Goal: Task Accomplishment & Management: Manage account settings

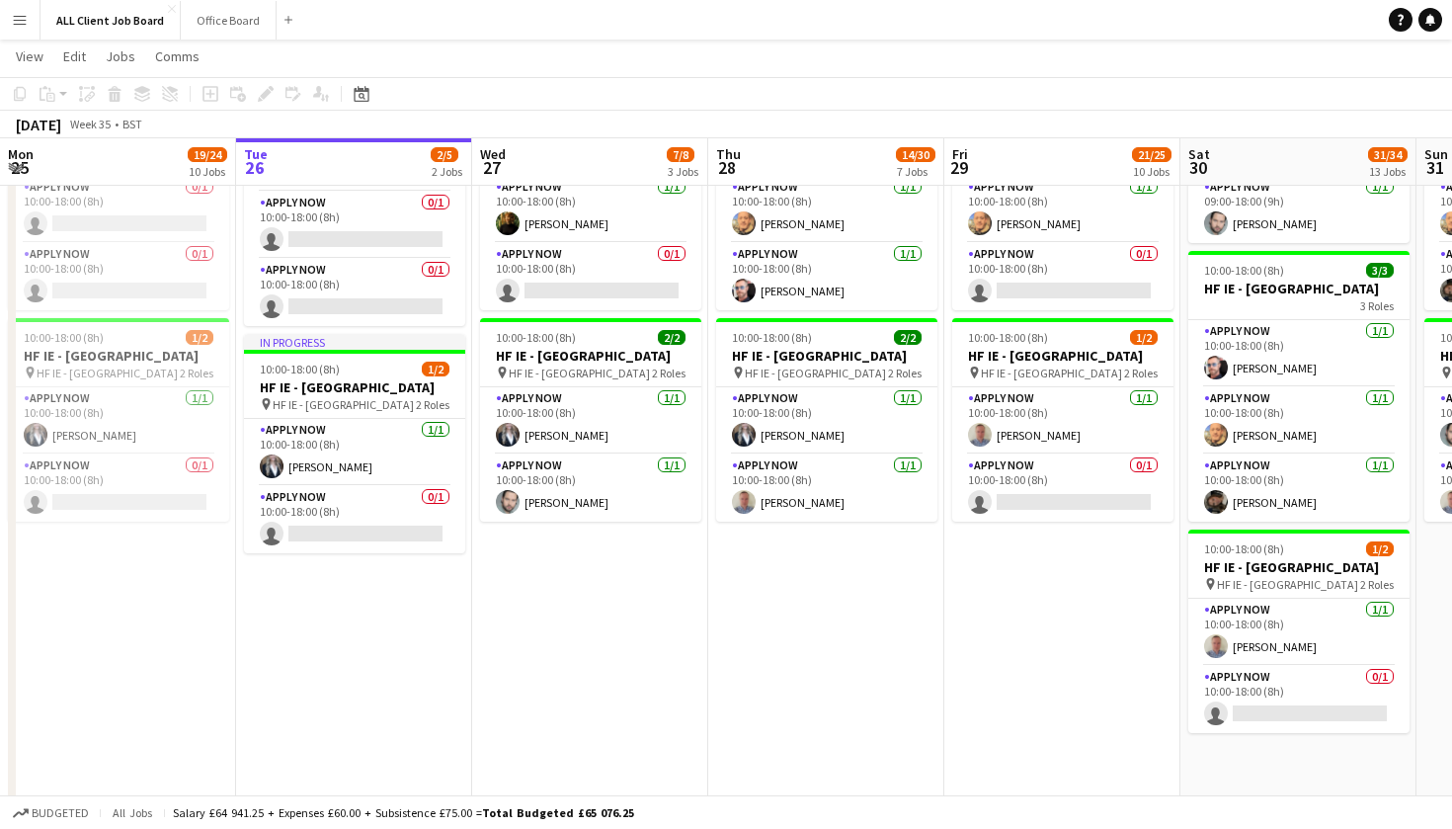
scroll to position [4843, 0]
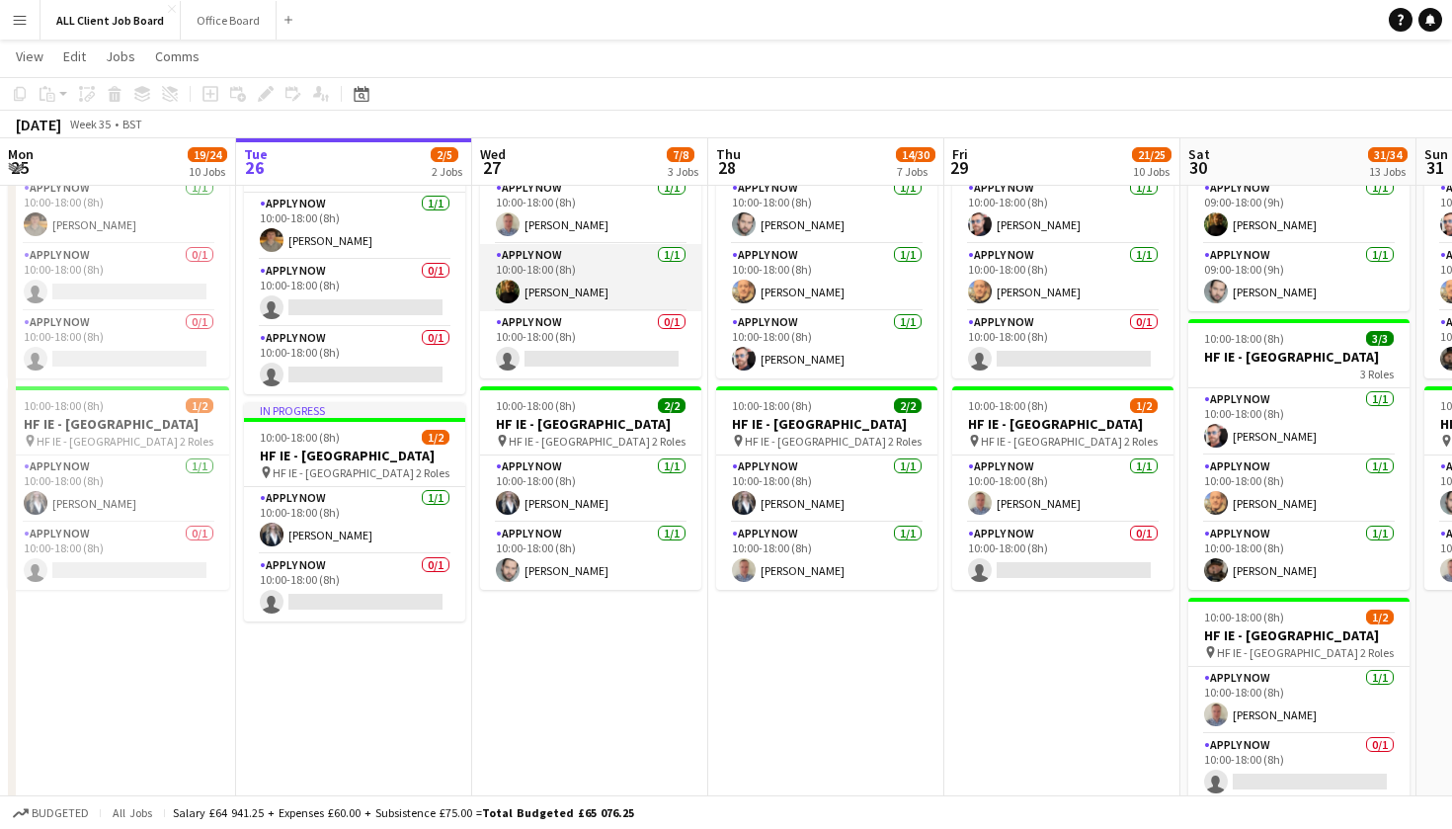
click at [576, 302] on app-card-role "APPLY NOW [DATE] 10:00-18:00 (8h) [PERSON_NAME]" at bounding box center [590, 277] width 221 height 67
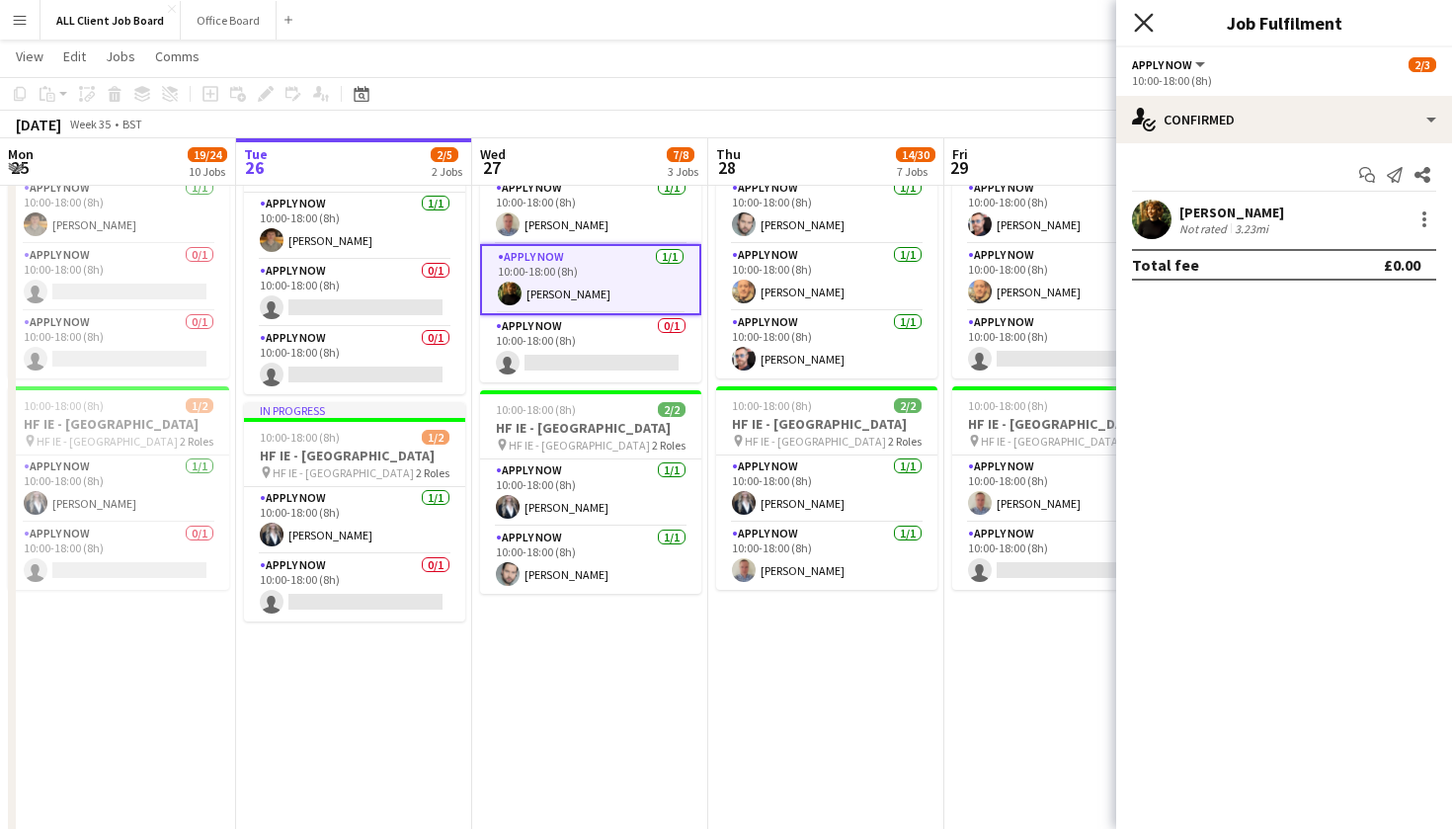
click at [1150, 23] on icon "Close pop-in" at bounding box center [1143, 22] width 19 height 19
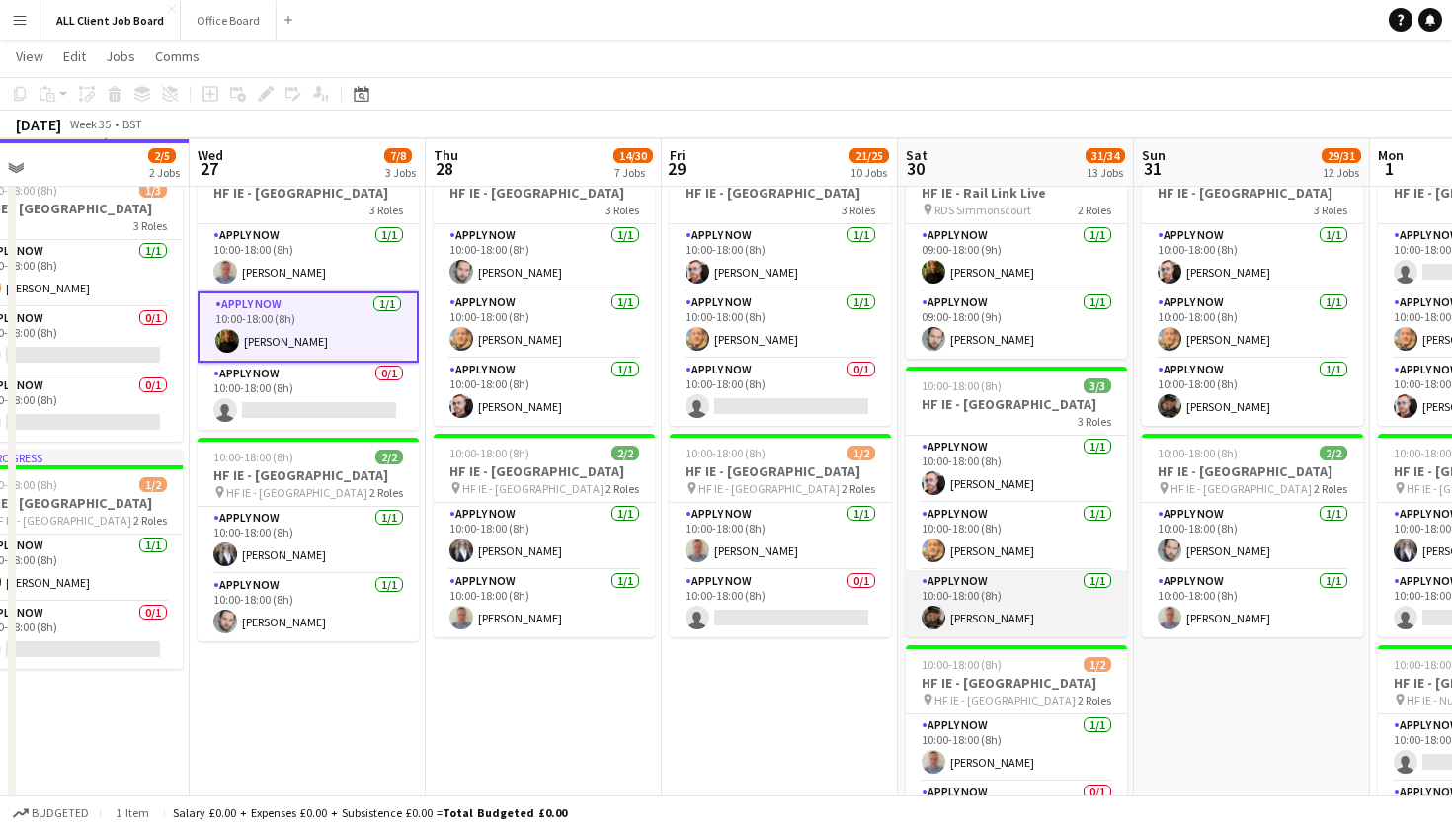
scroll to position [5781, 0]
click at [858, 755] on app-date-cell "10:00-18:00 (8h) 2/3 HF IE - [GEOGRAPHIC_DATA] 3 Roles APPLY NOW [DATE] 10:00-1…" at bounding box center [780, 695] width 236 height 1099
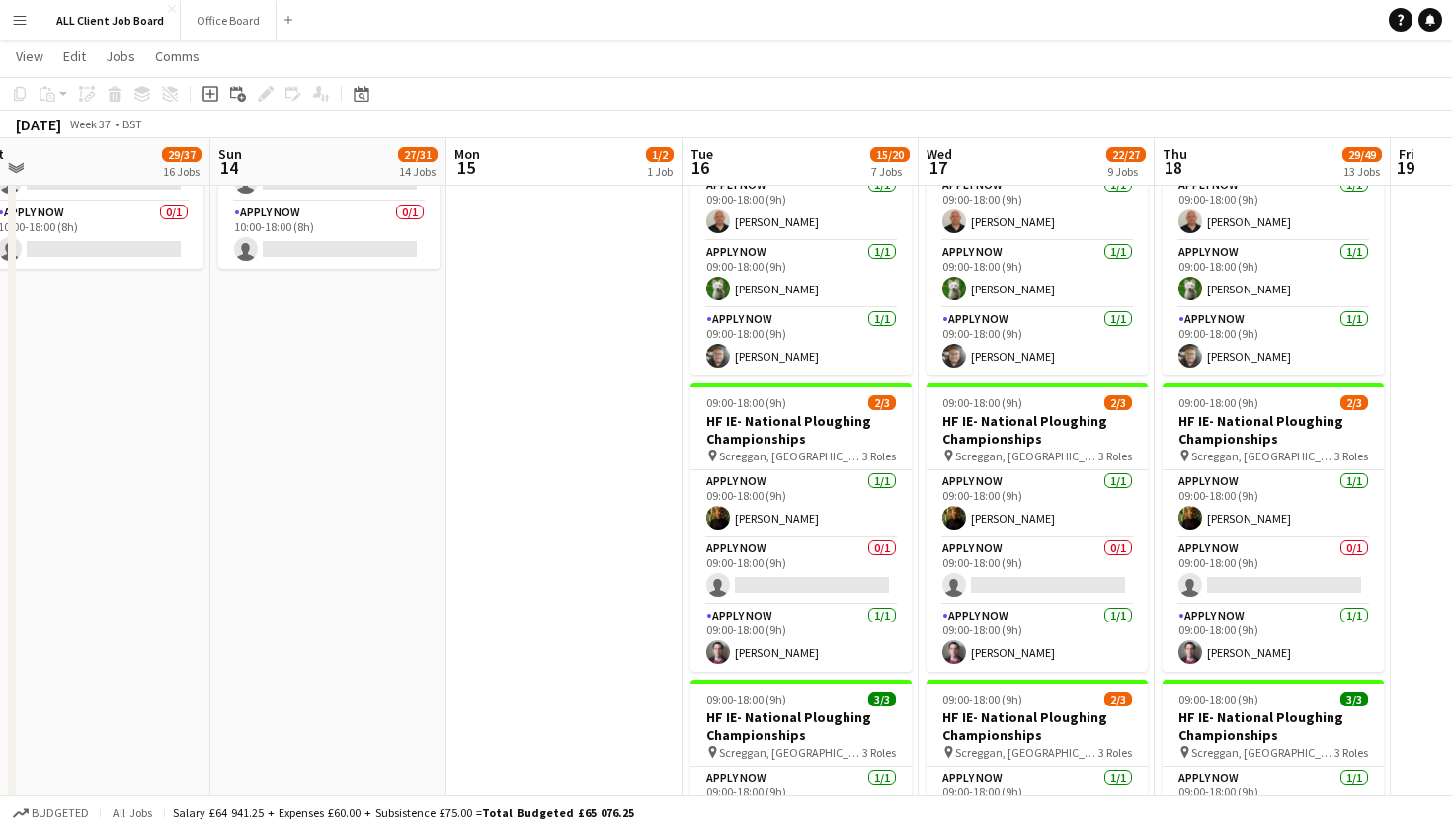
scroll to position [0, 934]
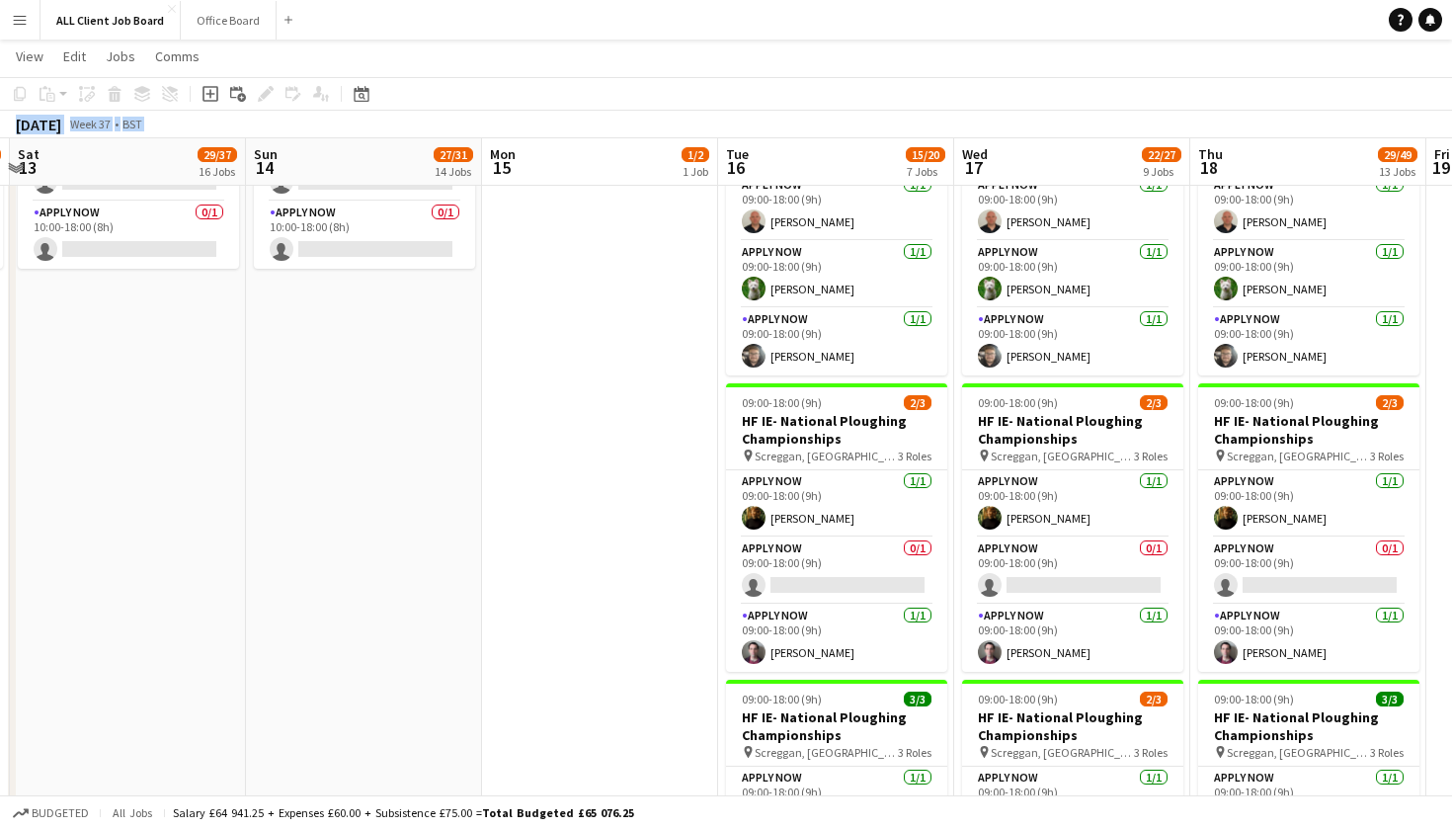
drag, startPoint x: 119, startPoint y: 244, endPoint x: 934, endPoint y: 107, distance: 826.2
drag, startPoint x: 941, startPoint y: 107, endPoint x: 1239, endPoint y: 54, distance: 302.8
drag, startPoint x: 1239, startPoint y: 54, endPoint x: 1285, endPoint y: 34, distance: 49.9
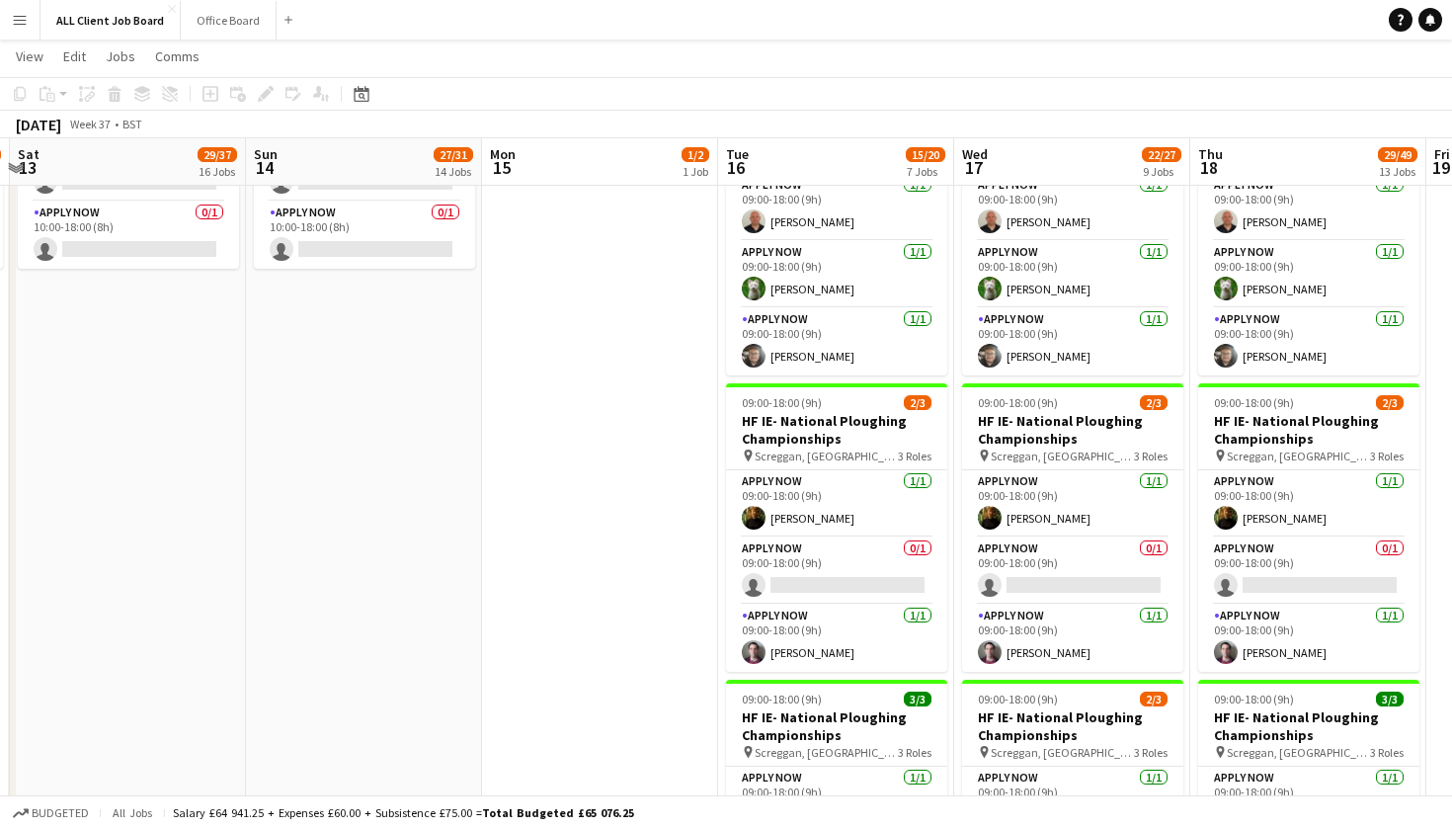
click at [1249, 53] on app-page-menu "View Day view expanded Day view collapsed Month view Date picker Jump to [DATE]…" at bounding box center [726, 59] width 1452 height 38
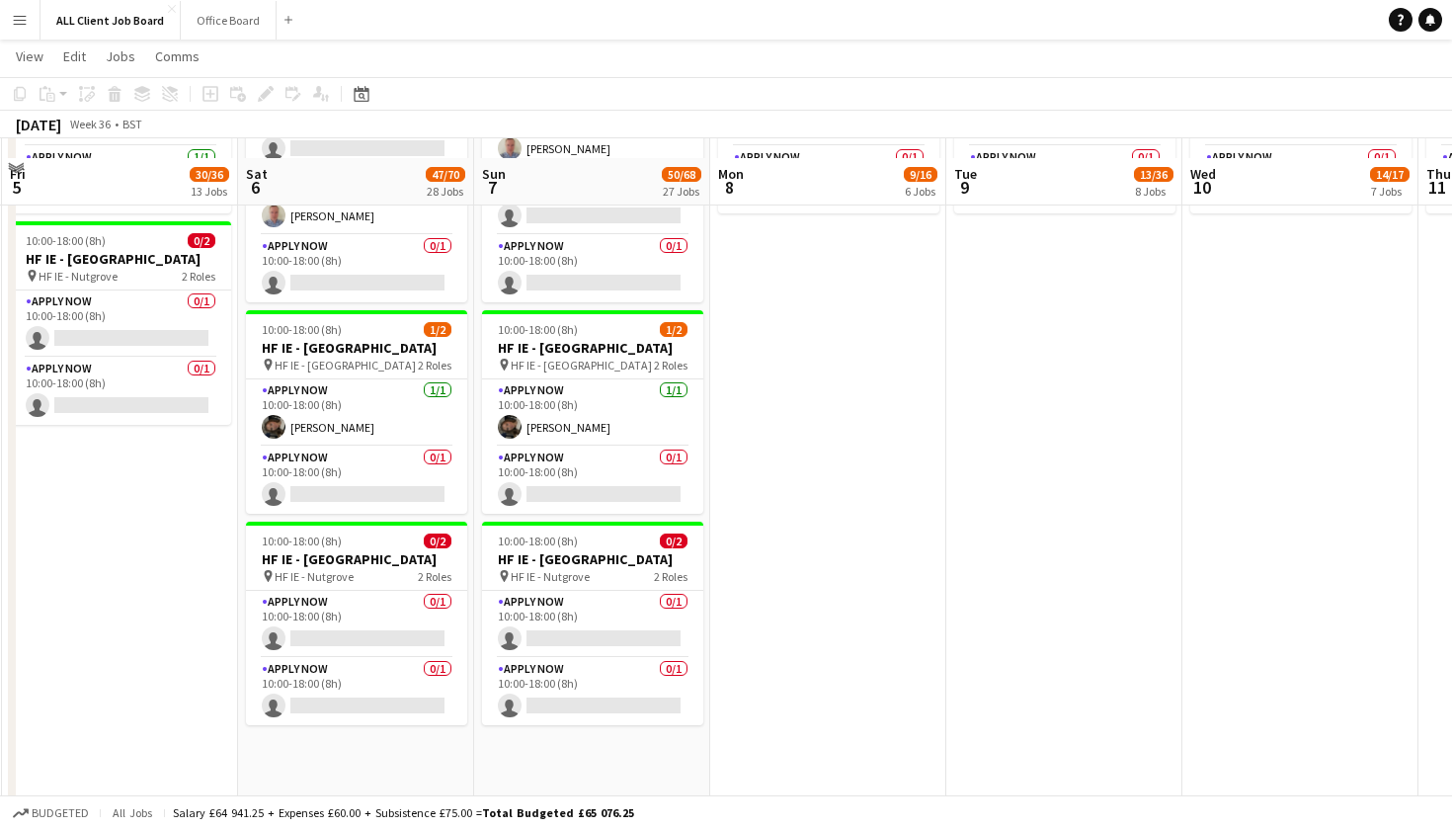
scroll to position [6224, 0]
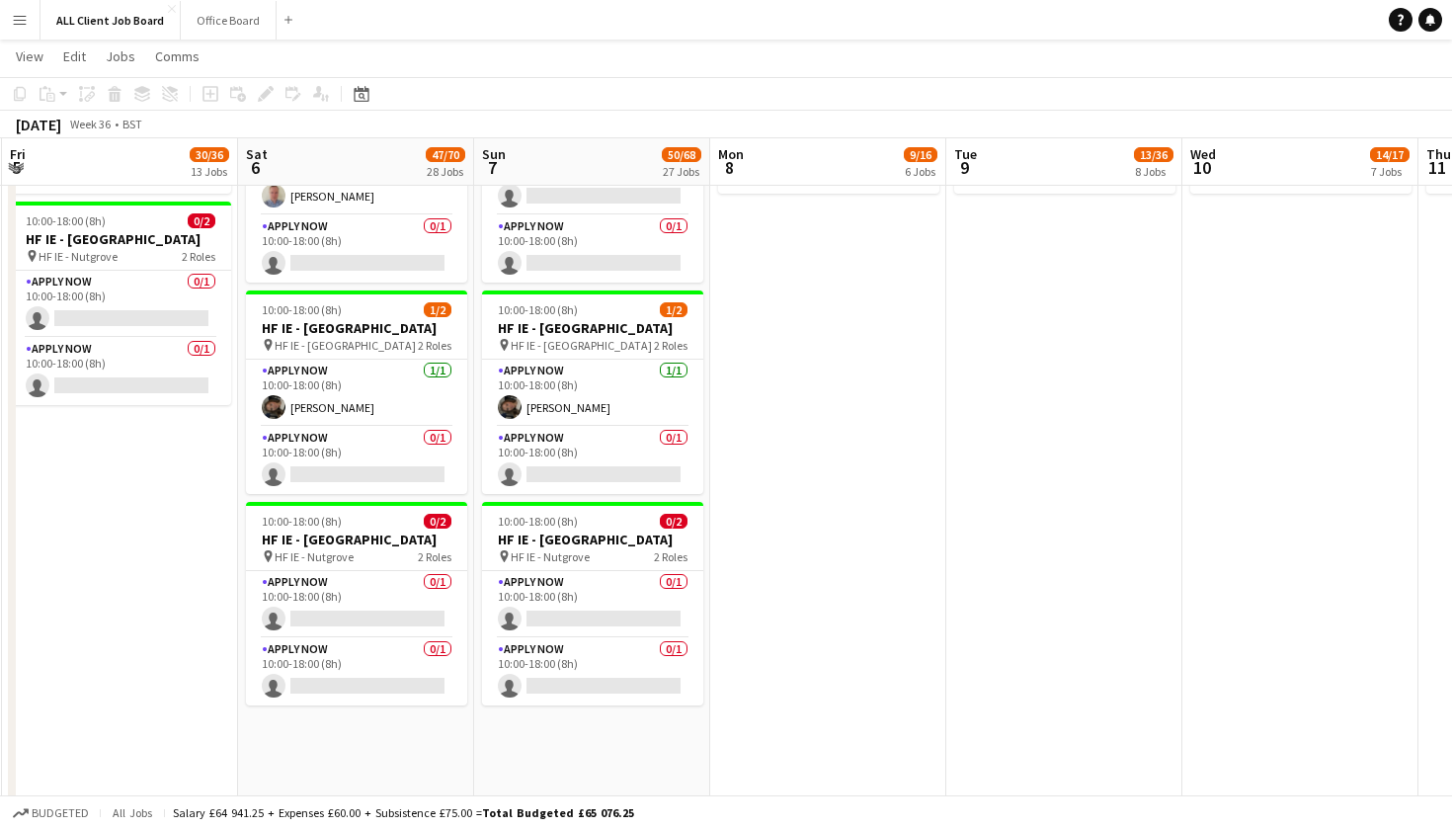
click at [1272, 26] on app-navbar "Menu Boards Boards Boards All jobs Status Workforce Workforce My Workforce Recr…" at bounding box center [726, 20] width 1452 height 40
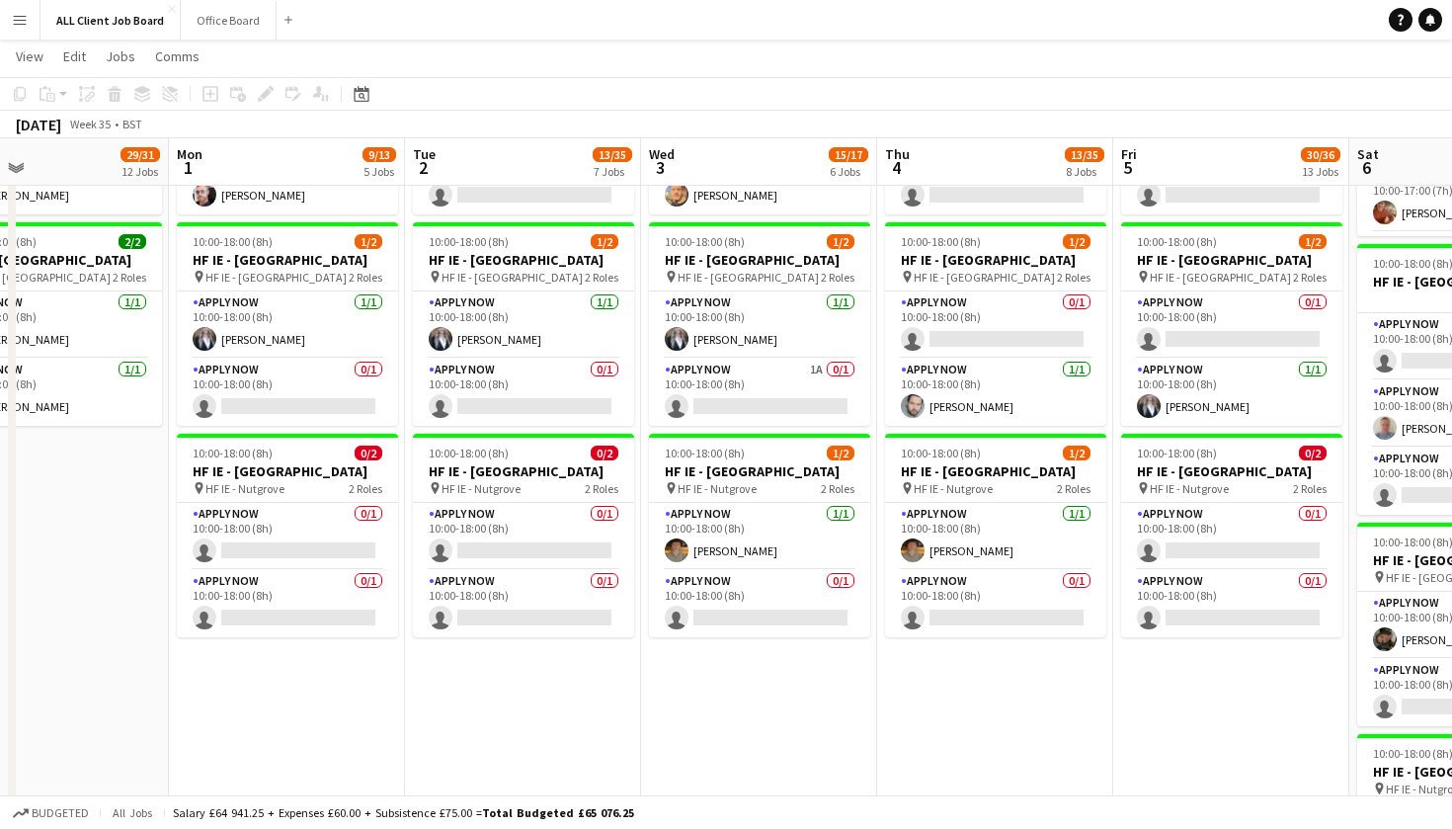
scroll to position [0, 537]
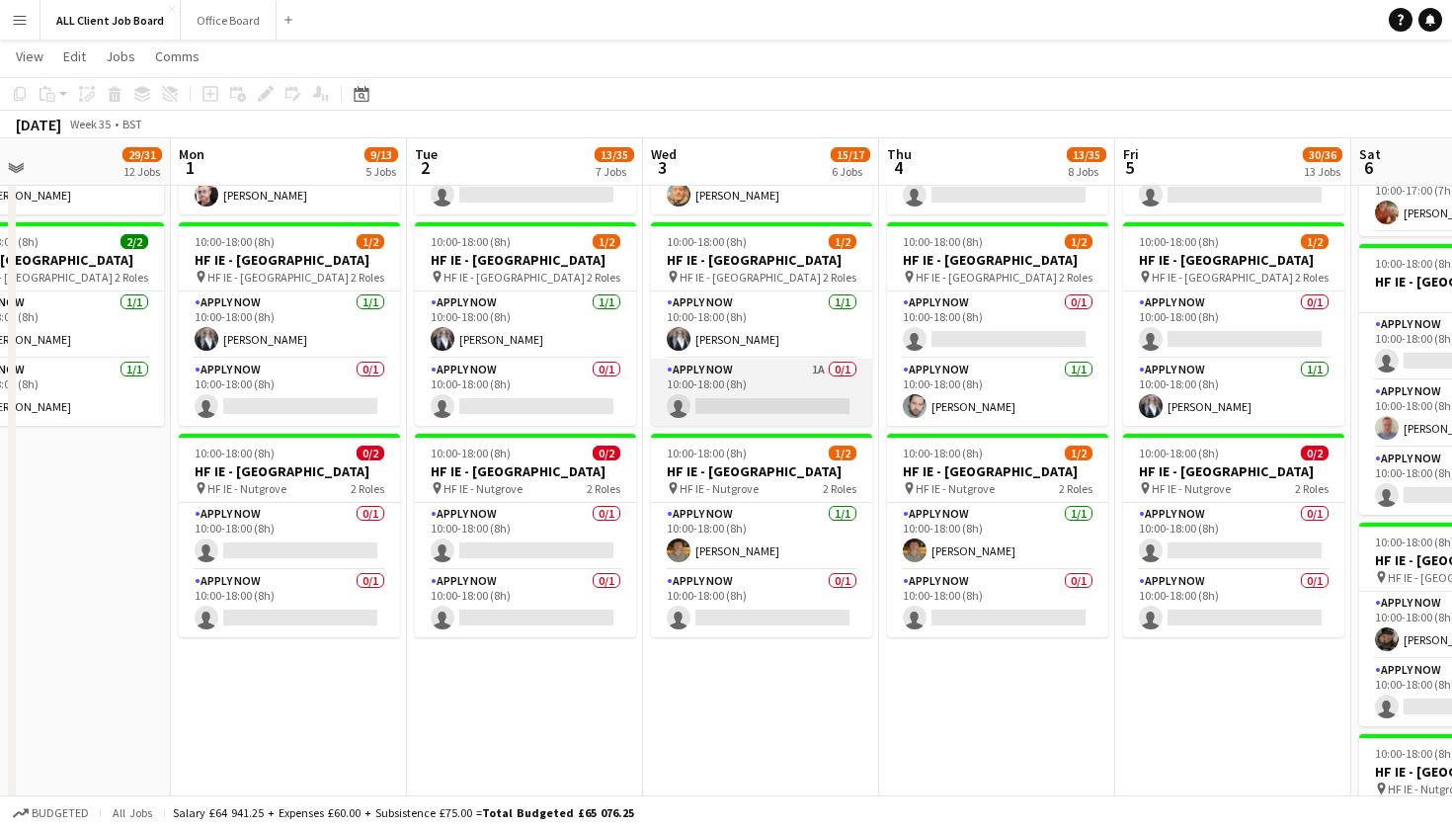
click at [833, 407] on app-card-role "APPLY NOW 1A 0/1 10:00-18:00 (8h) single-neutral-actions" at bounding box center [761, 391] width 221 height 67
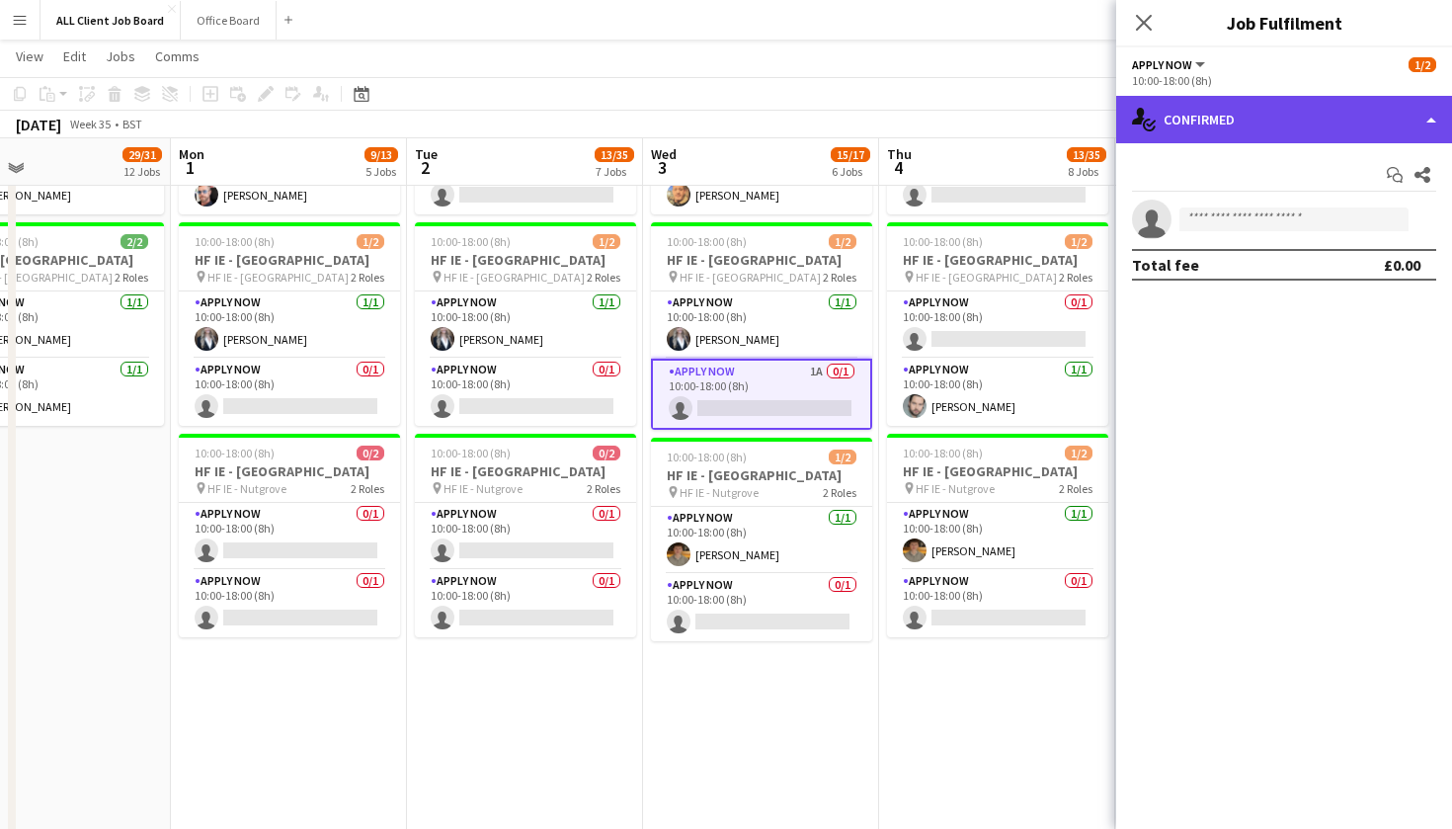
click at [1431, 118] on div "single-neutral-actions-check-2 Confirmed" at bounding box center [1284, 119] width 336 height 47
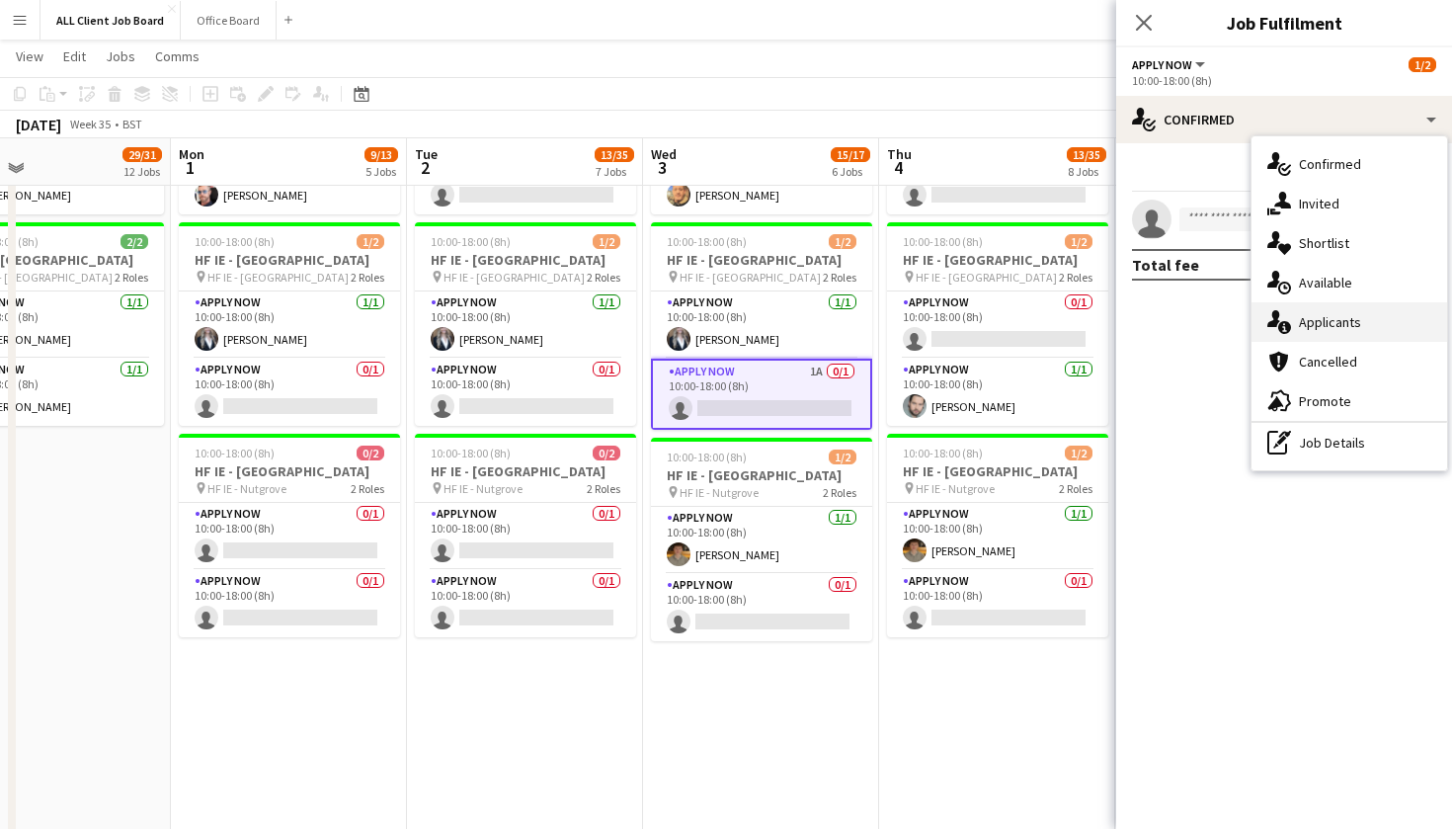
click at [1376, 323] on div "single-neutral-actions-information Applicants" at bounding box center [1349, 322] width 196 height 40
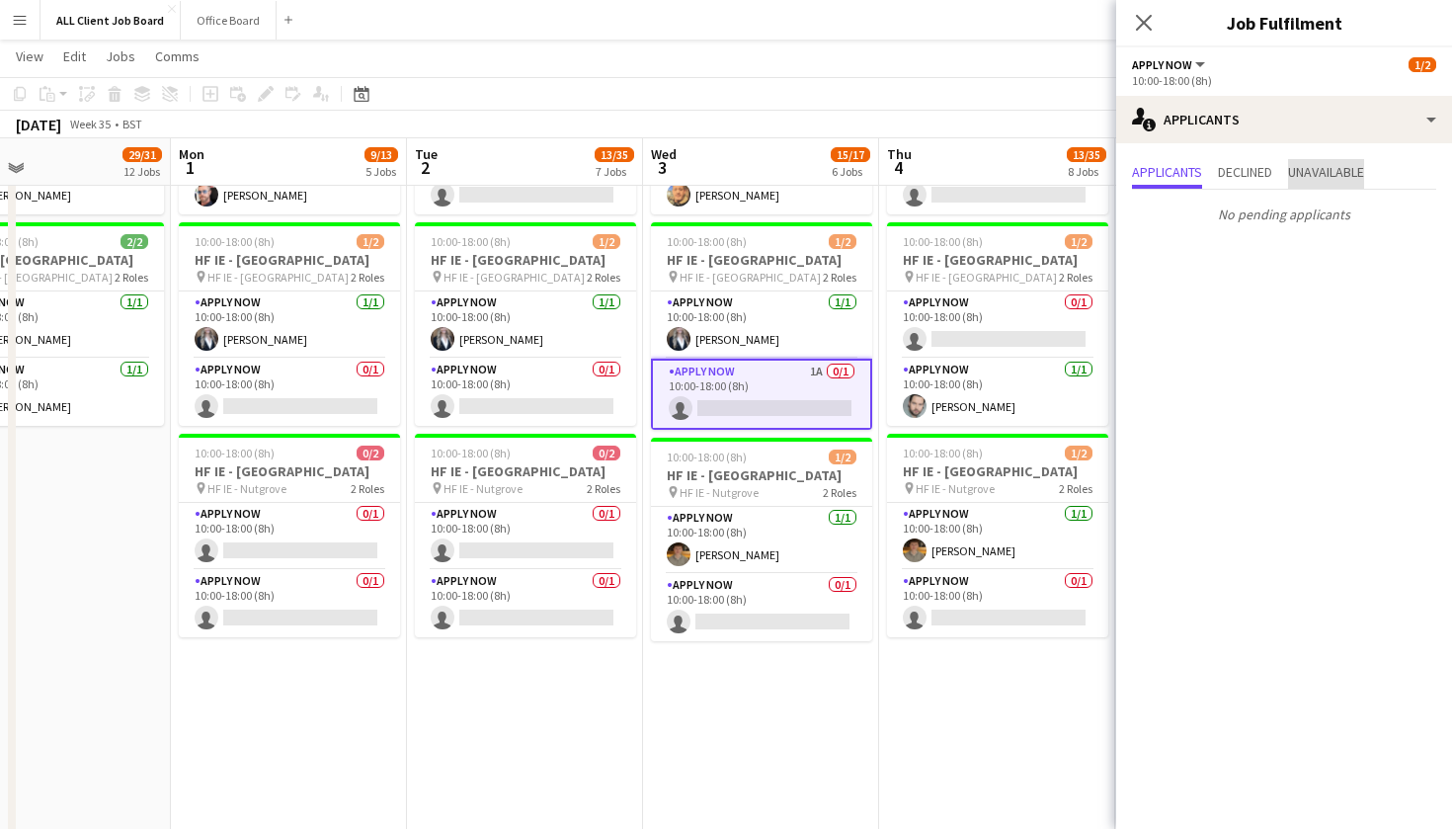
click at [1334, 166] on span "Unavailable" at bounding box center [1326, 172] width 76 height 14
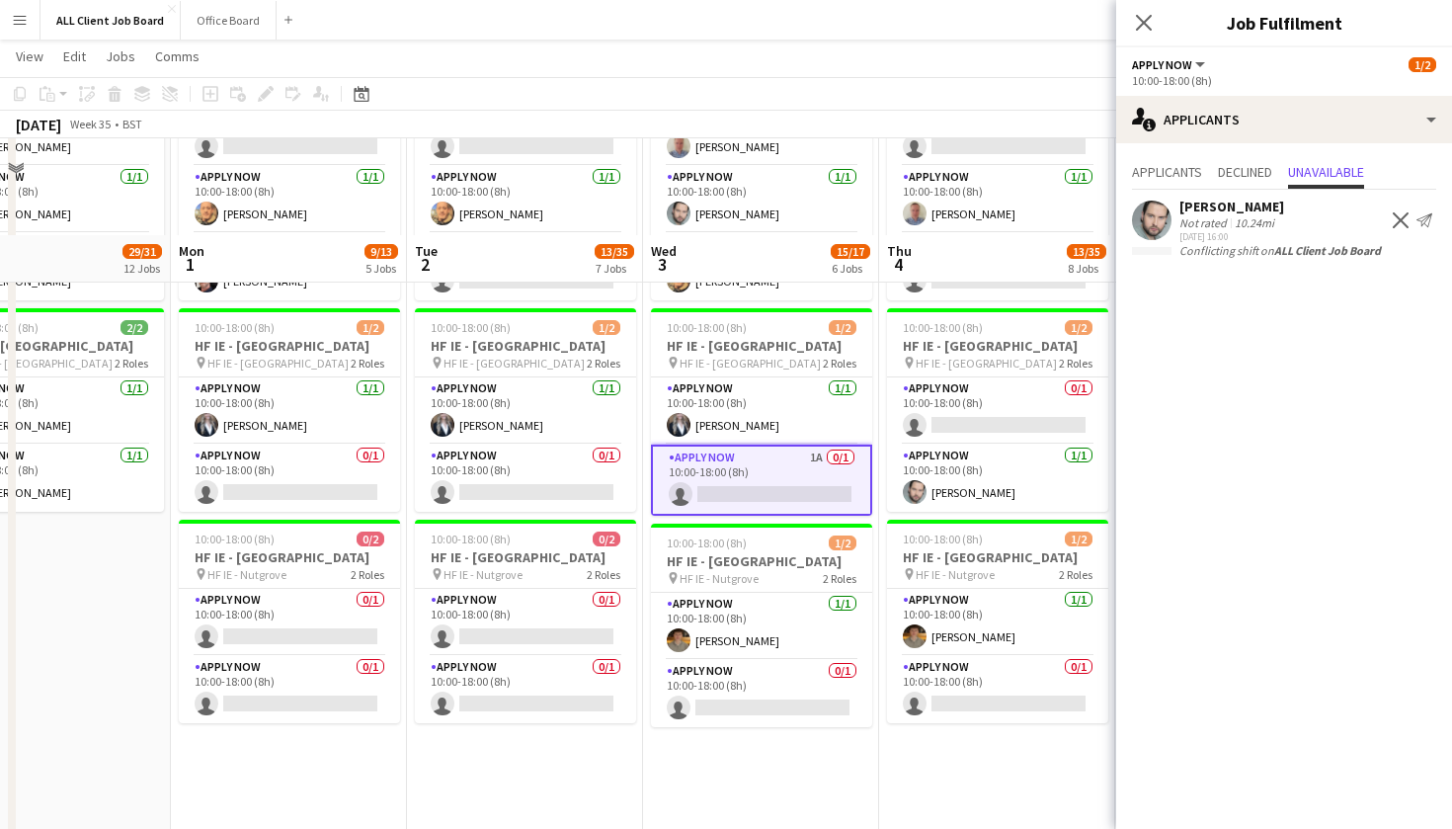
scroll to position [6078, 0]
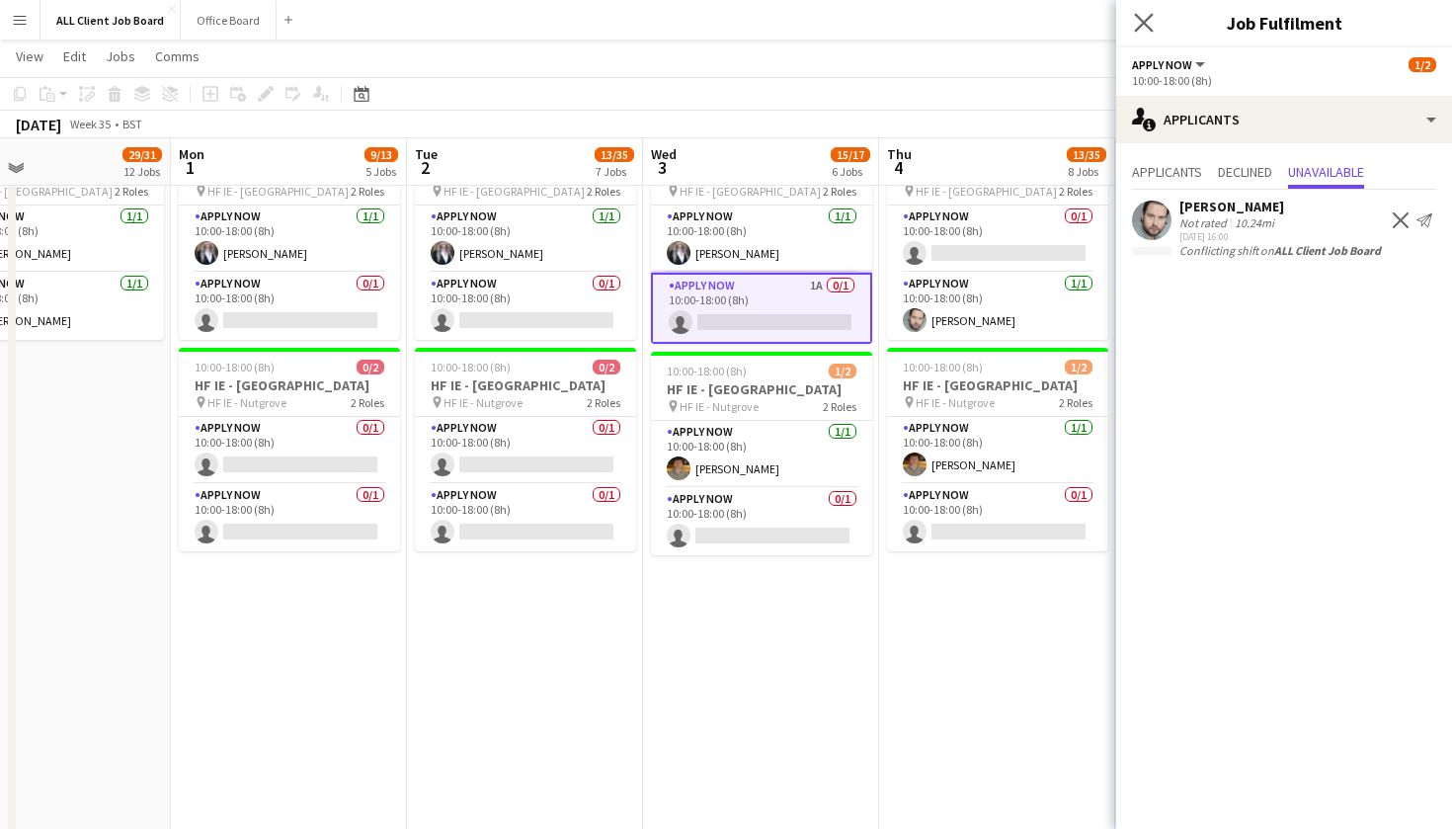
click at [1134, 35] on app-icon "Close pop-in" at bounding box center [1144, 23] width 29 height 29
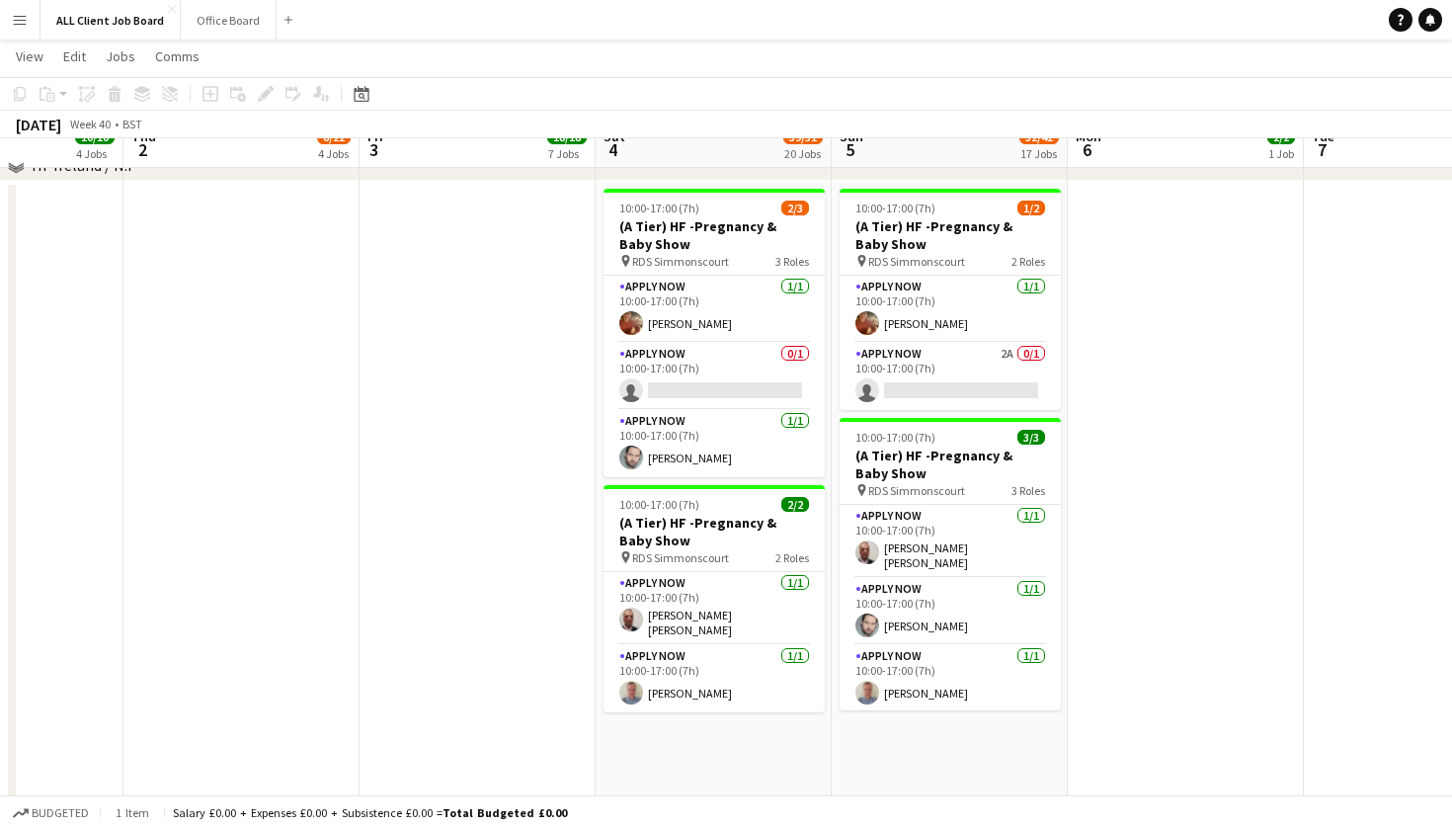
scroll to position [5706, 0]
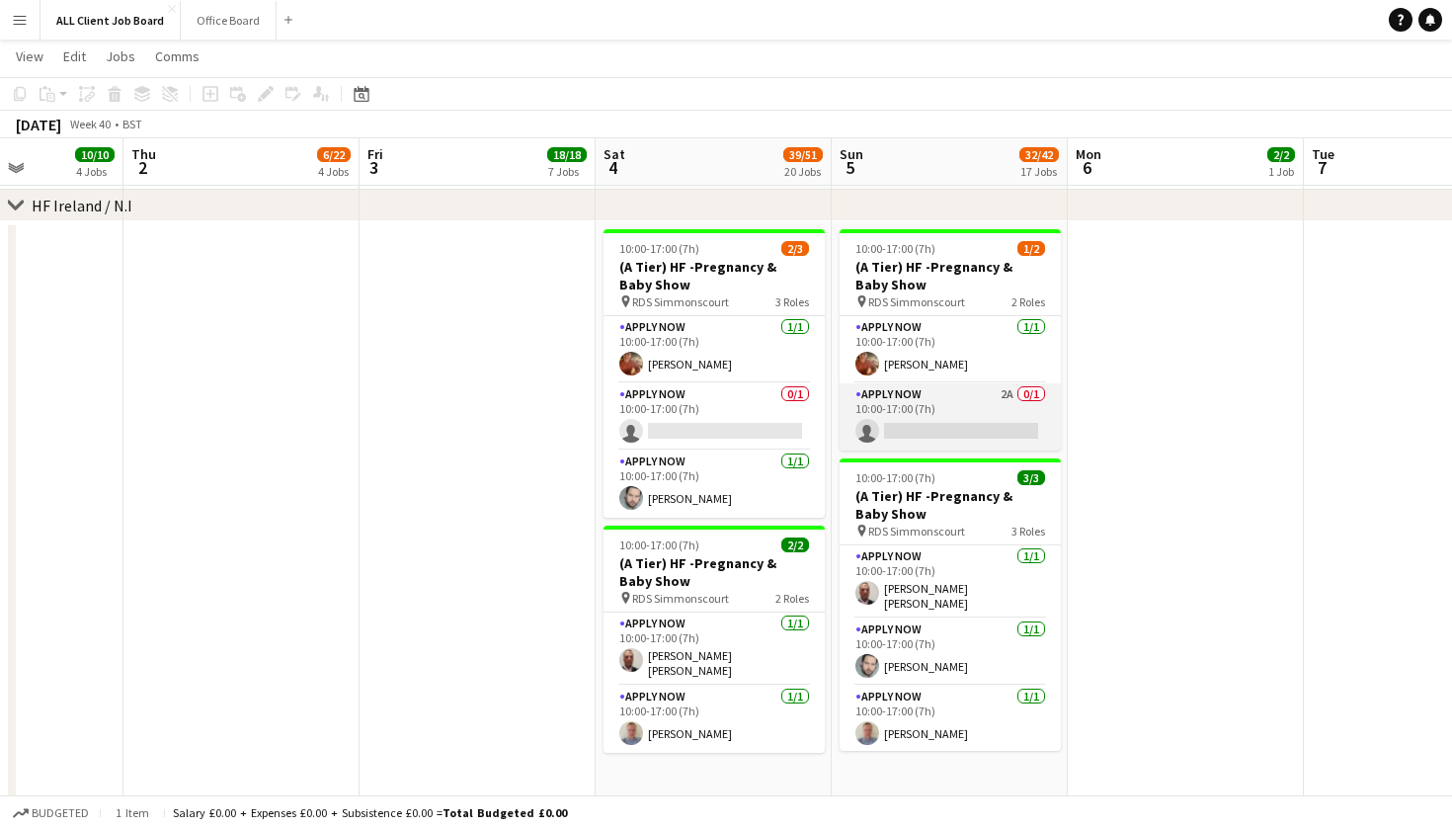
click at [1024, 406] on app-card-role "APPLY NOW 2A 0/1 10:00-17:00 (7h) single-neutral-actions" at bounding box center [949, 416] width 221 height 67
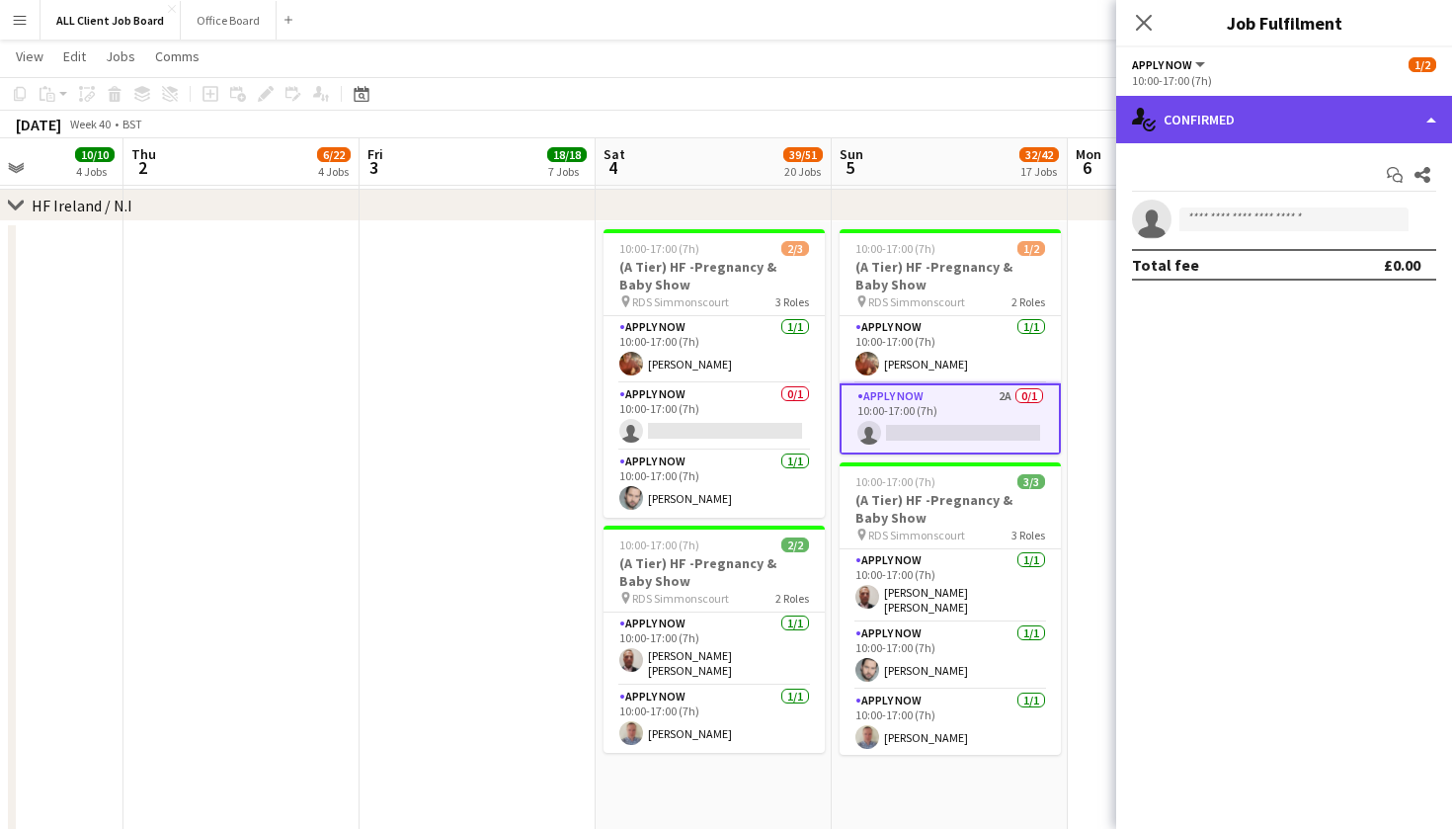
click at [1424, 125] on div "single-neutral-actions-check-2 Confirmed" at bounding box center [1284, 119] width 336 height 47
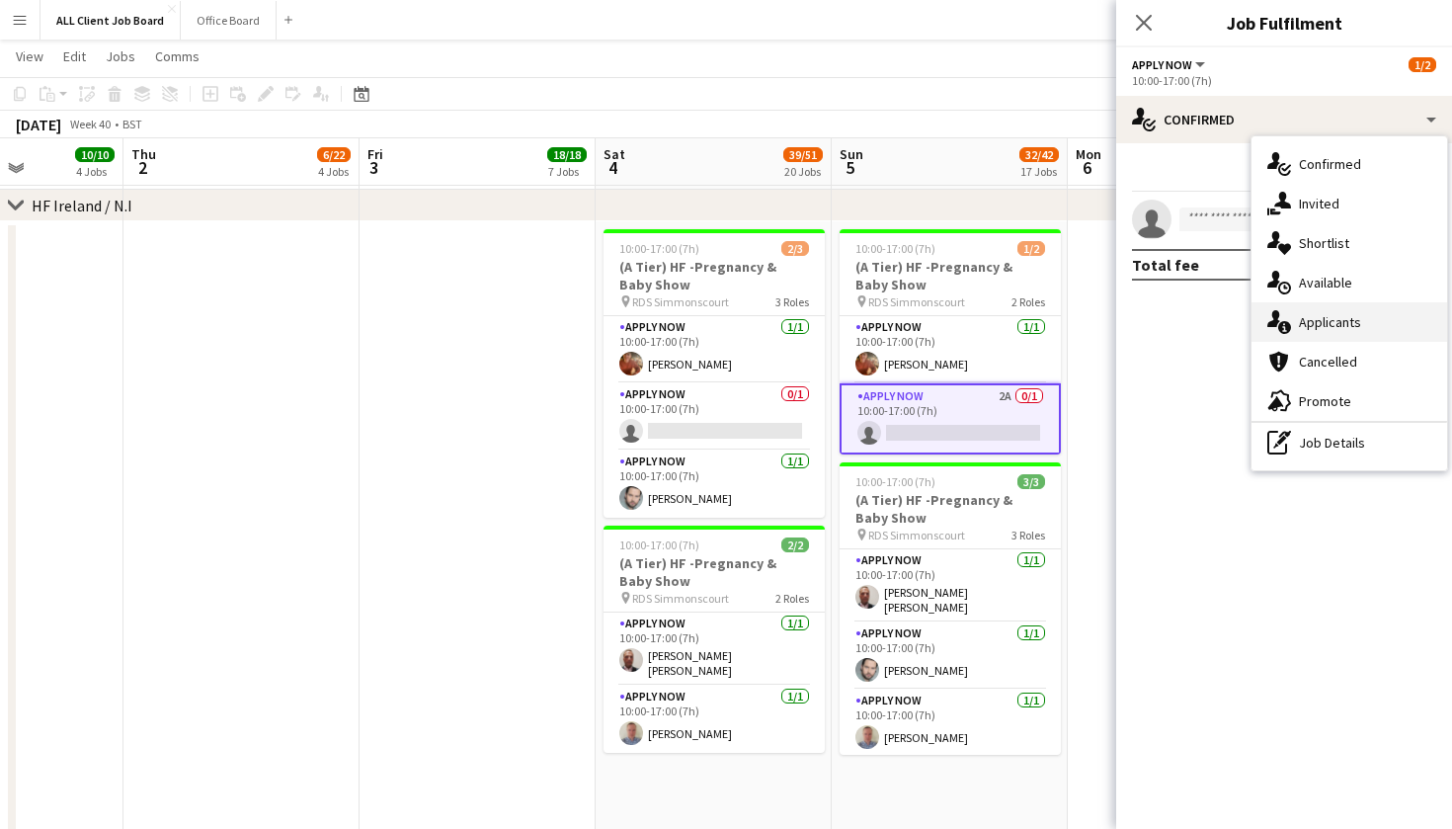
click at [1391, 324] on div "single-neutral-actions-information Applicants" at bounding box center [1349, 322] width 196 height 40
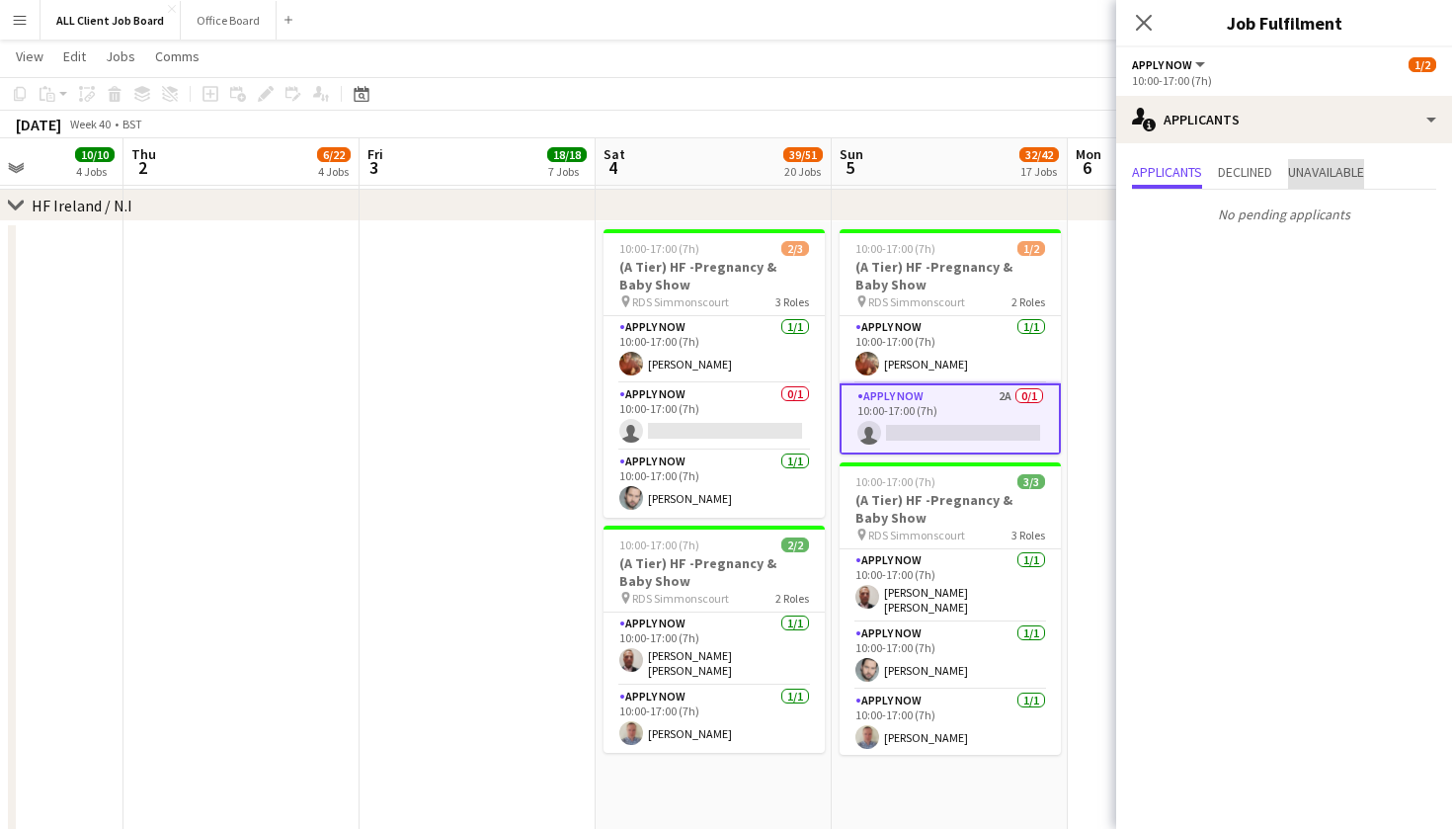
click at [1330, 174] on span "Unavailable" at bounding box center [1326, 172] width 76 height 14
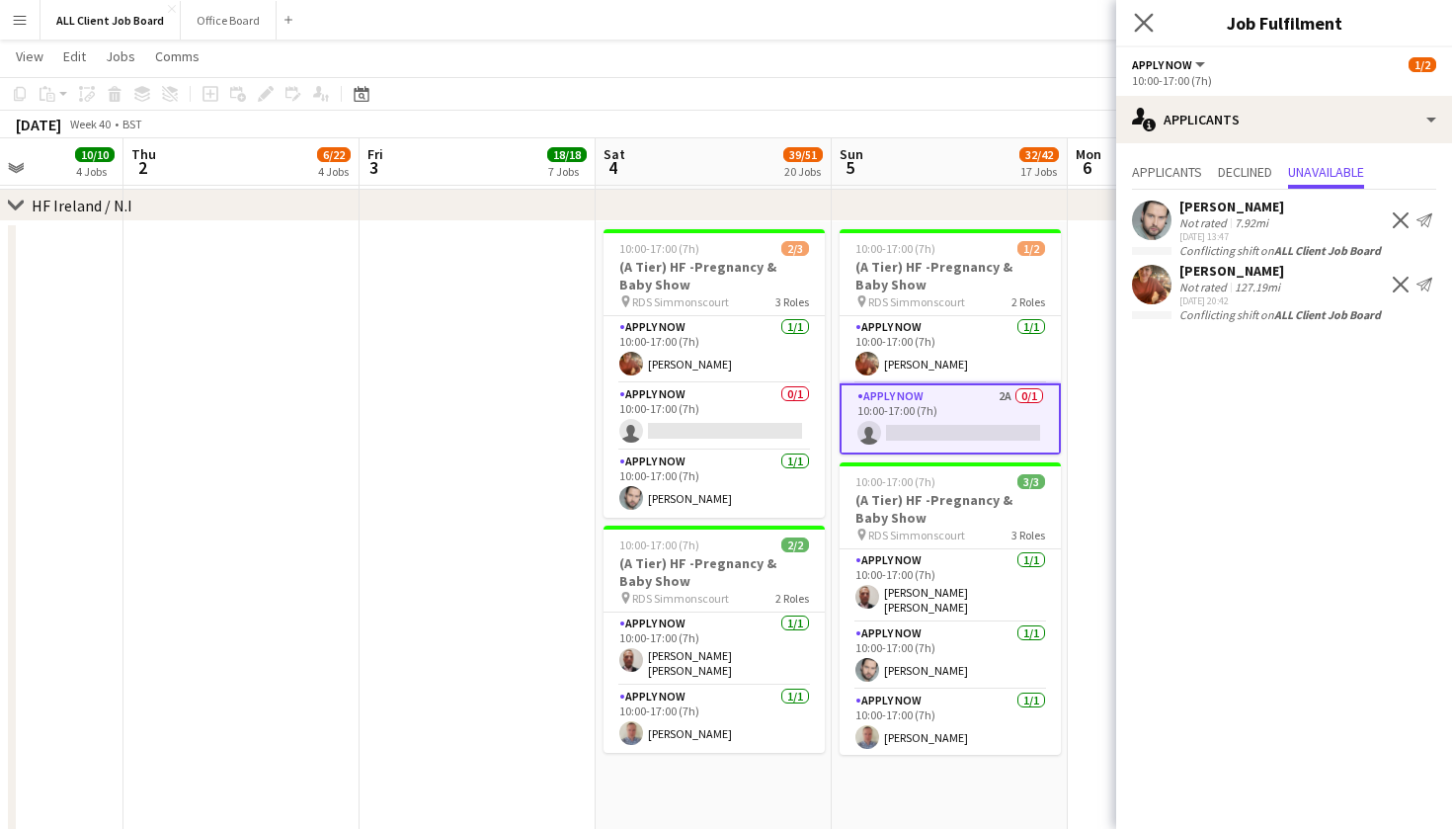
click at [1152, 28] on icon "Close pop-in" at bounding box center [1143, 22] width 19 height 19
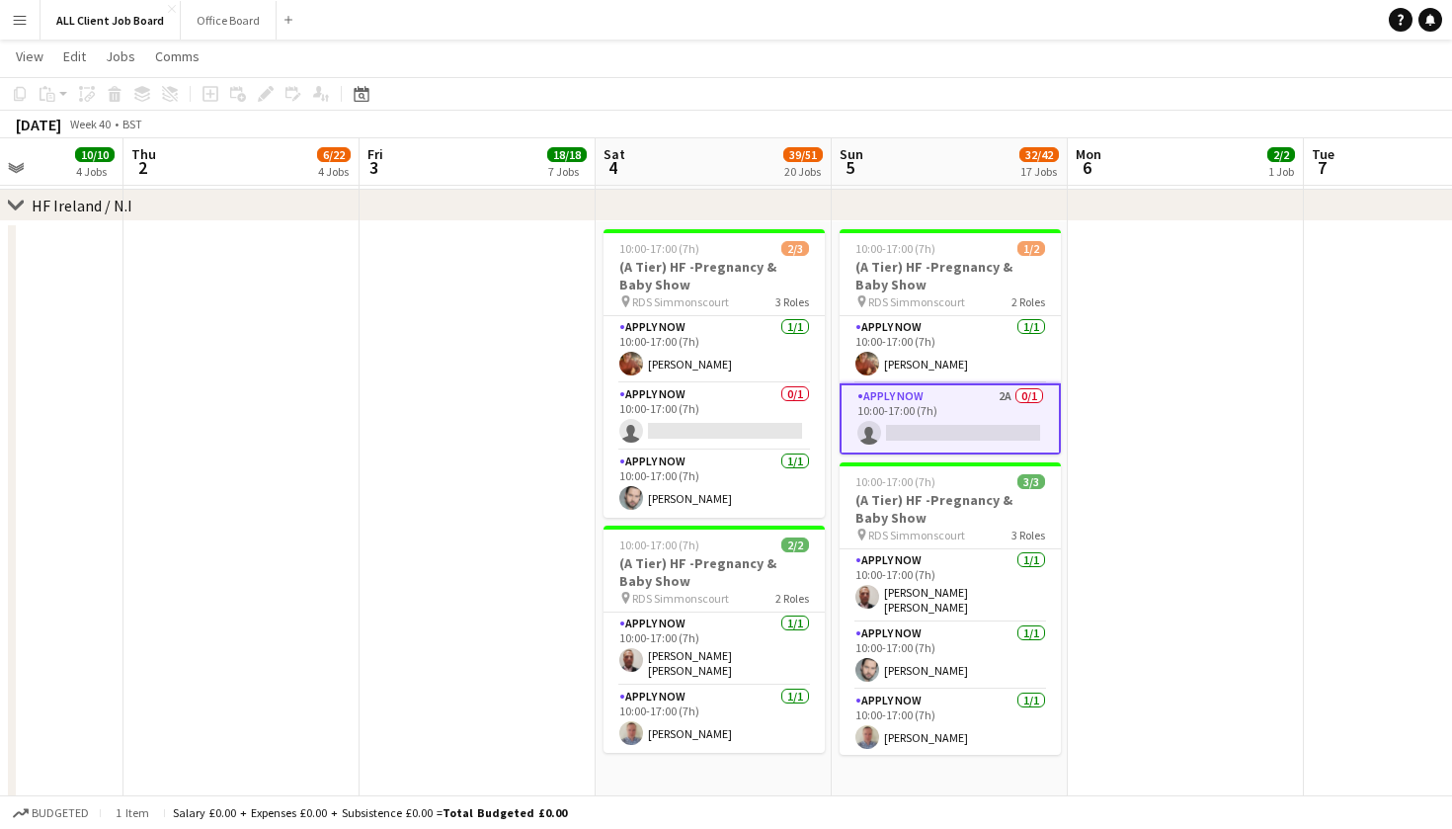
click at [1162, 443] on app-date-cell at bounding box center [1186, 836] width 236 height 1231
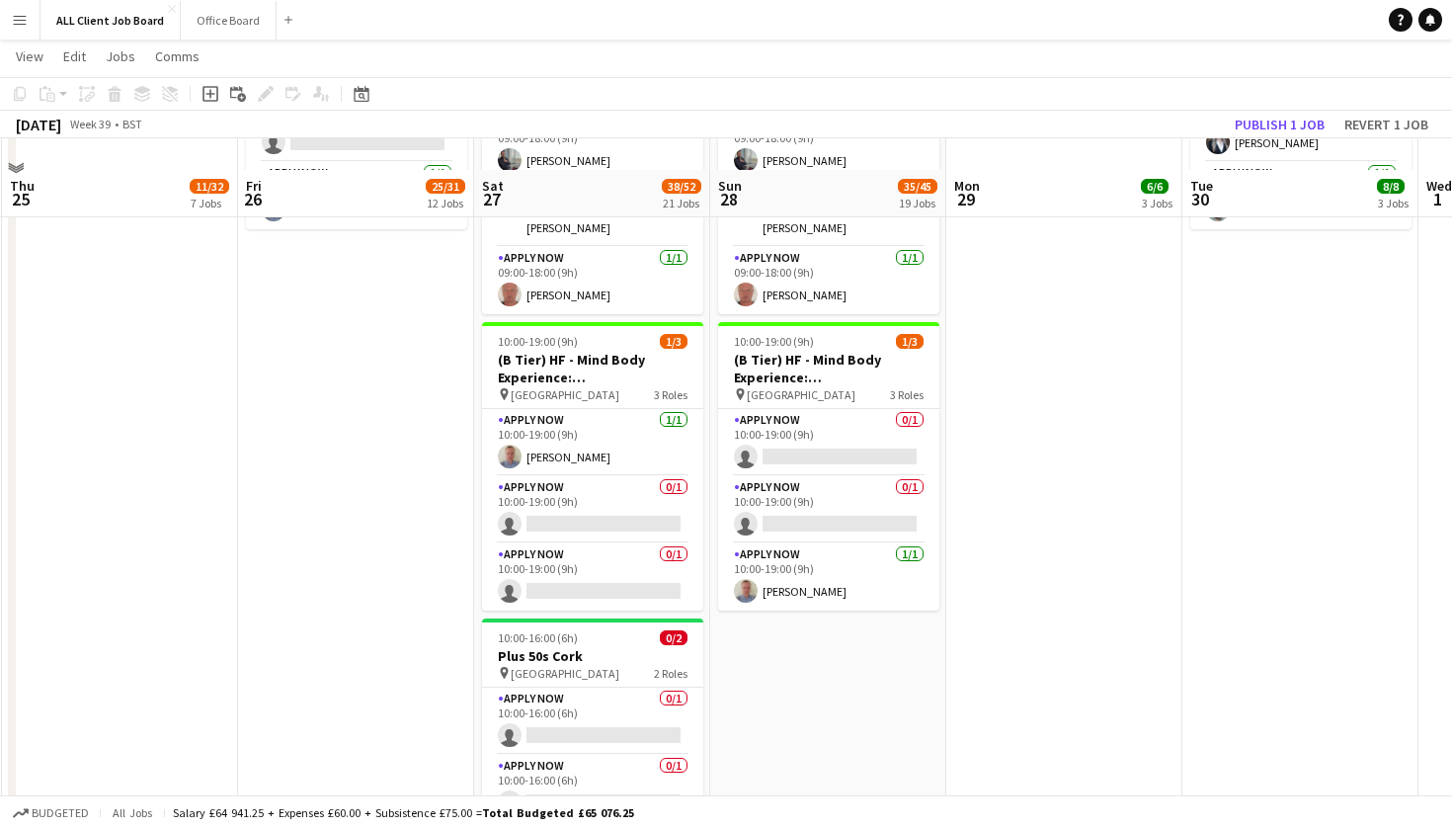
scroll to position [5892, 0]
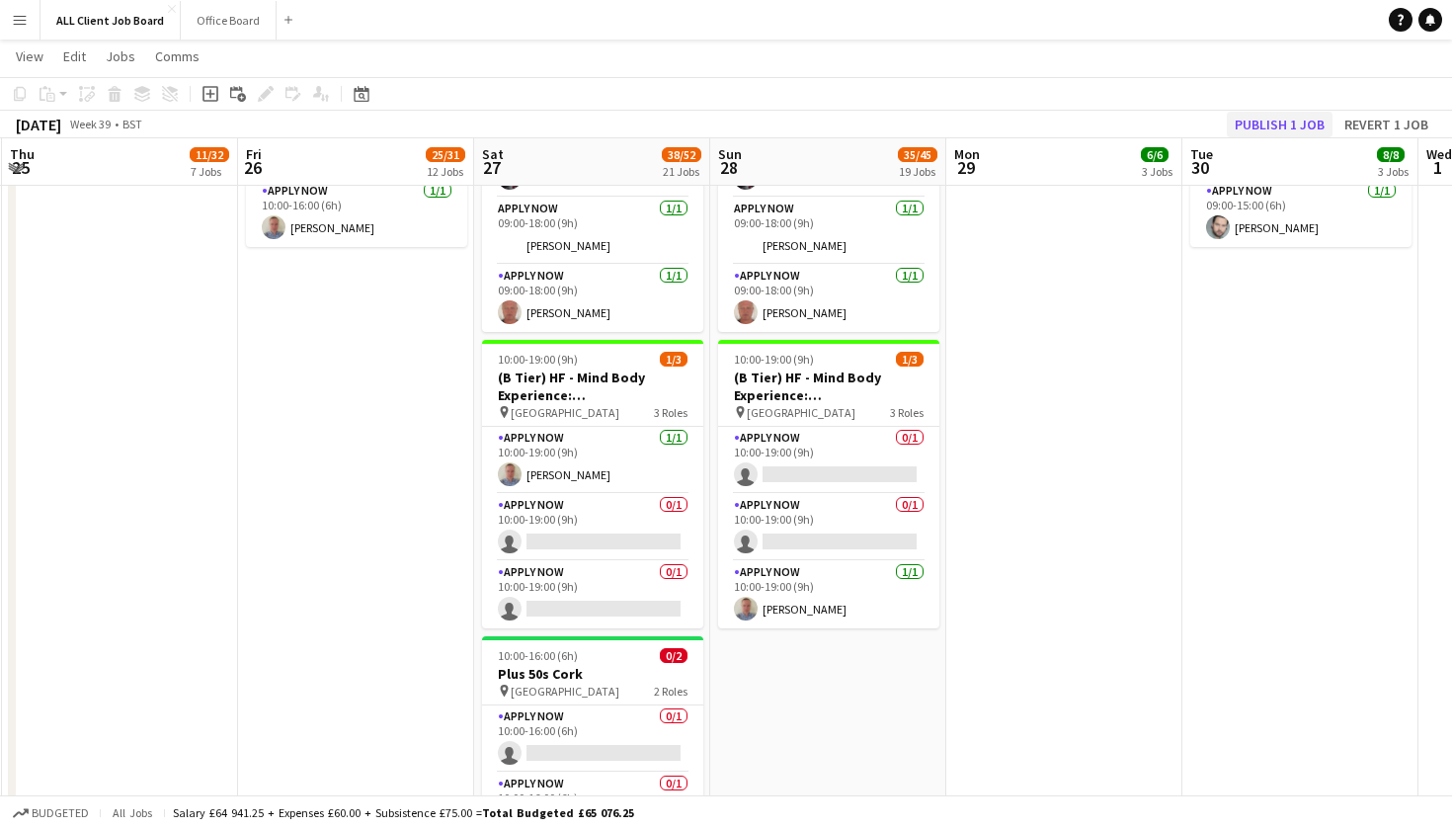
click at [1277, 119] on button "Publish 1 job" at bounding box center [1280, 125] width 106 height 26
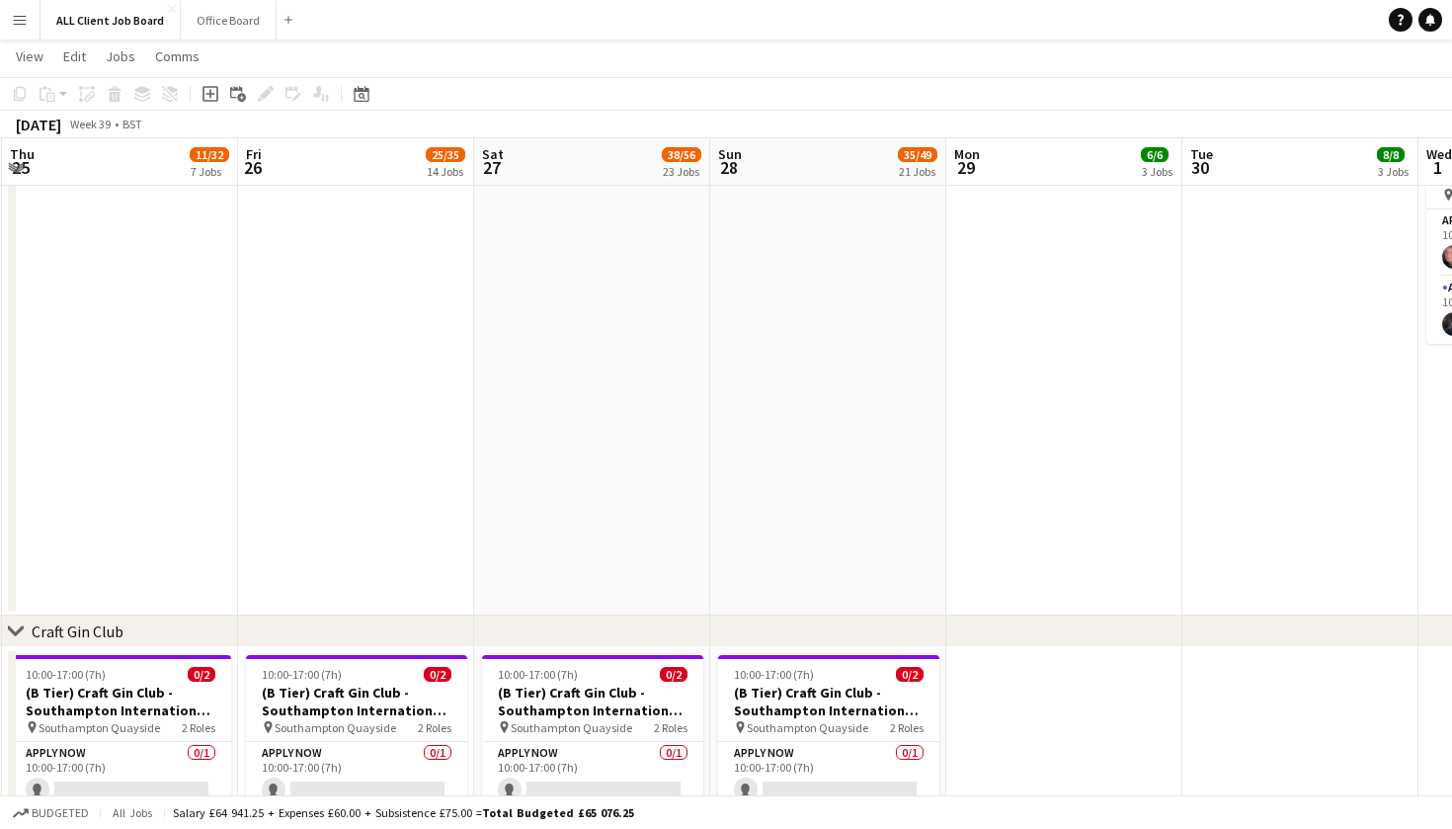
scroll to position [8601, 0]
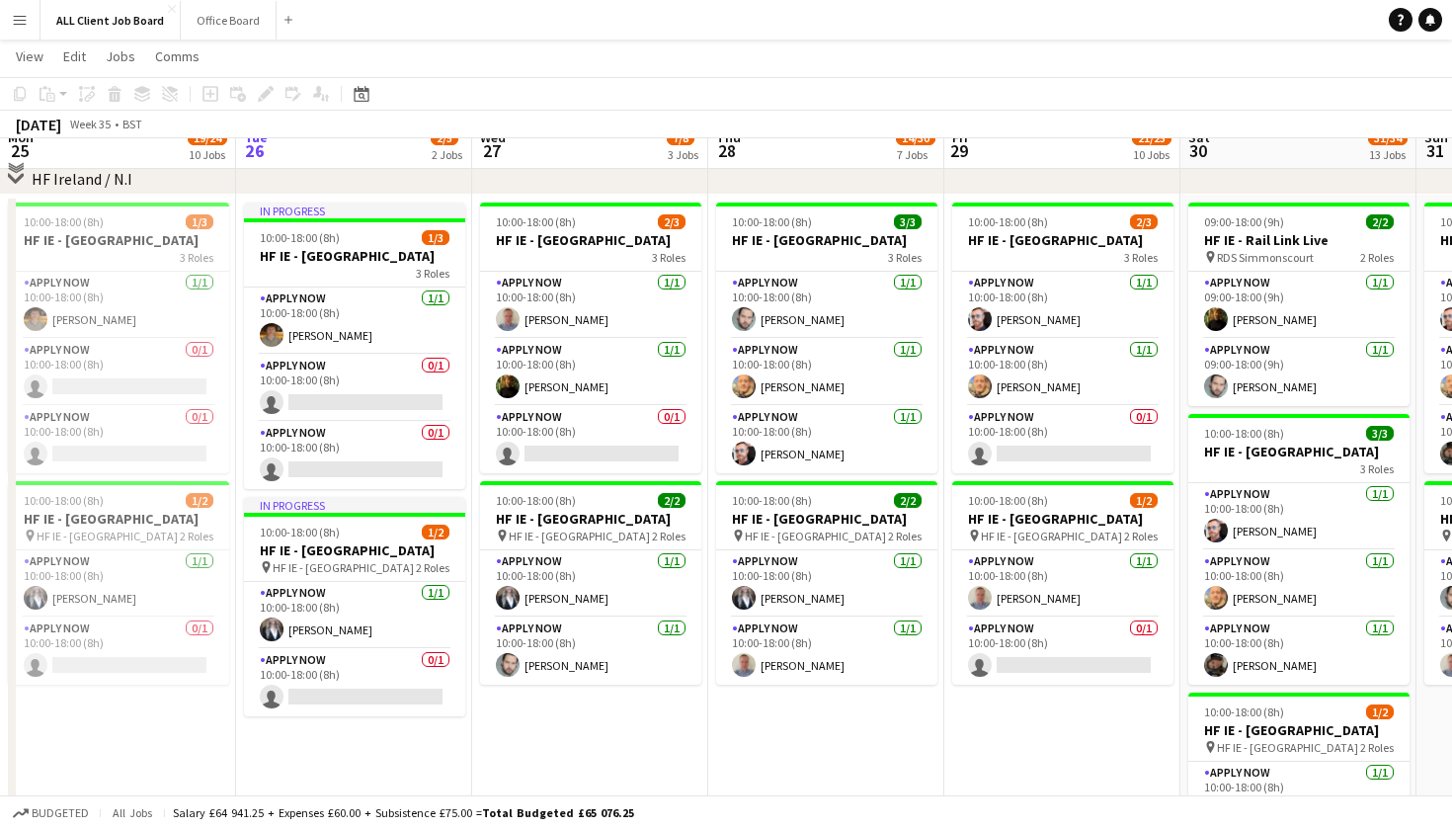
scroll to position [4751, 0]
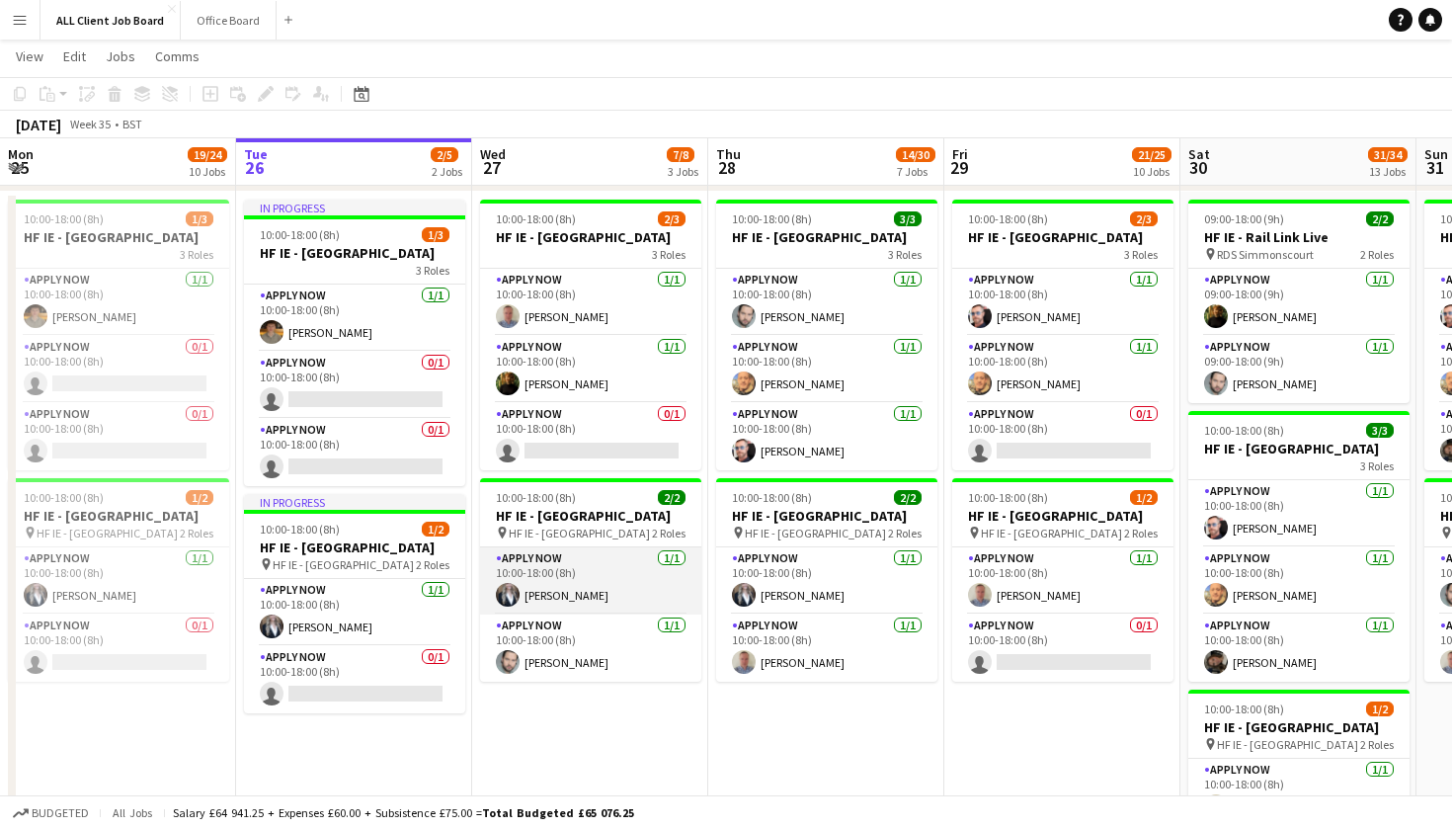
click at [610, 614] on app-card-role "APPLY NOW 1/1 10:00-18:00 (8h) Heather Lynn" at bounding box center [590, 580] width 221 height 67
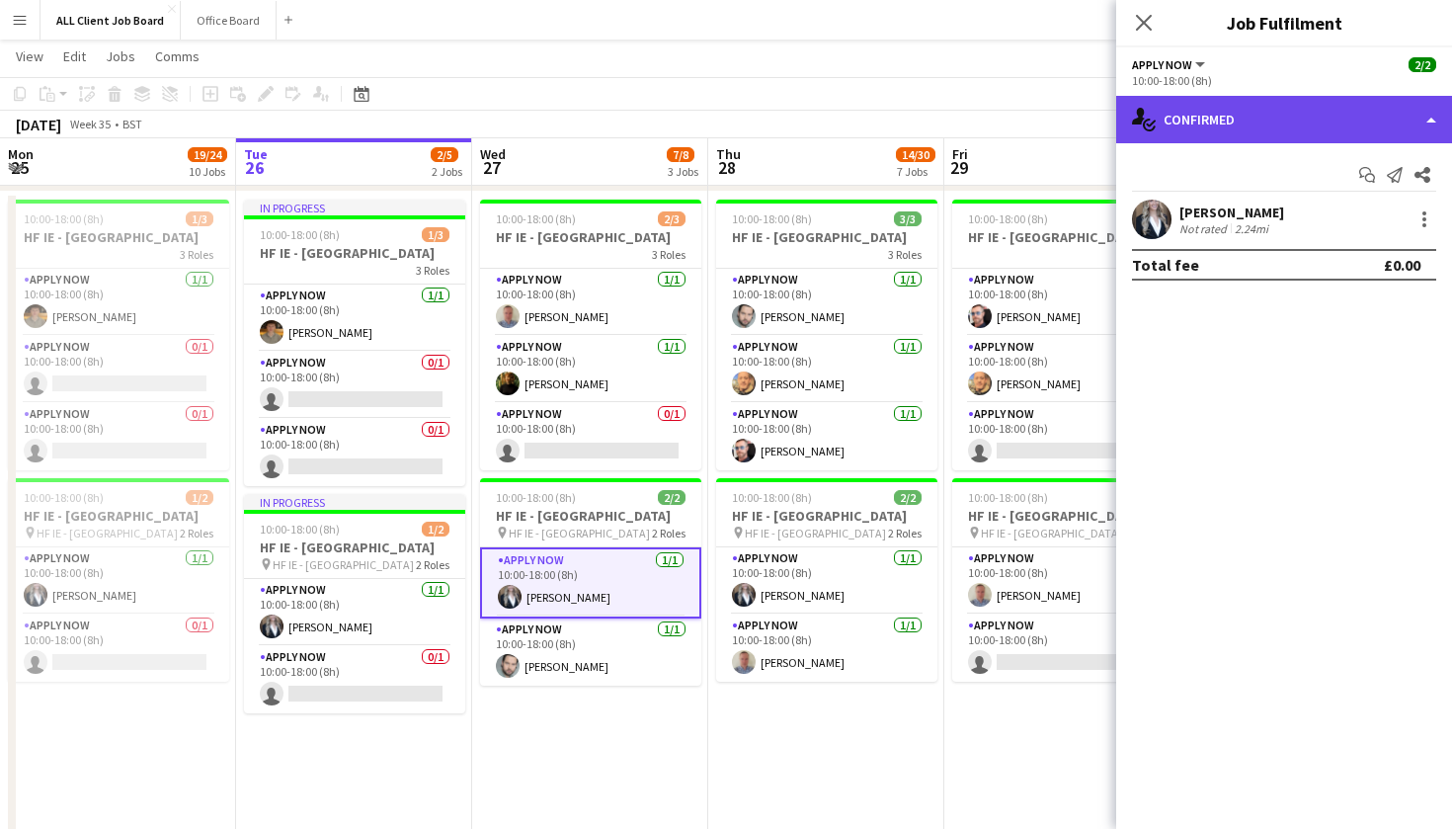
click at [1345, 122] on div "single-neutral-actions-check-2 Confirmed" at bounding box center [1284, 119] width 336 height 47
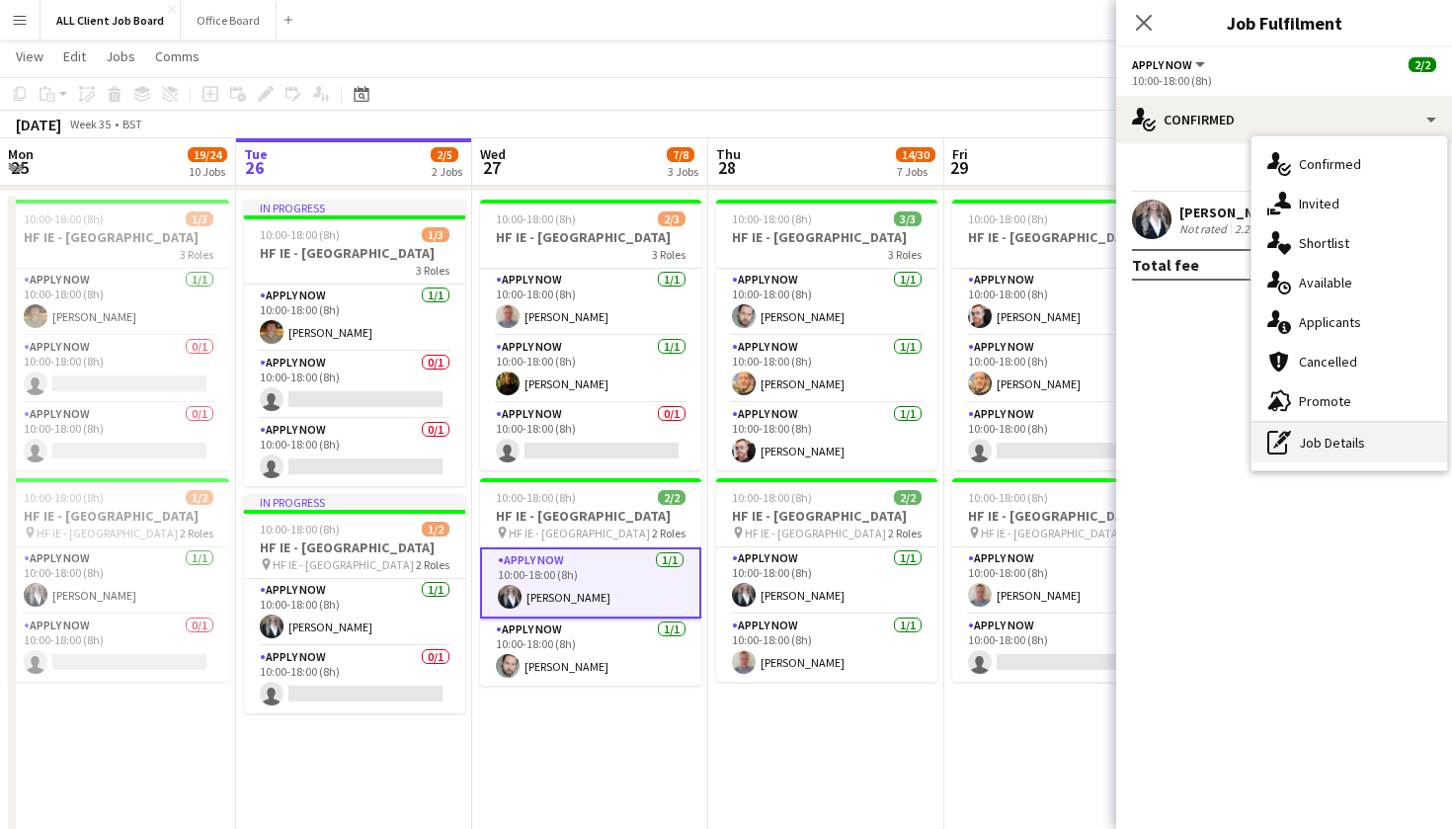
click at [1337, 459] on div "pen-write Job Details" at bounding box center [1349, 443] width 196 height 40
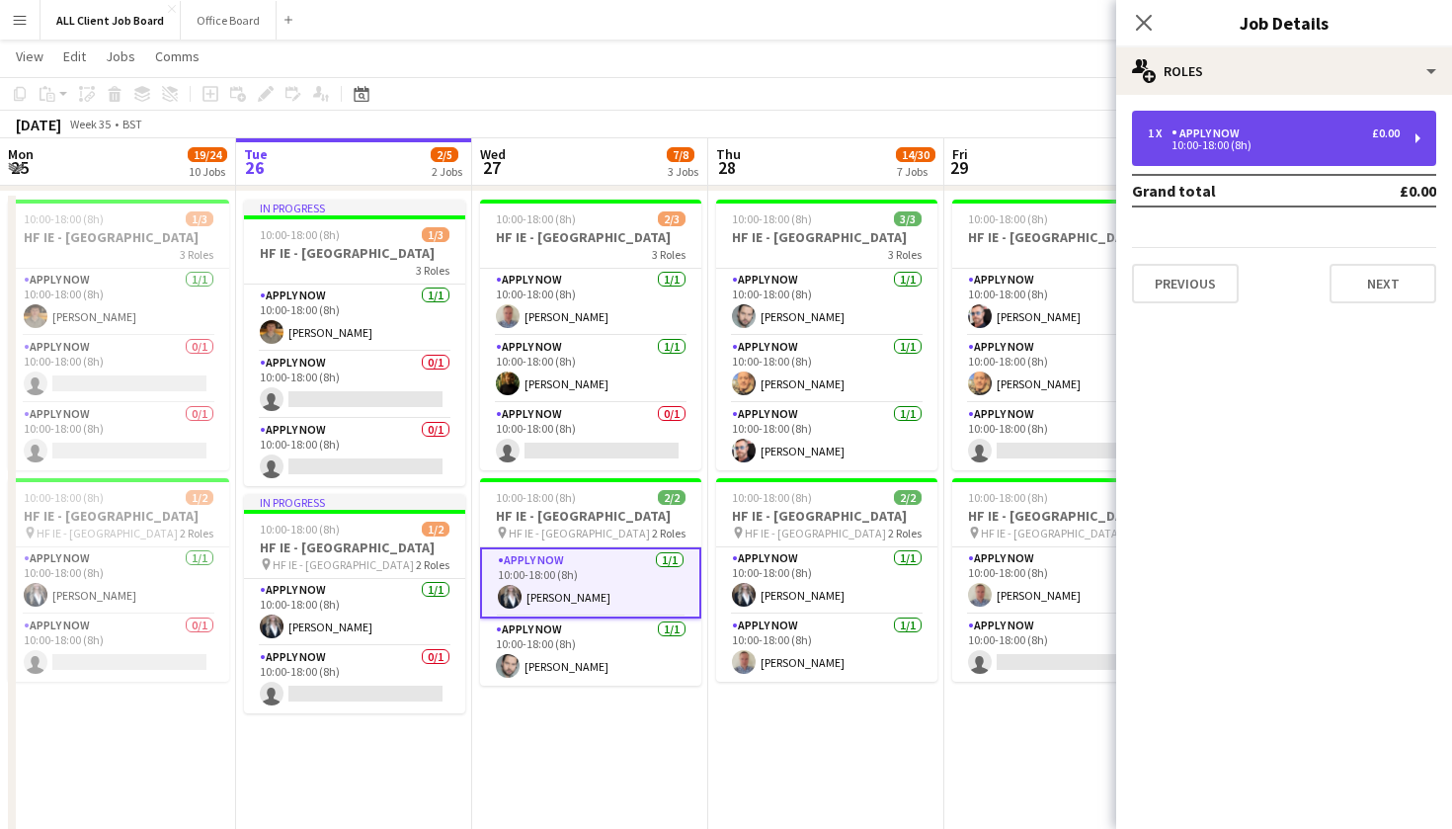
click at [1211, 145] on div "10:00-18:00 (8h)" at bounding box center [1274, 145] width 252 height 10
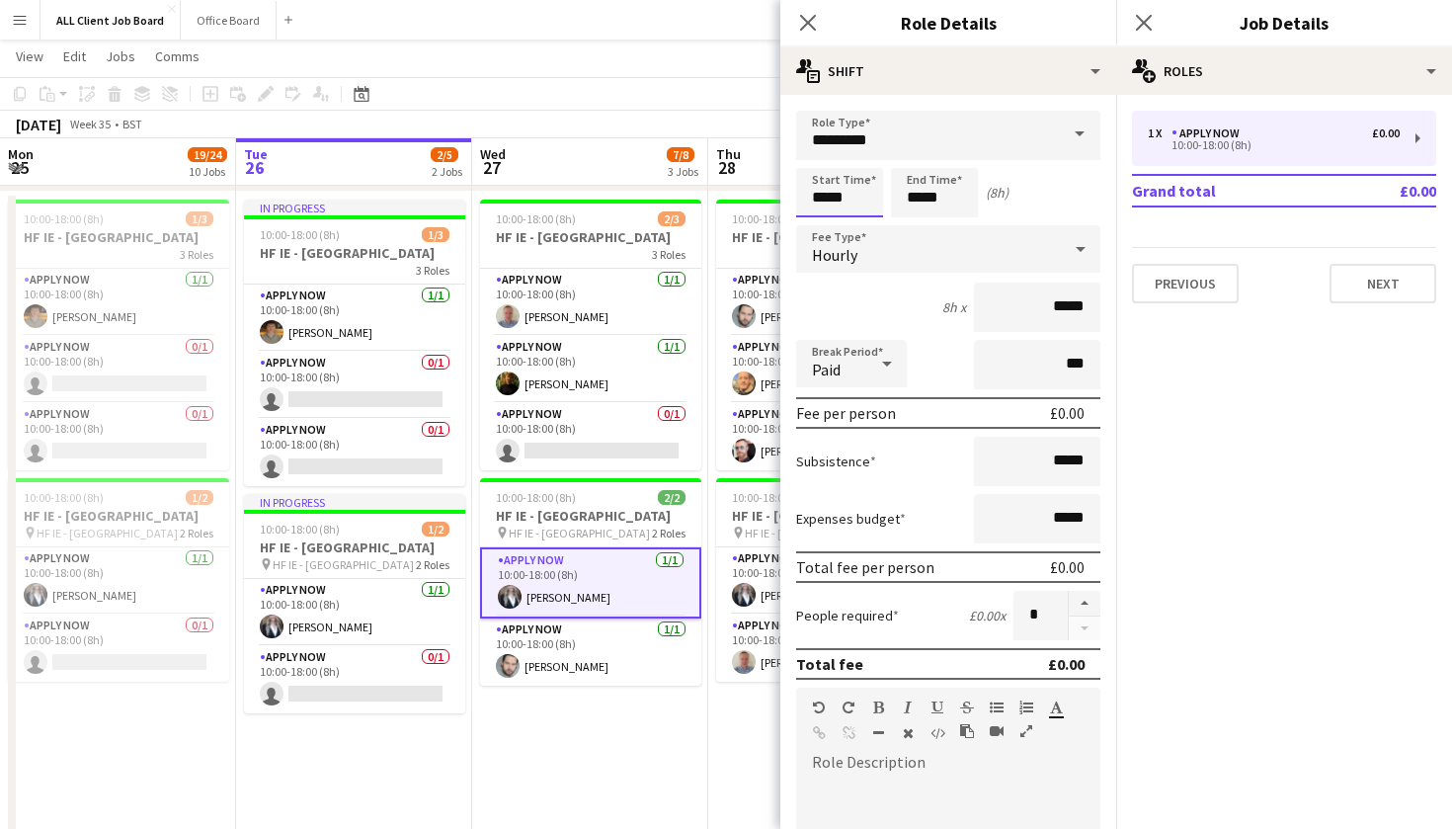
click at [850, 196] on input "*****" at bounding box center [839, 192] width 87 height 49
click at [862, 153] on div at bounding box center [859, 158] width 40 height 20
type input "*****"
click at [862, 153] on div at bounding box center [859, 158] width 40 height 20
click at [935, 169] on input "*****" at bounding box center [934, 192] width 87 height 49
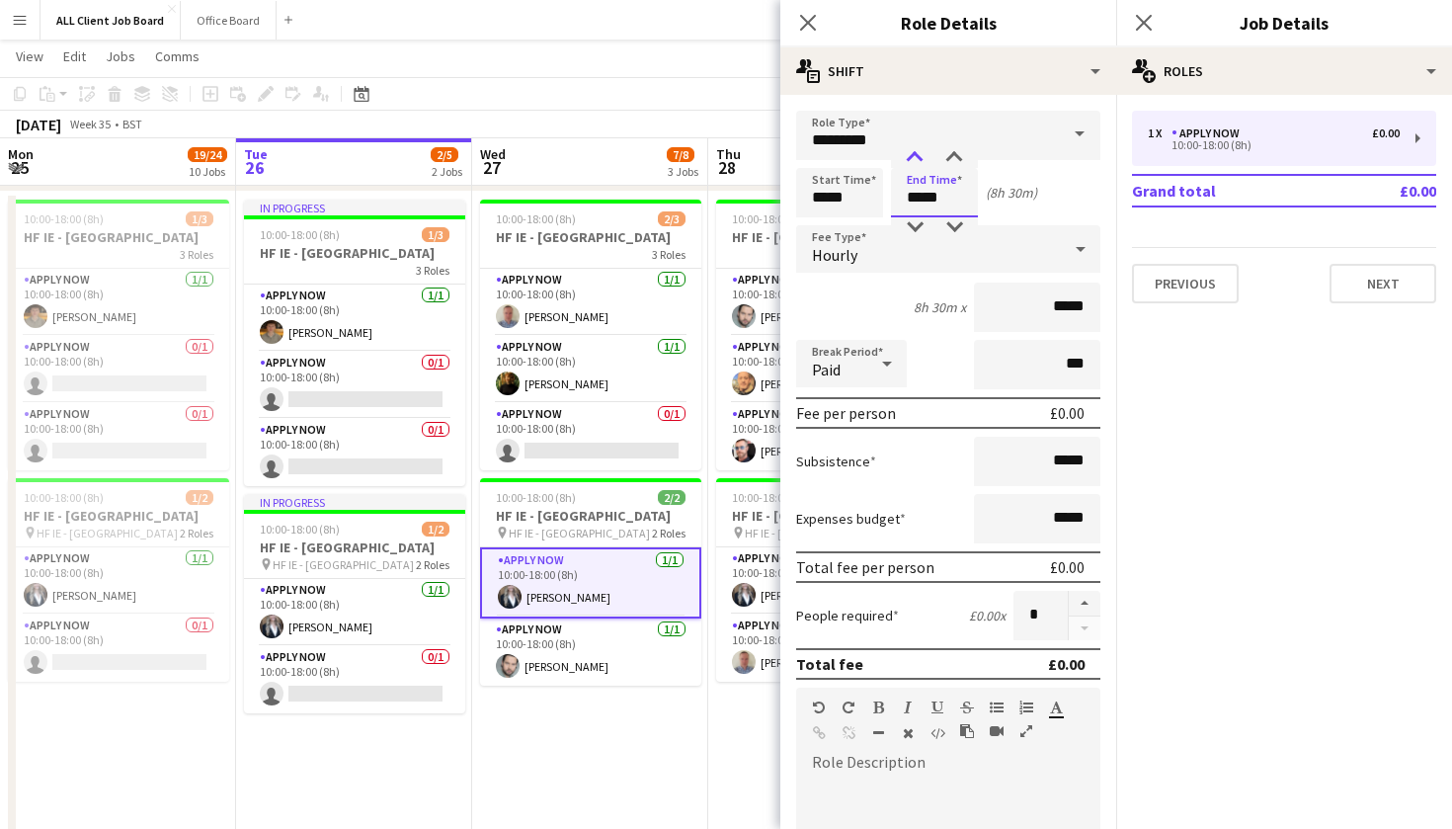
click at [914, 152] on div at bounding box center [915, 158] width 40 height 20
click at [958, 152] on div at bounding box center [954, 158] width 40 height 20
type input "*****"
click at [959, 157] on div at bounding box center [954, 158] width 40 height 20
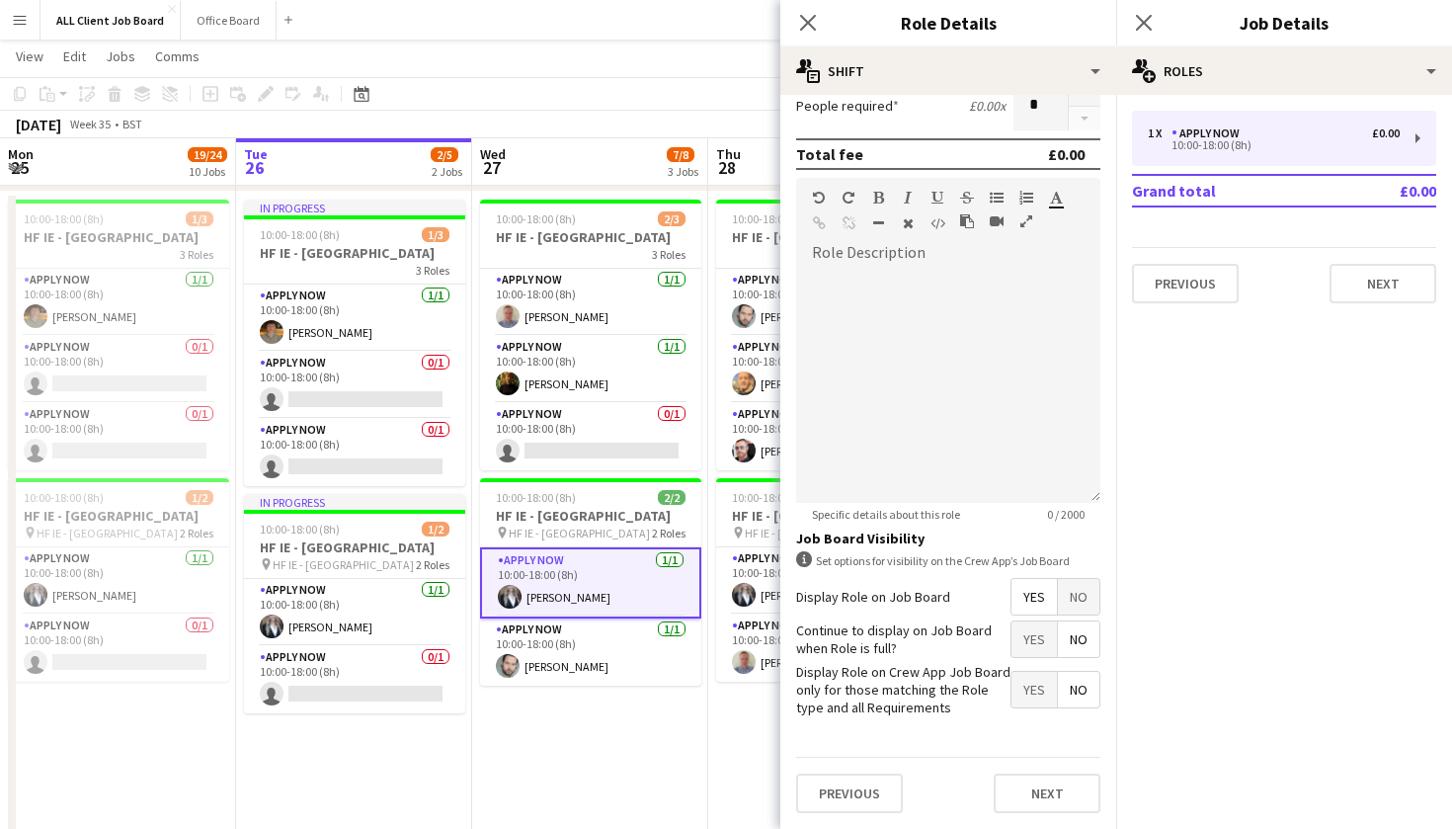
scroll to position [509, 0]
drag, startPoint x: 1021, startPoint y: 792, endPoint x: 1020, endPoint y: 721, distance: 71.1
click at [1021, 792] on button "Next" at bounding box center [1046, 794] width 107 height 40
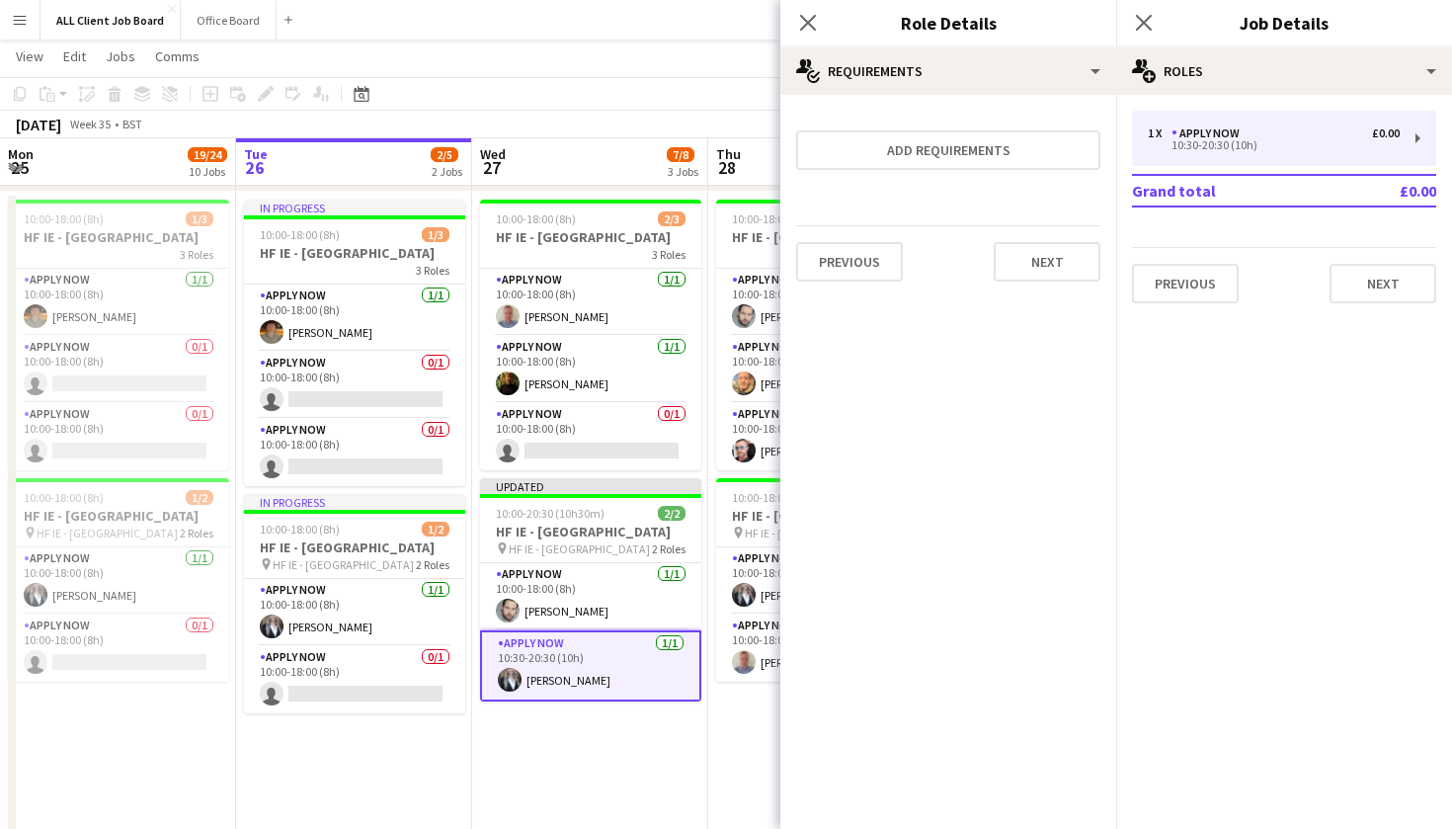
scroll to position [0, 0]
click at [1061, 252] on button "Next" at bounding box center [1046, 262] width 107 height 40
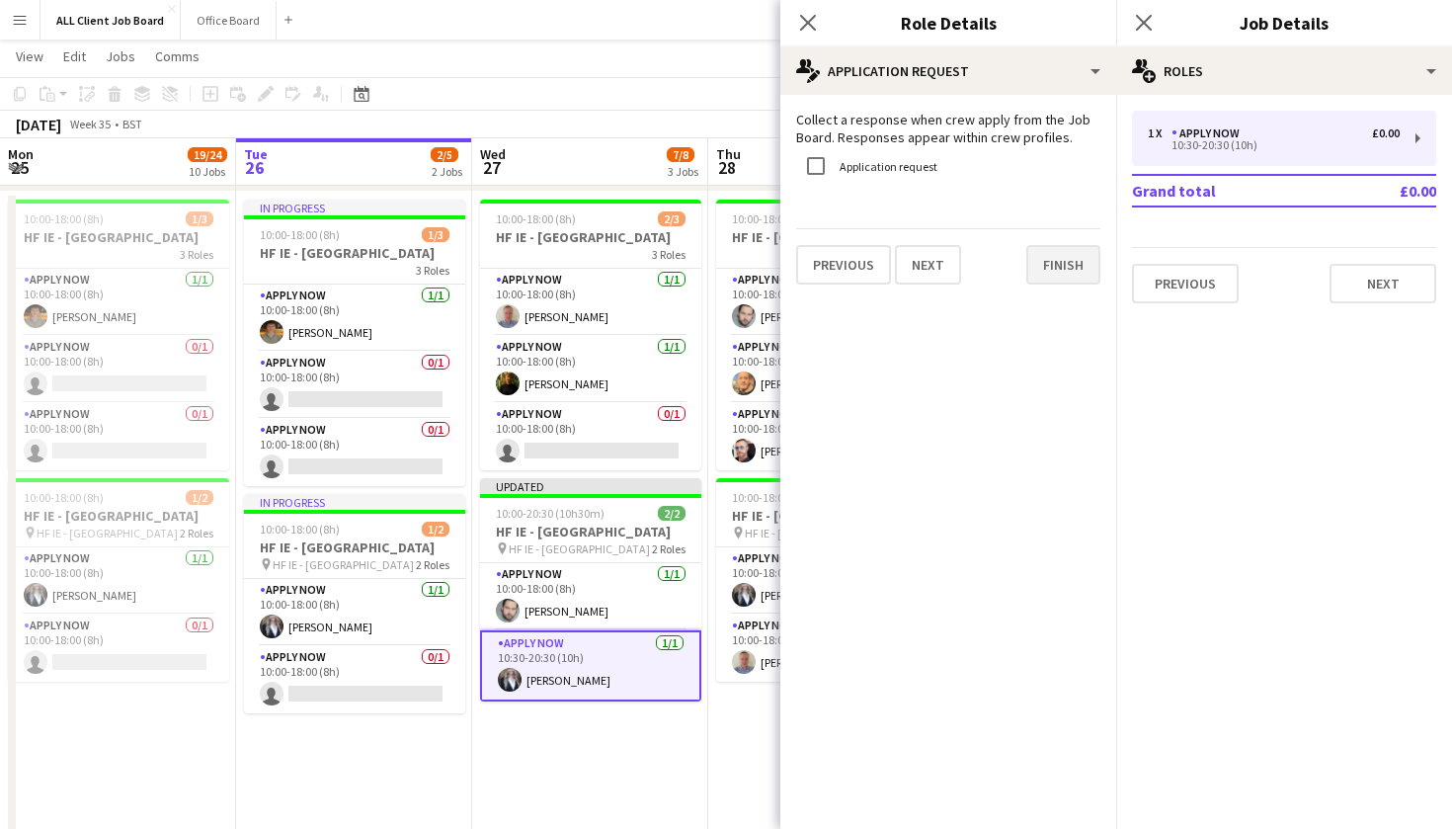
click at [1046, 260] on button "Finish" at bounding box center [1063, 265] width 74 height 40
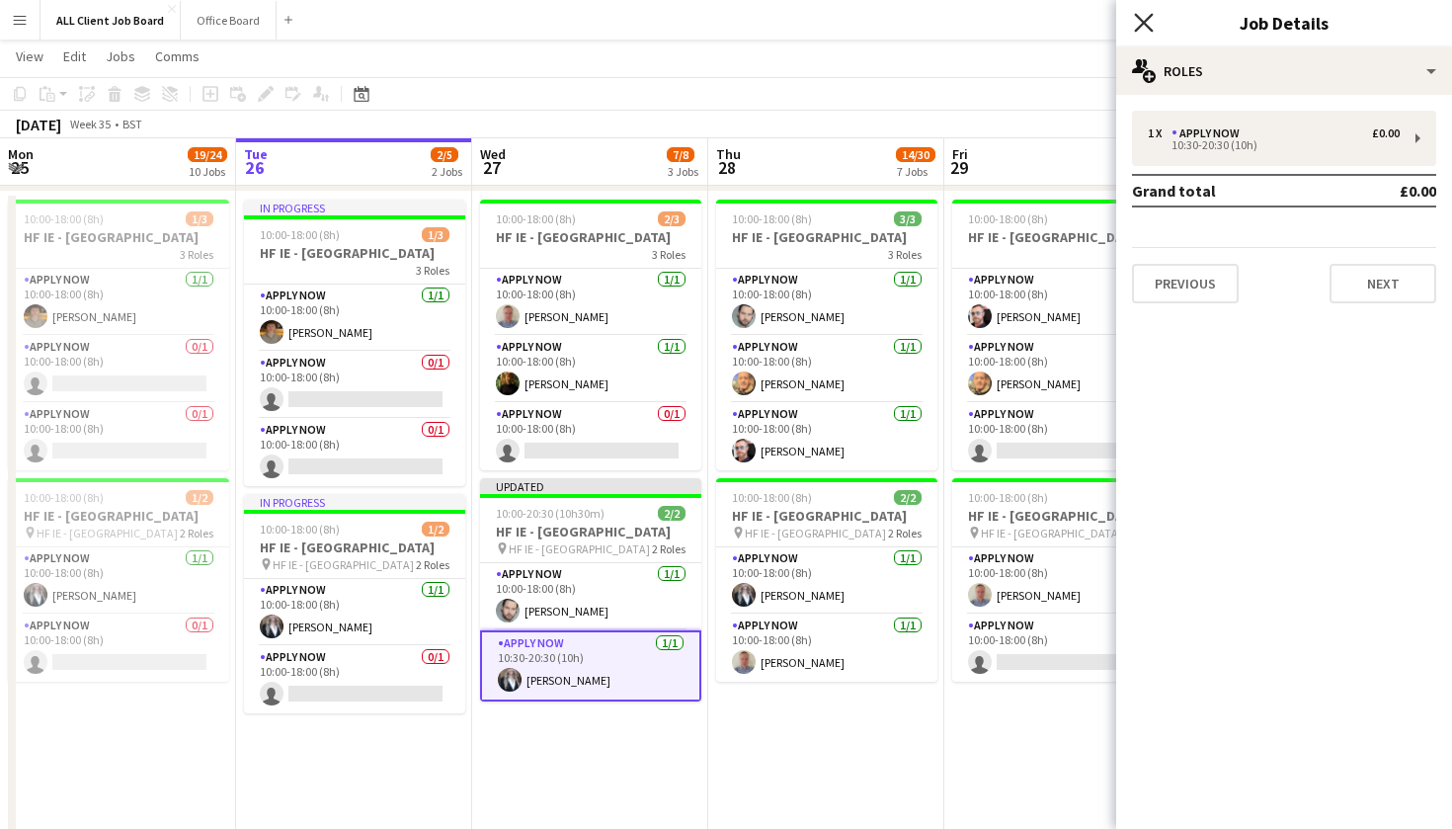
click at [1143, 29] on icon "Close pop-in" at bounding box center [1143, 22] width 19 height 19
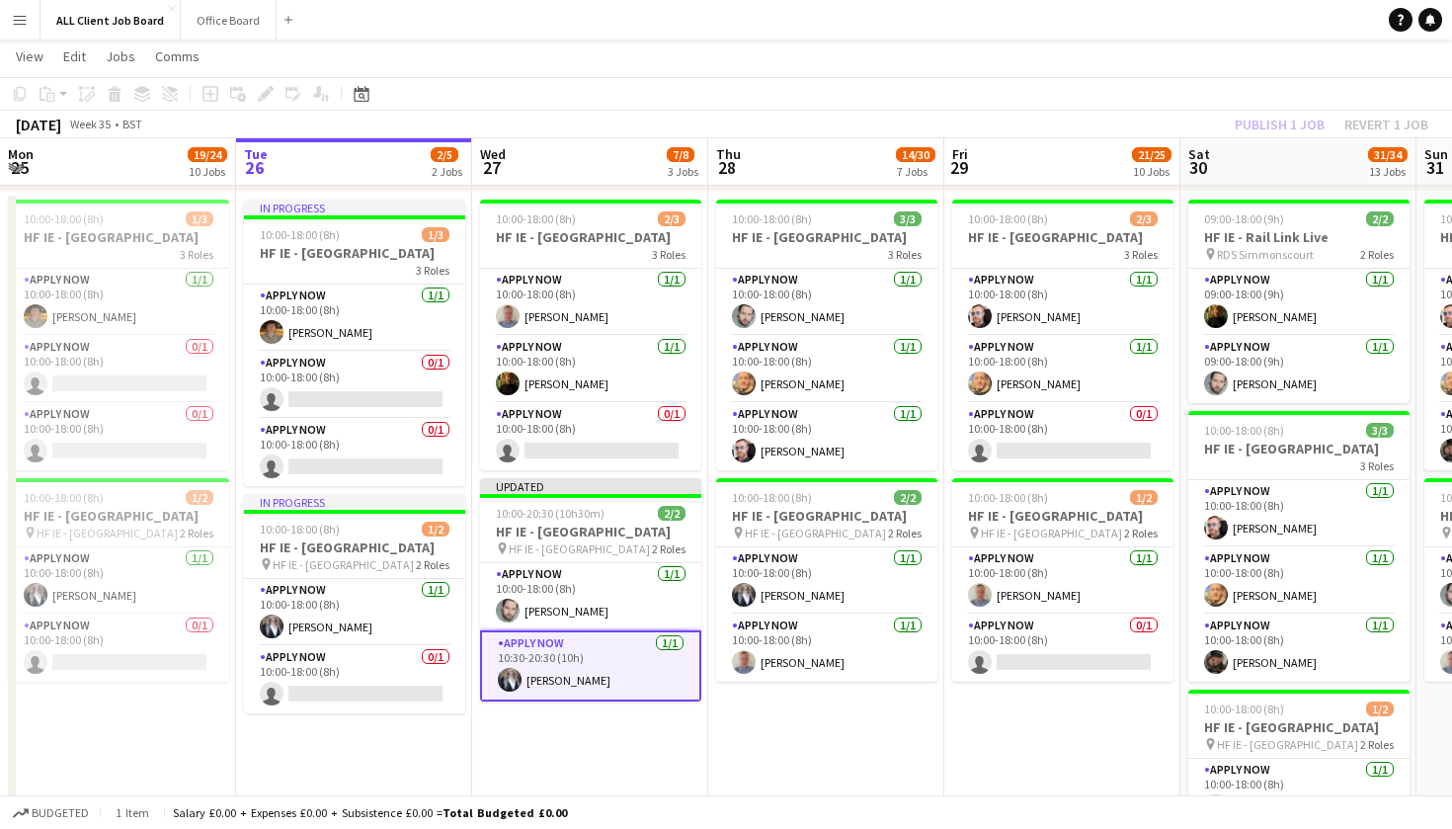
click at [1276, 123] on div "Publish 1 job Revert 1 job" at bounding box center [1331, 125] width 241 height 26
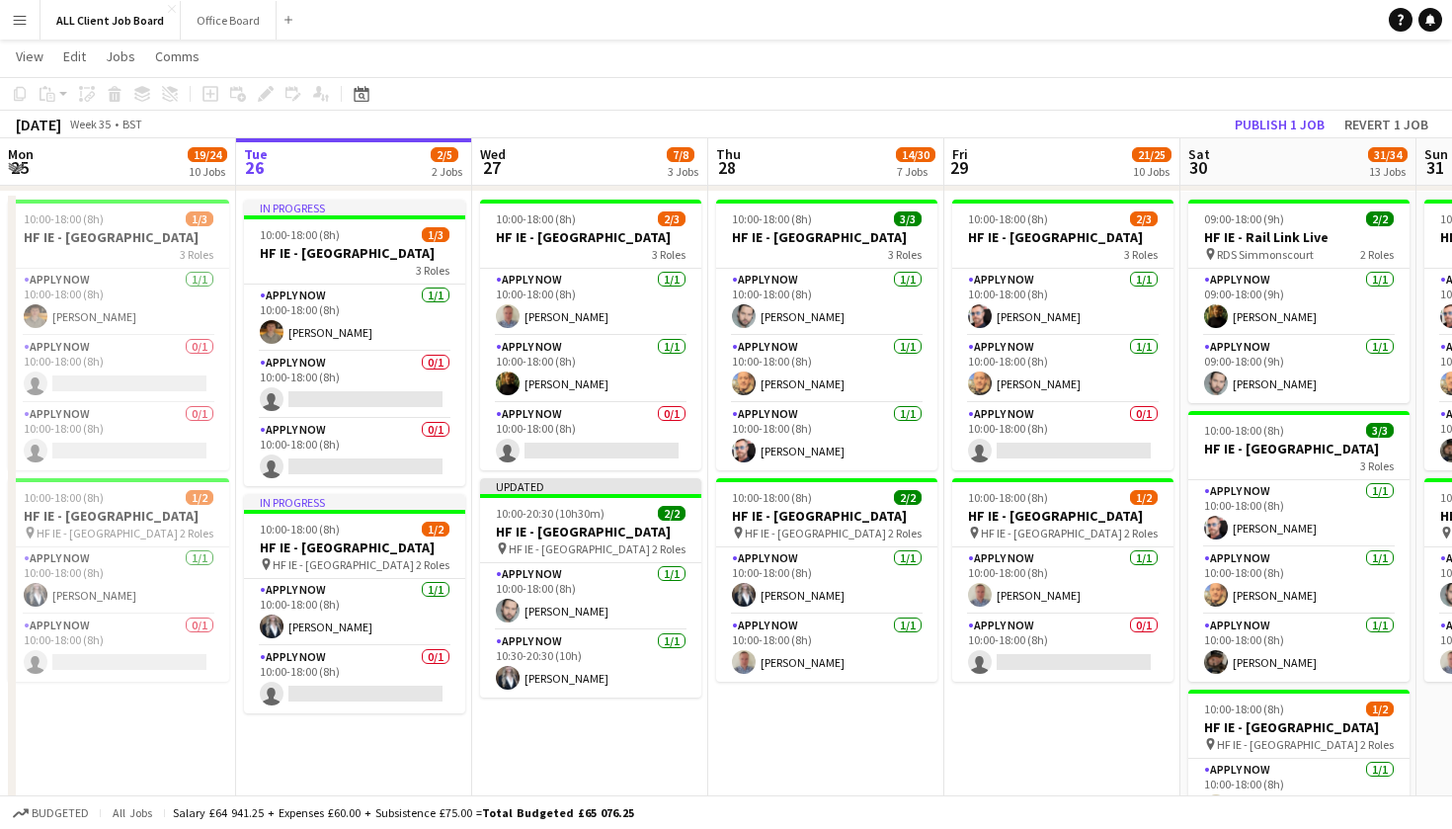
click at [1276, 123] on button "Publish 1 job" at bounding box center [1280, 125] width 106 height 26
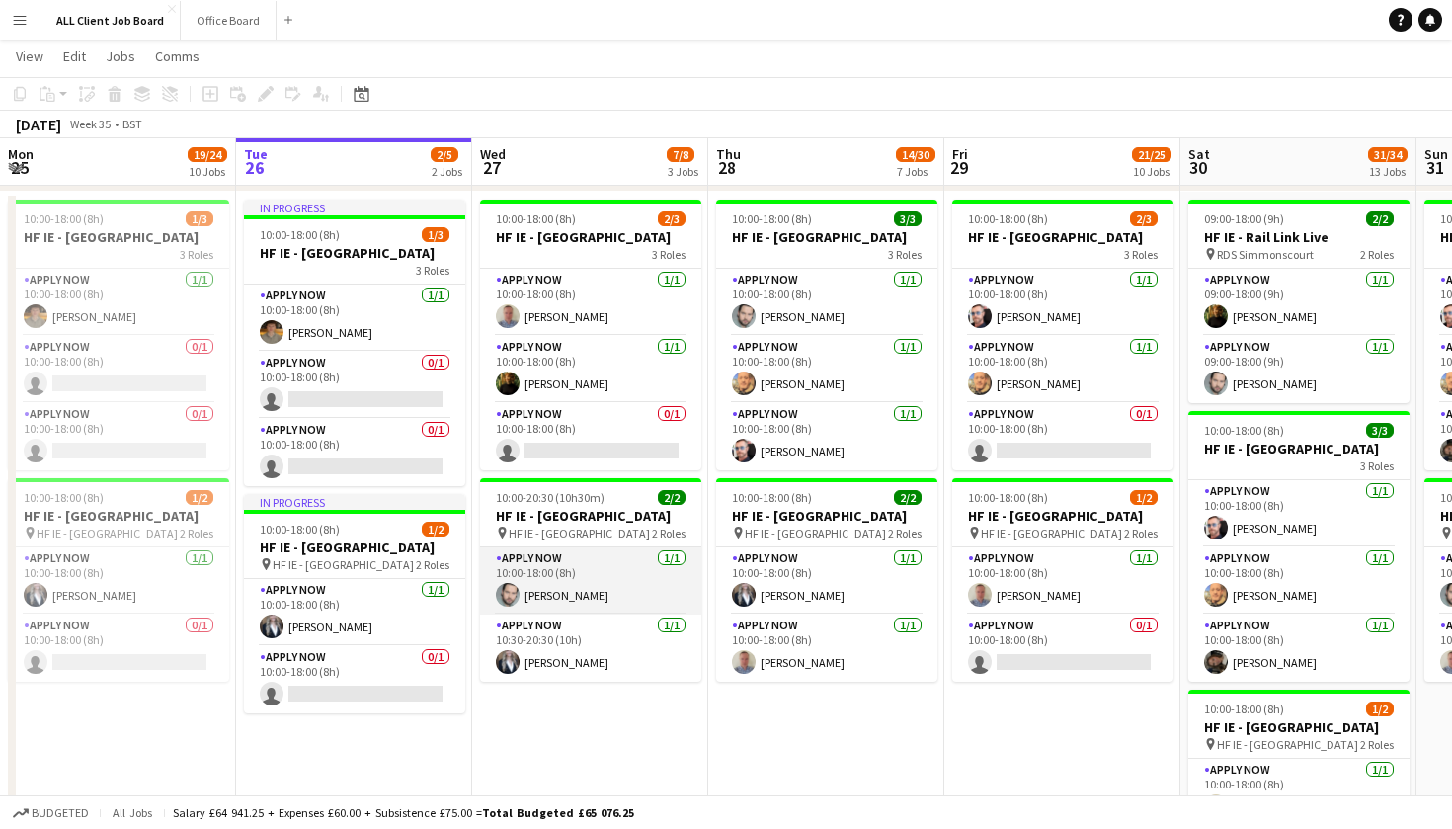
click at [562, 614] on app-card-role "APPLY NOW 1/1 10:00-18:00 (8h) Craig Leinster" at bounding box center [590, 580] width 221 height 67
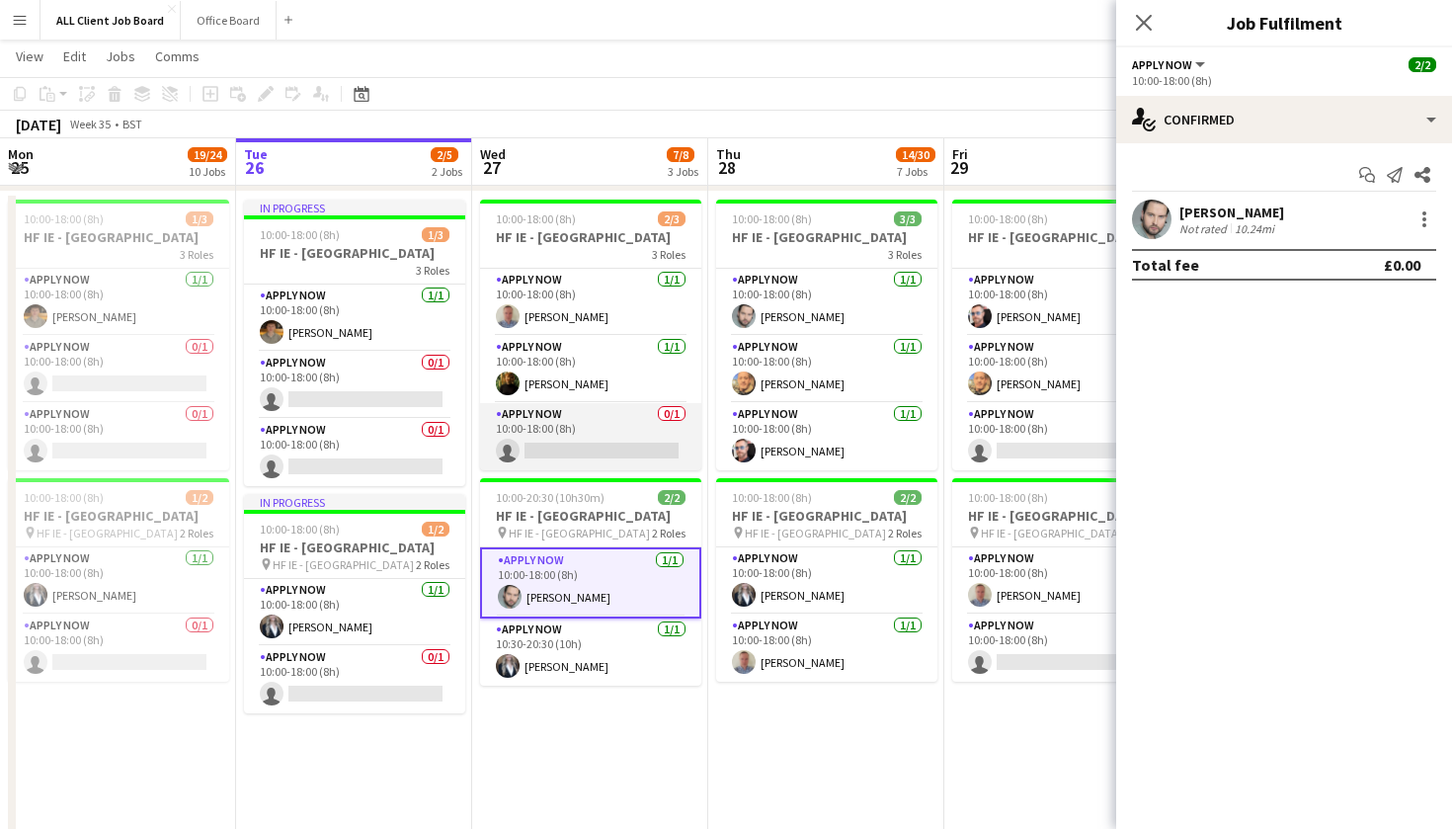
click at [586, 463] on app-card-role "APPLY NOW 0/1 10:00-18:00 (8h) single-neutral-actions" at bounding box center [590, 436] width 221 height 67
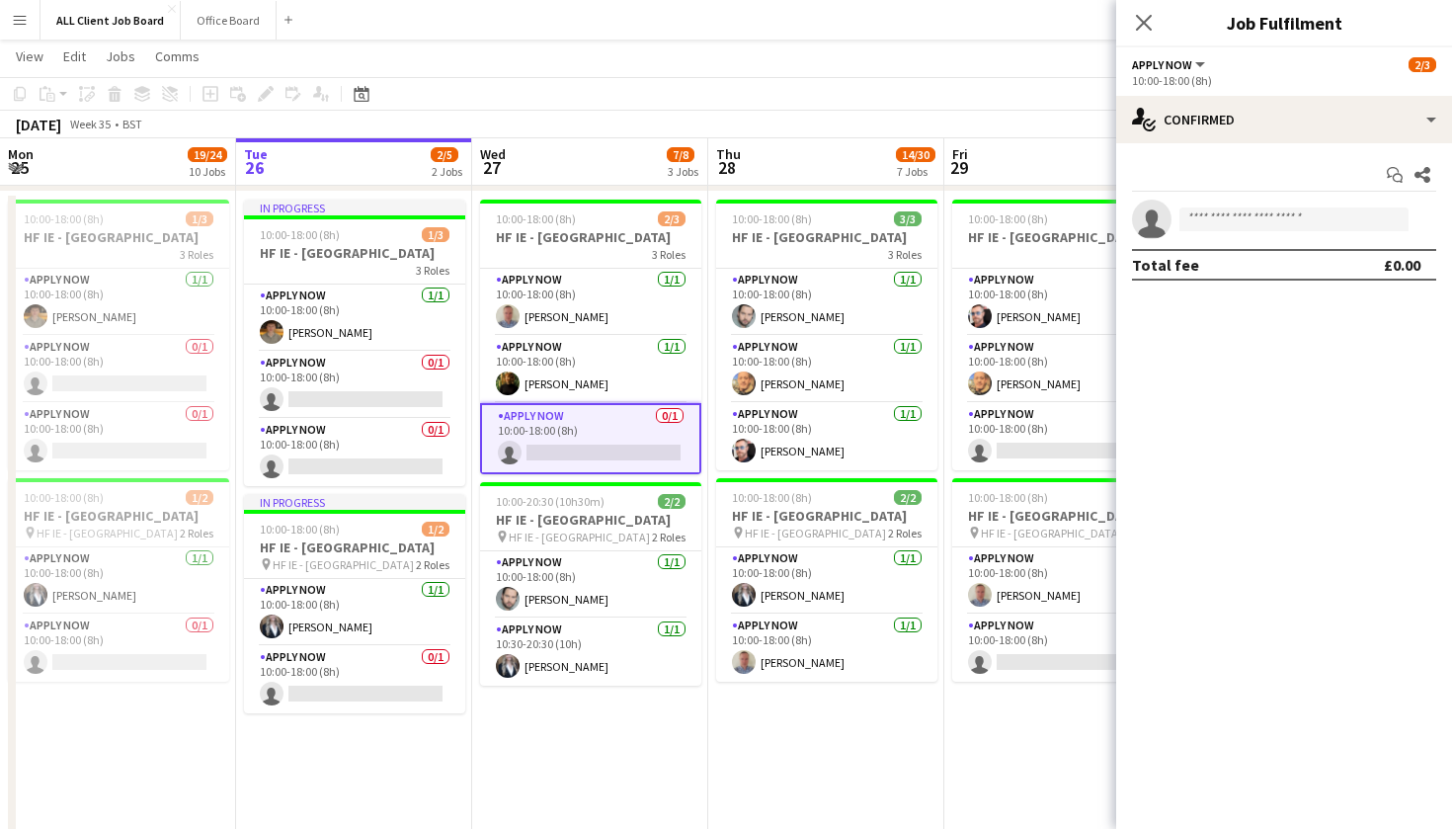
click at [970, 28] on app-navbar "Menu Boards Boards Boards All jobs Status Workforce Workforce My Workforce Recr…" at bounding box center [726, 20] width 1452 height 40
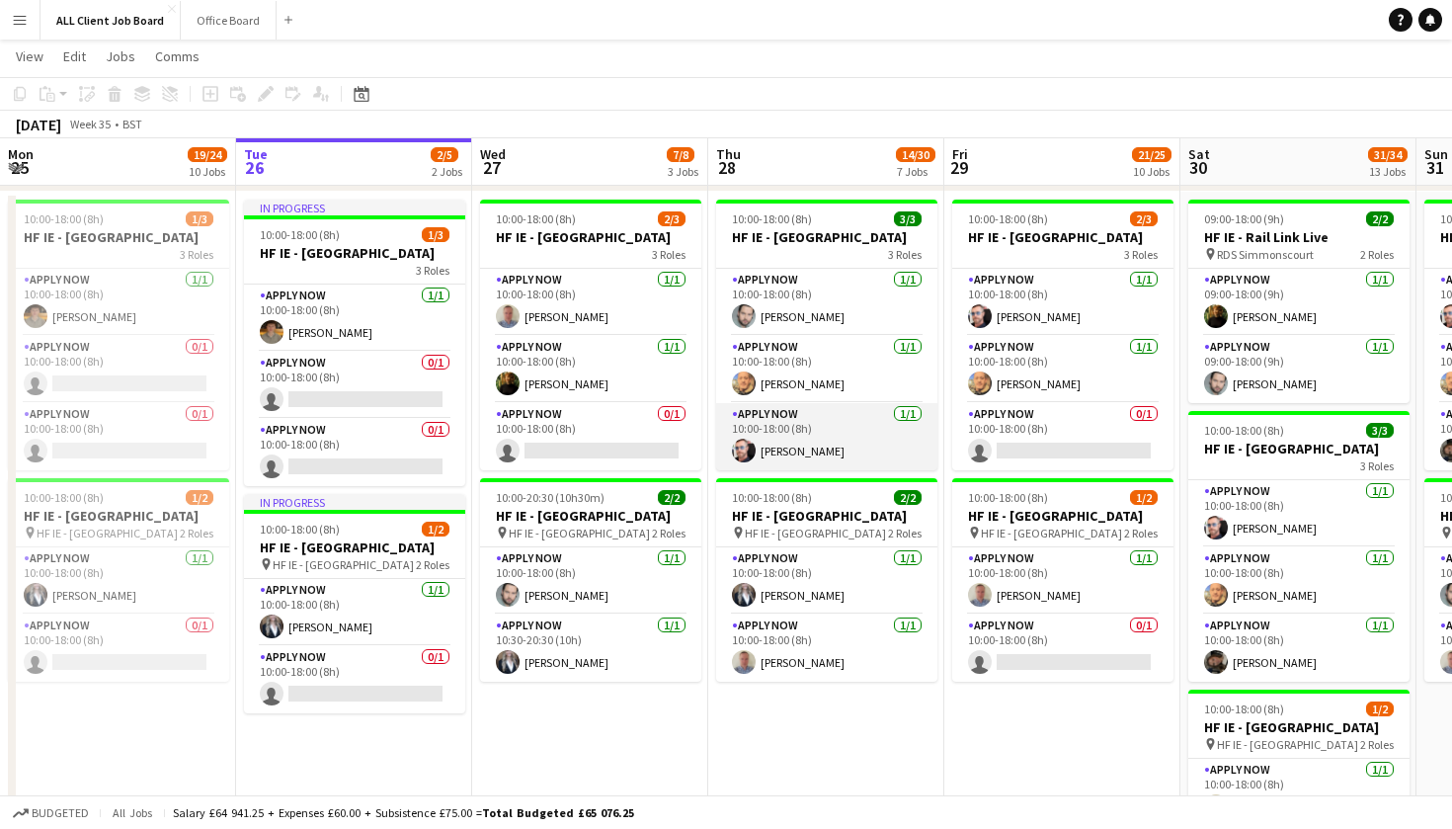
click at [790, 444] on app-card-role "APPLY NOW 1/1 10:00-18:00 (8h) Chris Hickie" at bounding box center [826, 436] width 221 height 67
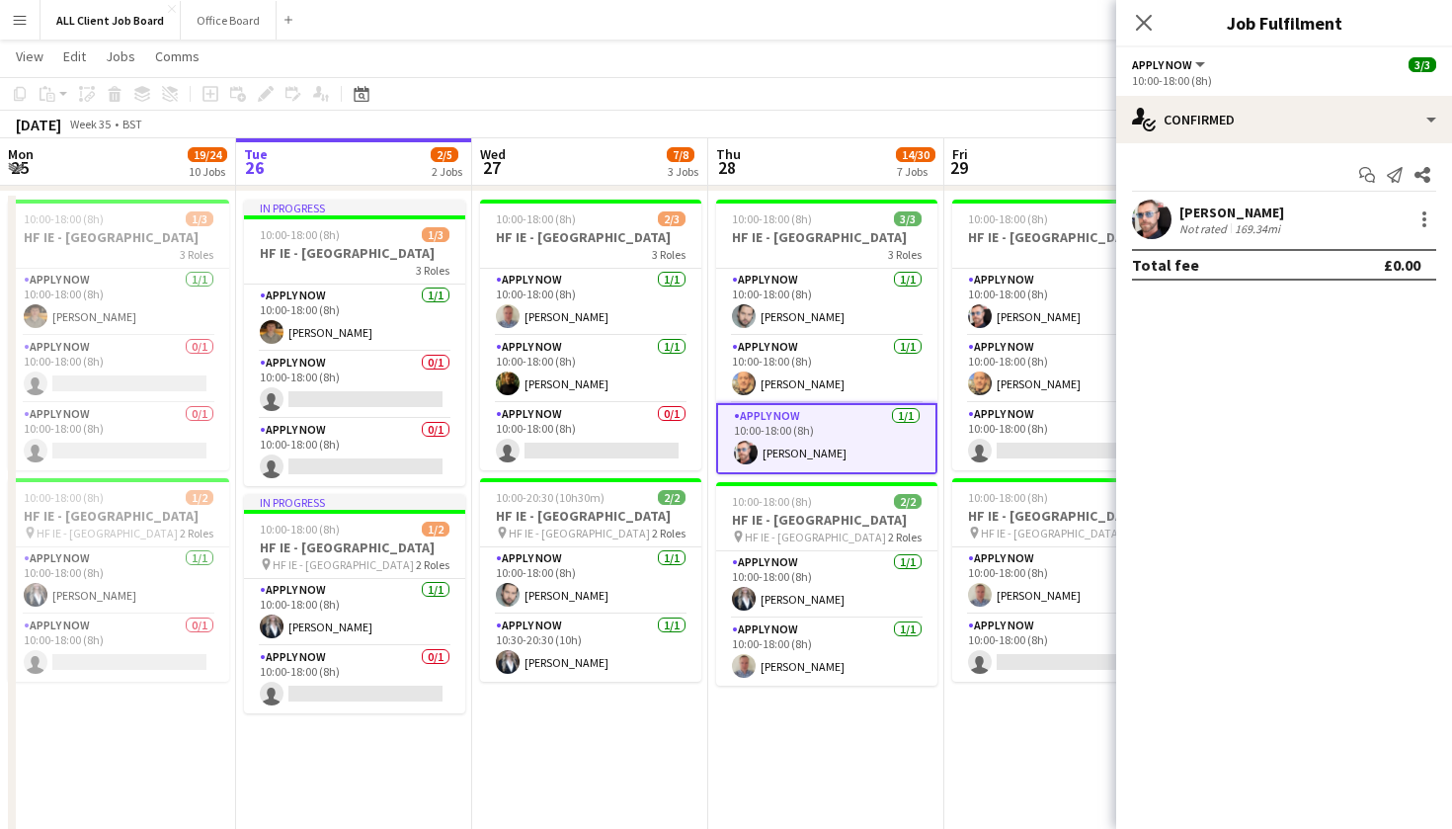
click at [1197, 211] on div "[PERSON_NAME]" at bounding box center [1231, 212] width 105 height 18
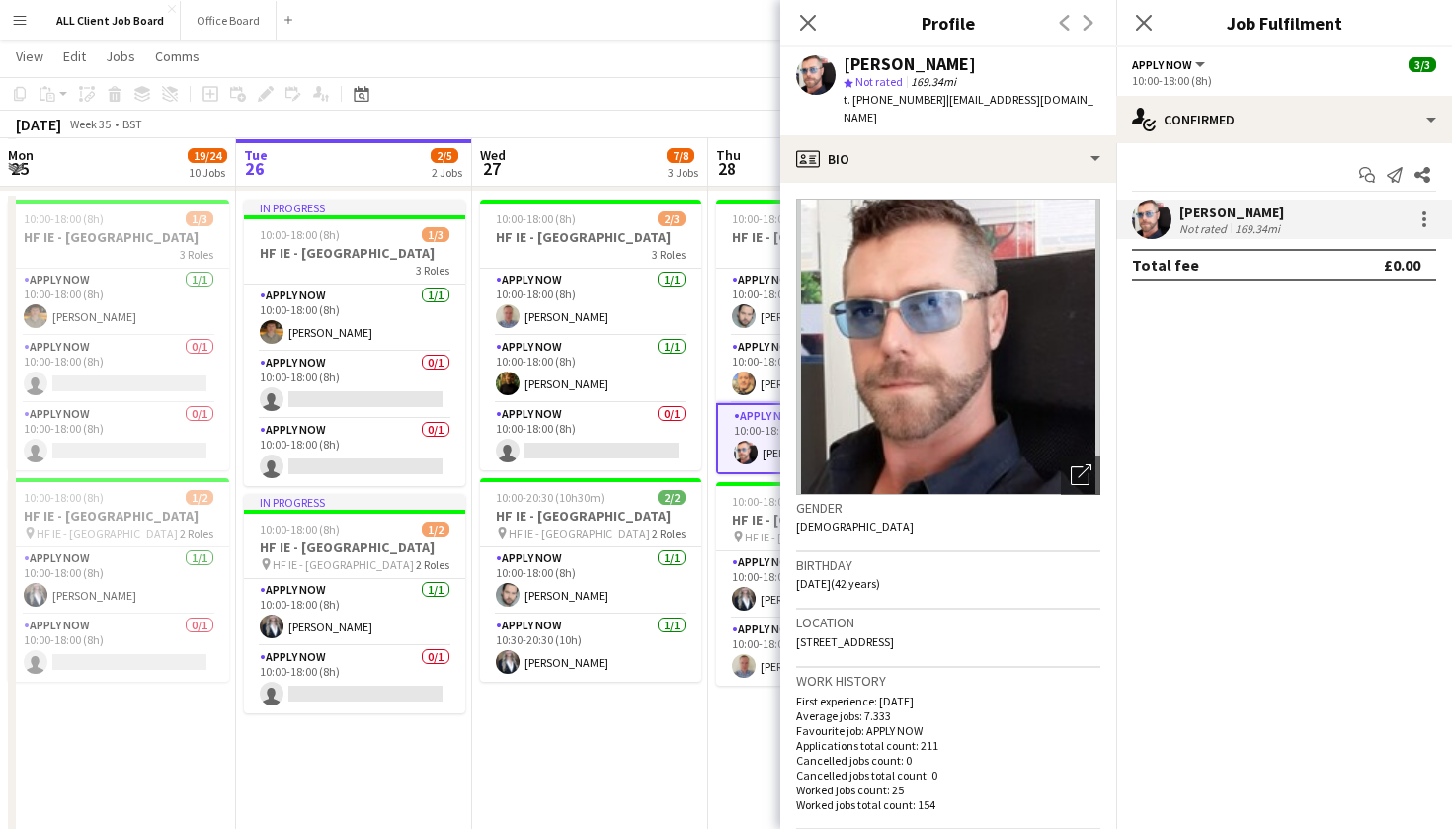
scroll to position [4752, 0]
click at [806, 28] on icon "Close pop-in" at bounding box center [807, 22] width 19 height 19
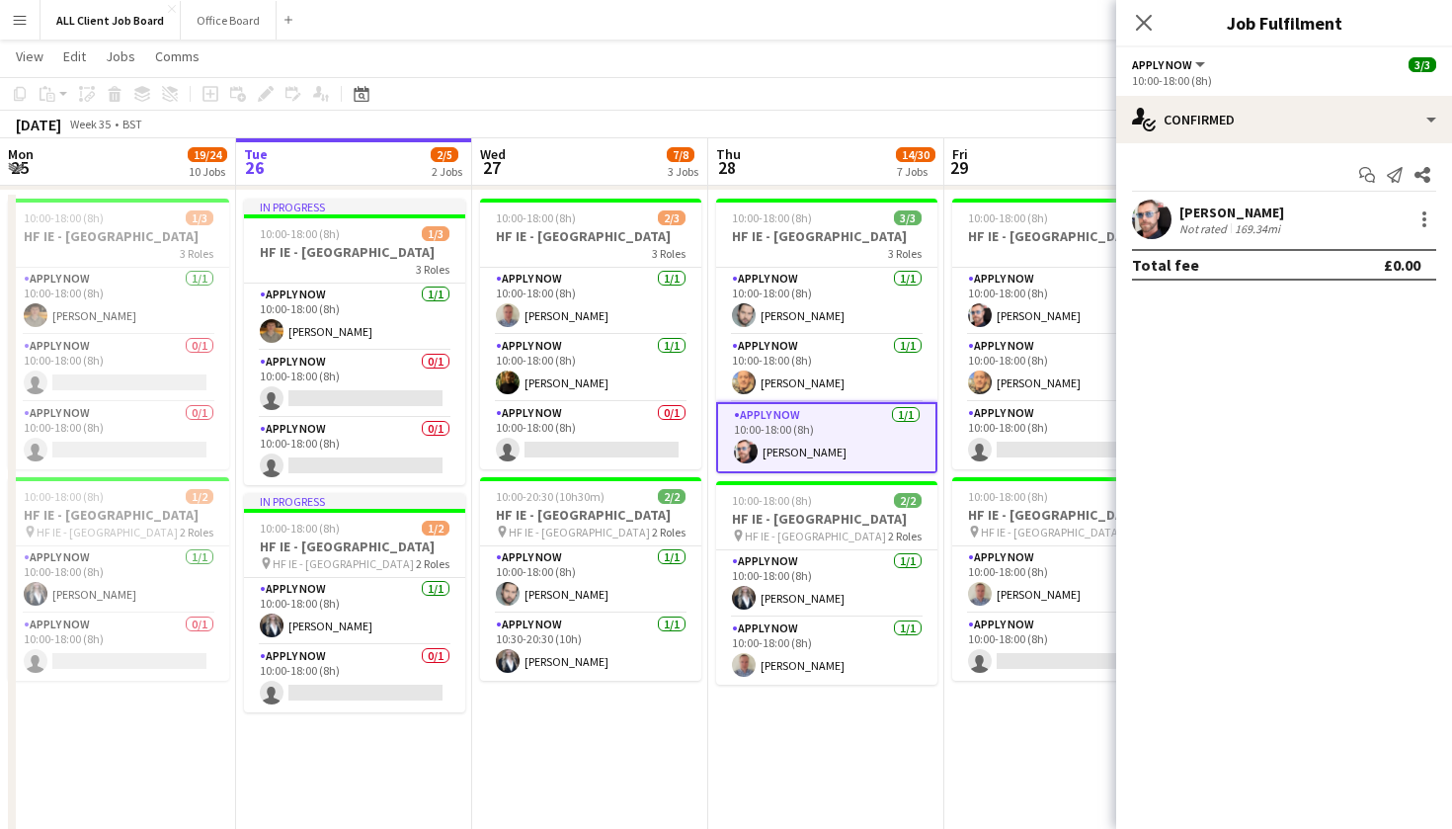
click at [1216, 216] on div "[PERSON_NAME]" at bounding box center [1231, 212] width 105 height 18
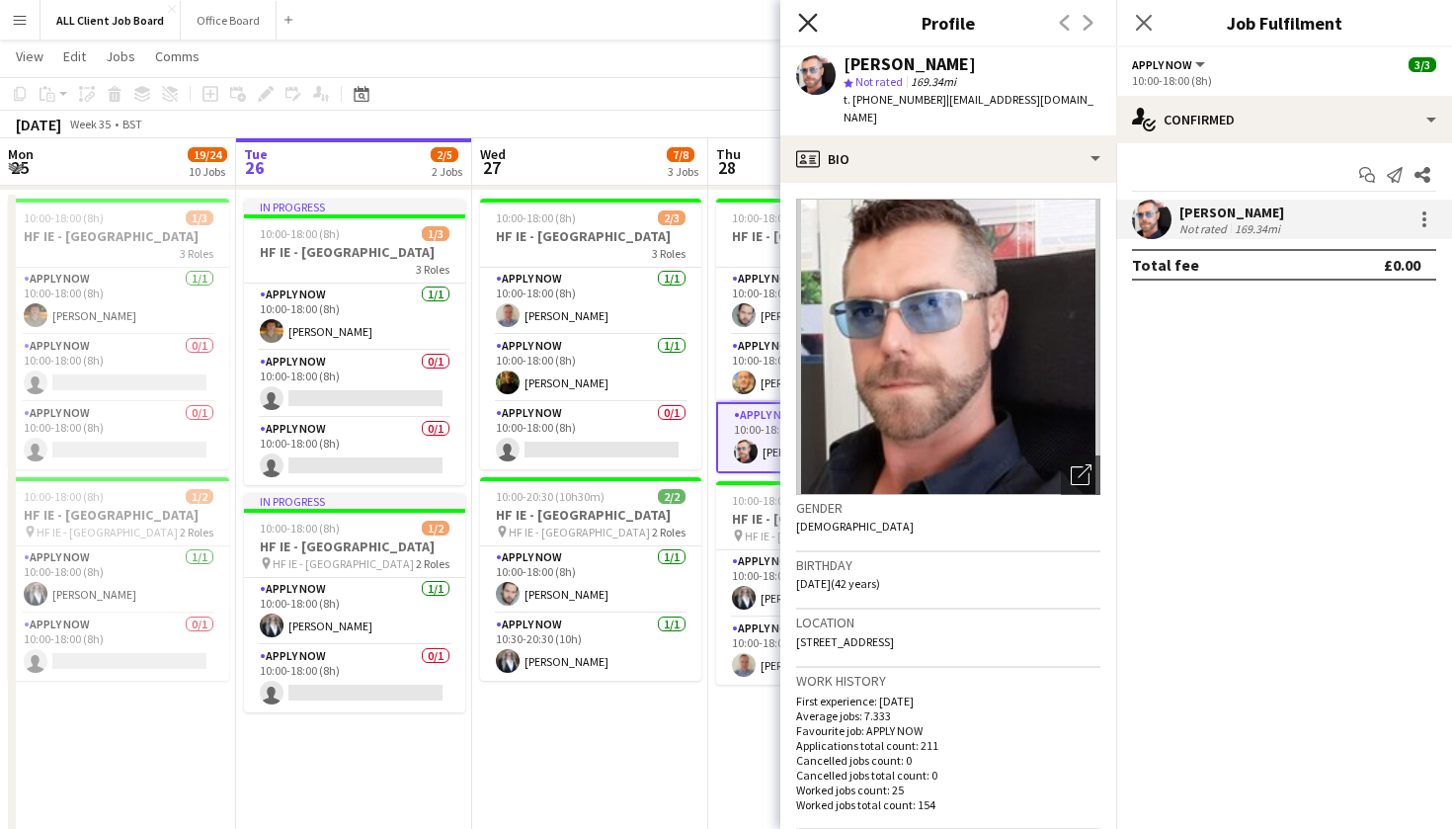
click at [814, 18] on icon at bounding box center [807, 22] width 19 height 19
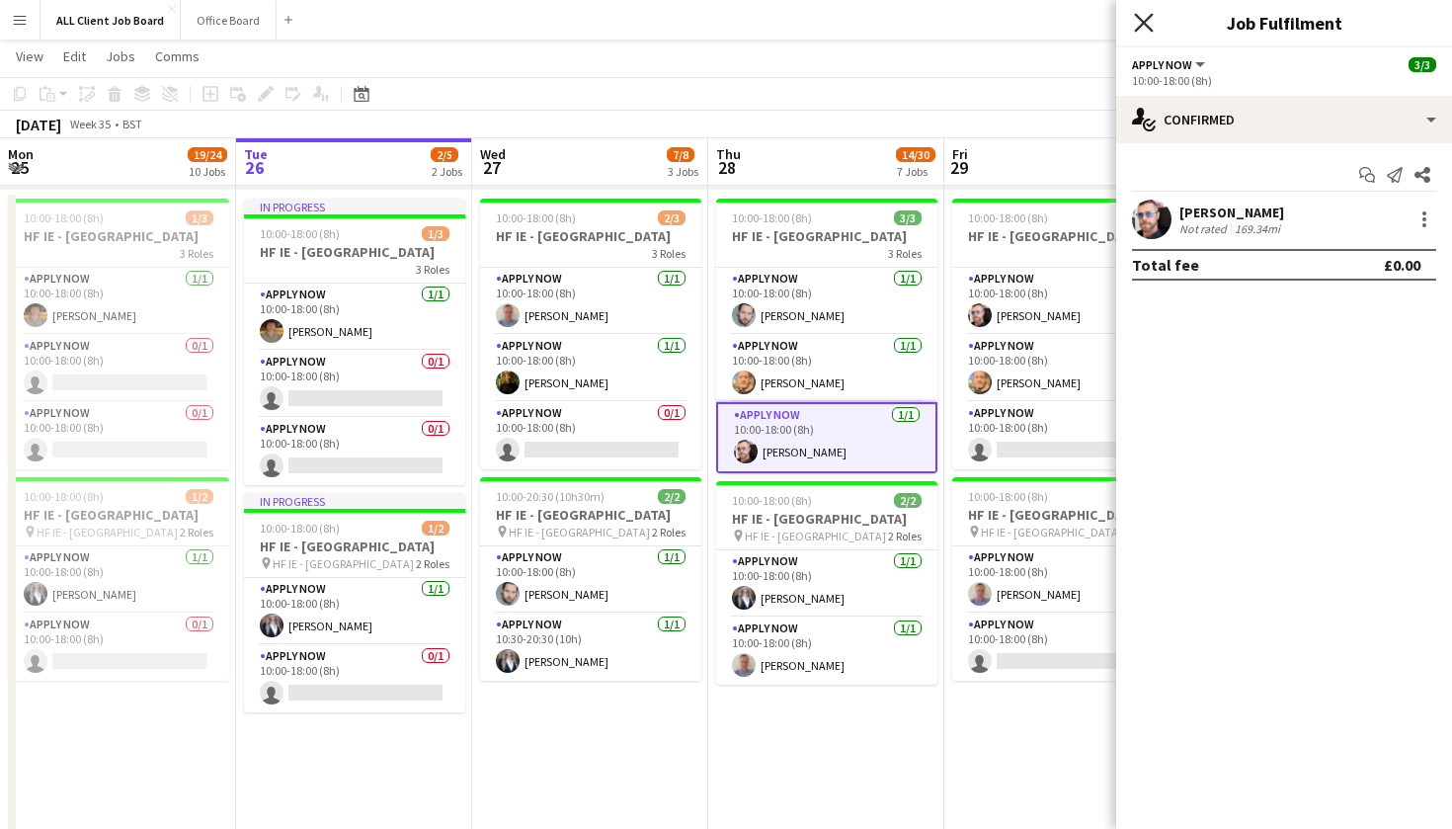
click at [1146, 29] on icon "Close pop-in" at bounding box center [1143, 22] width 19 height 19
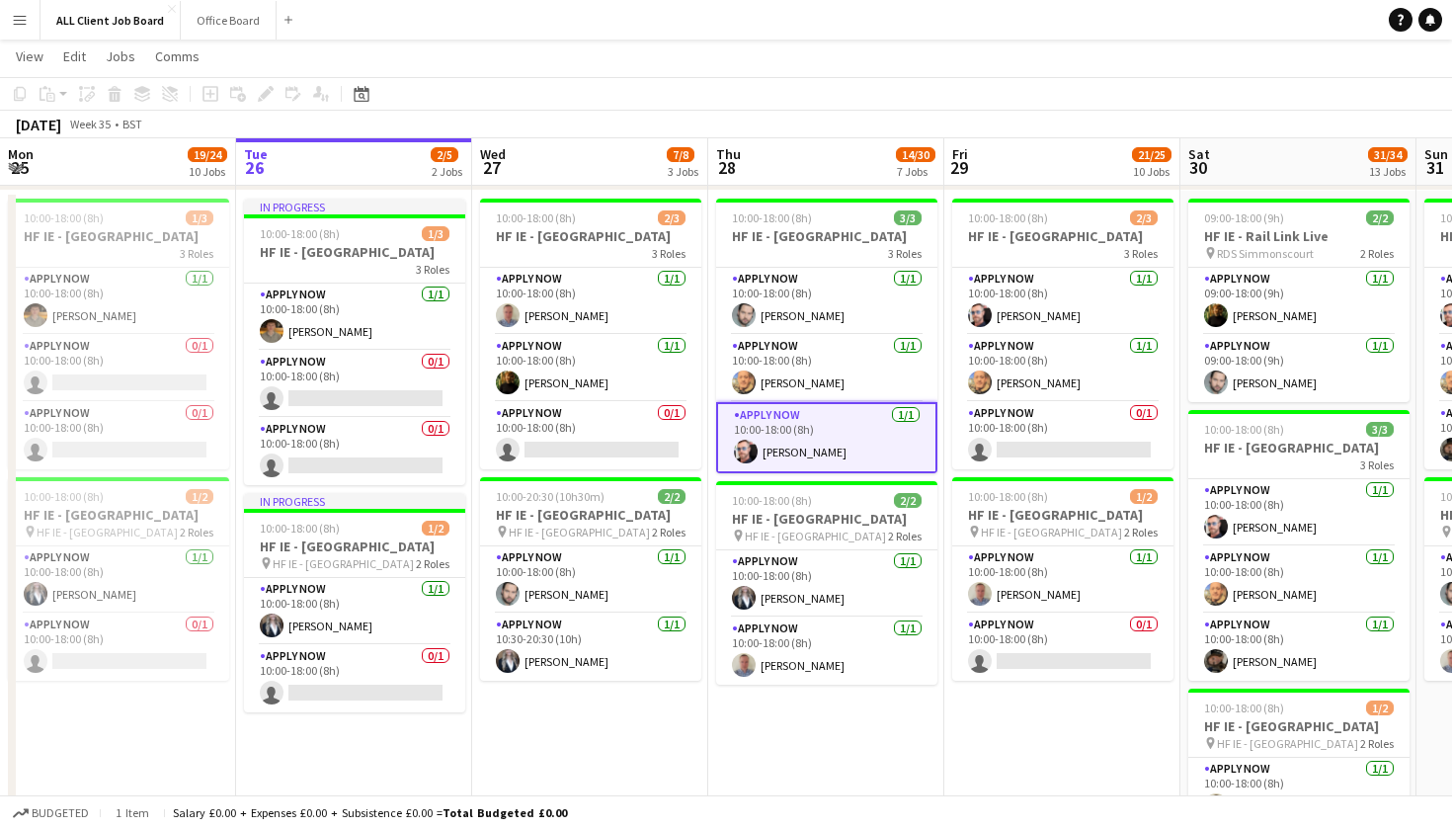
click at [1146, 29] on app-navbar "Menu Boards Boards Boards All jobs Status Workforce Workforce My Workforce Recr…" at bounding box center [726, 20] width 1452 height 40
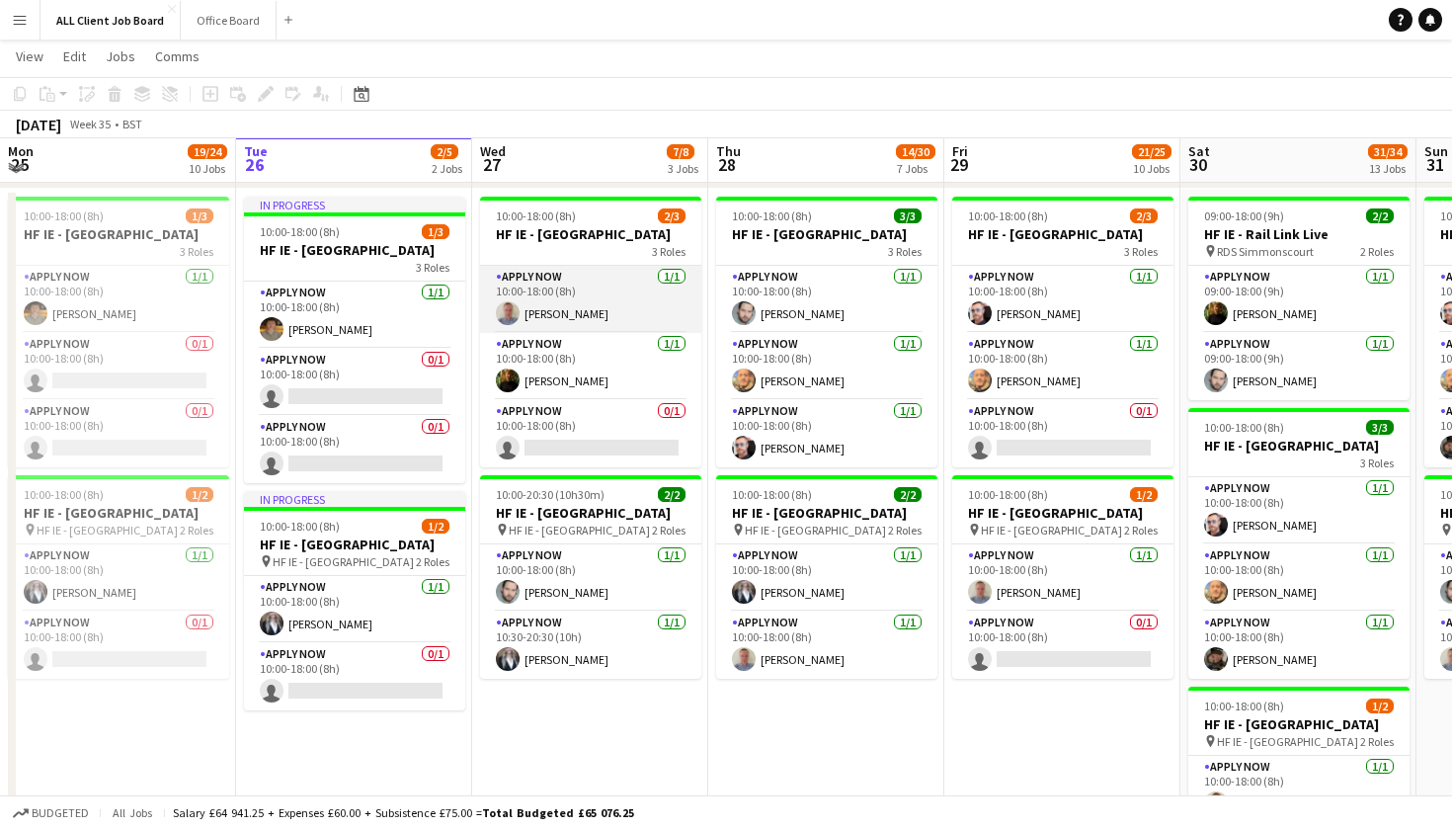
scroll to position [4725, 0]
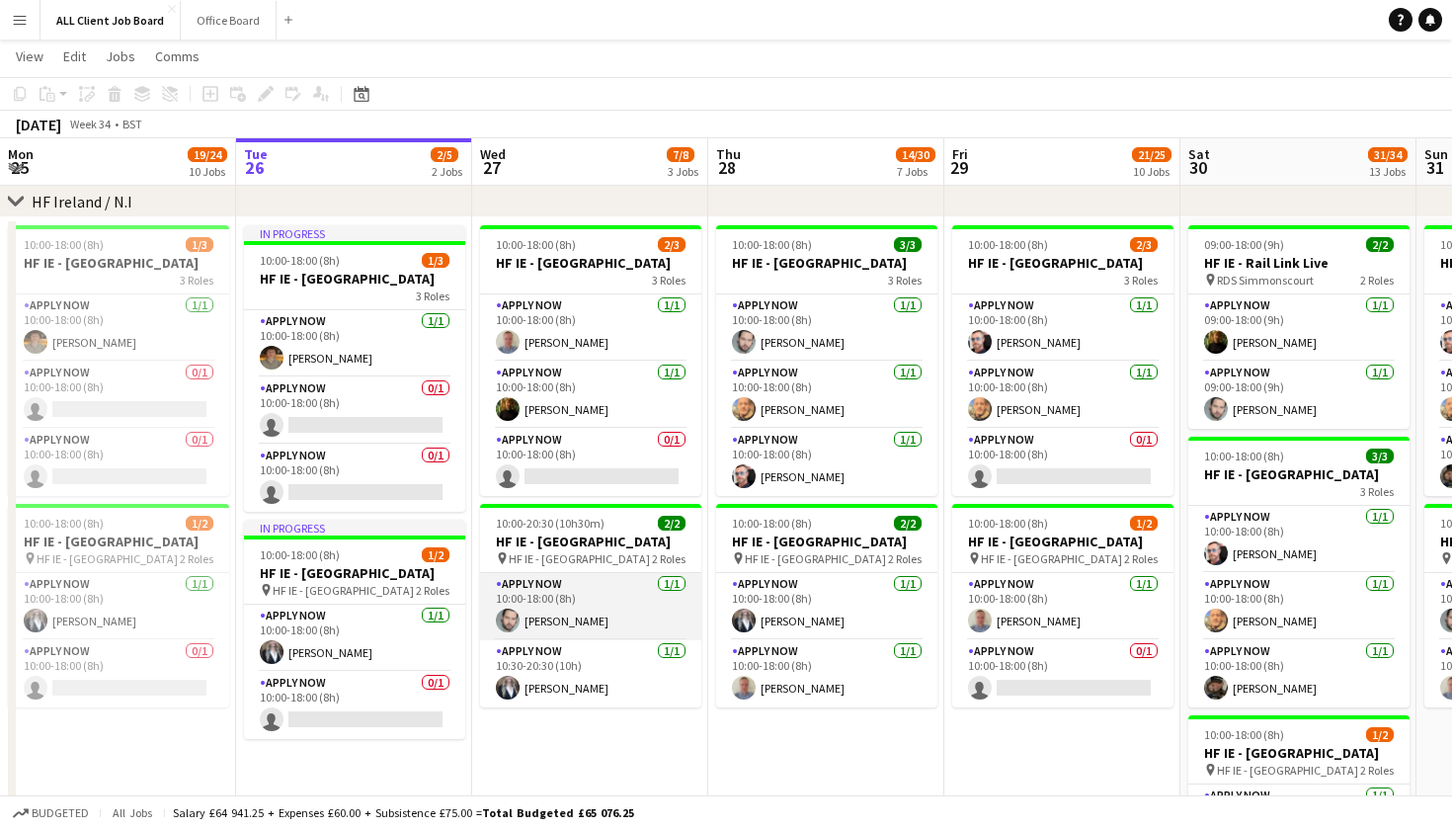
click at [612, 640] on app-card-role "APPLY NOW 1/1 10:00-18:00 (8h) Craig Leinster" at bounding box center [590, 606] width 221 height 67
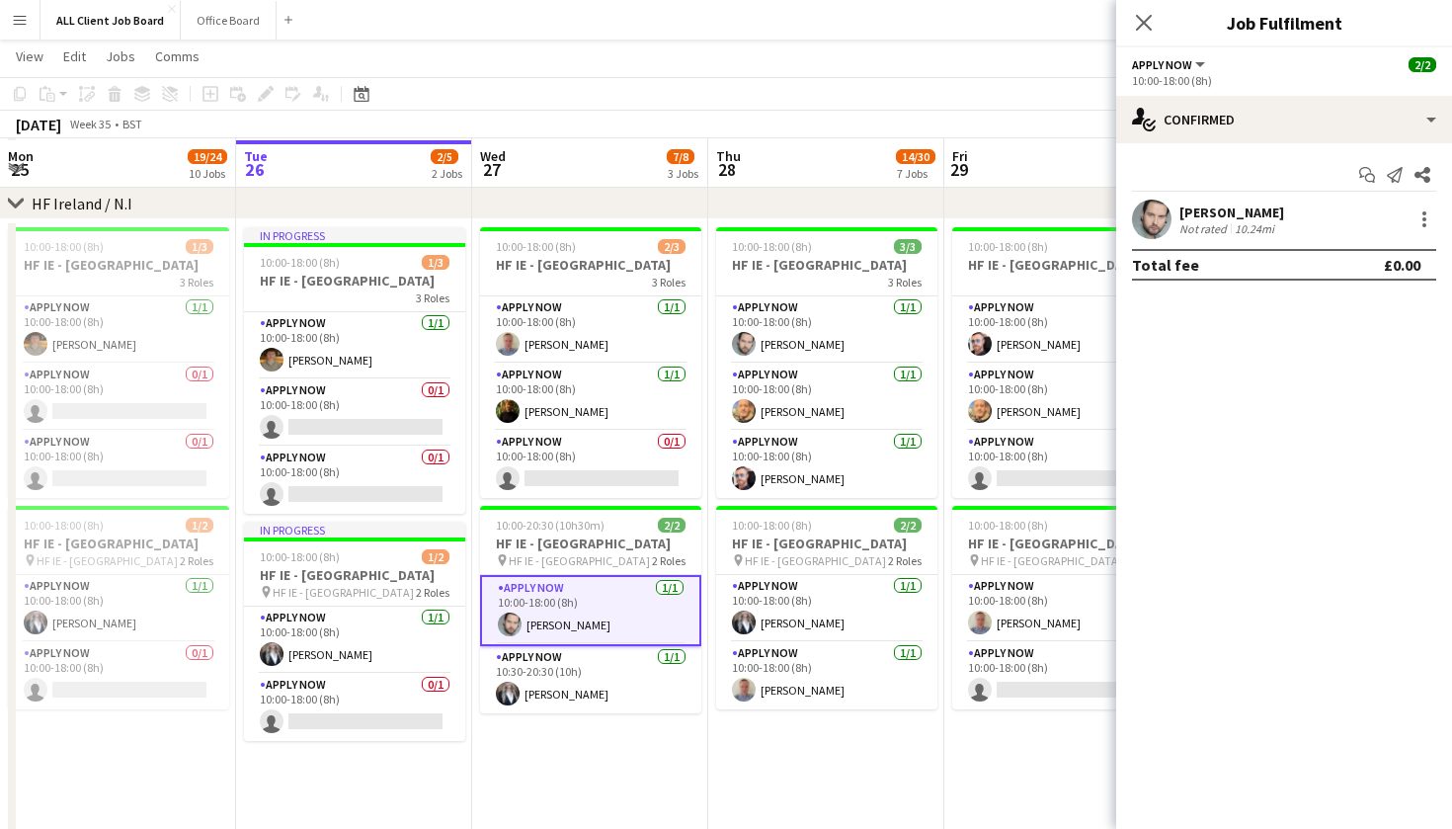
scroll to position [4730, 1]
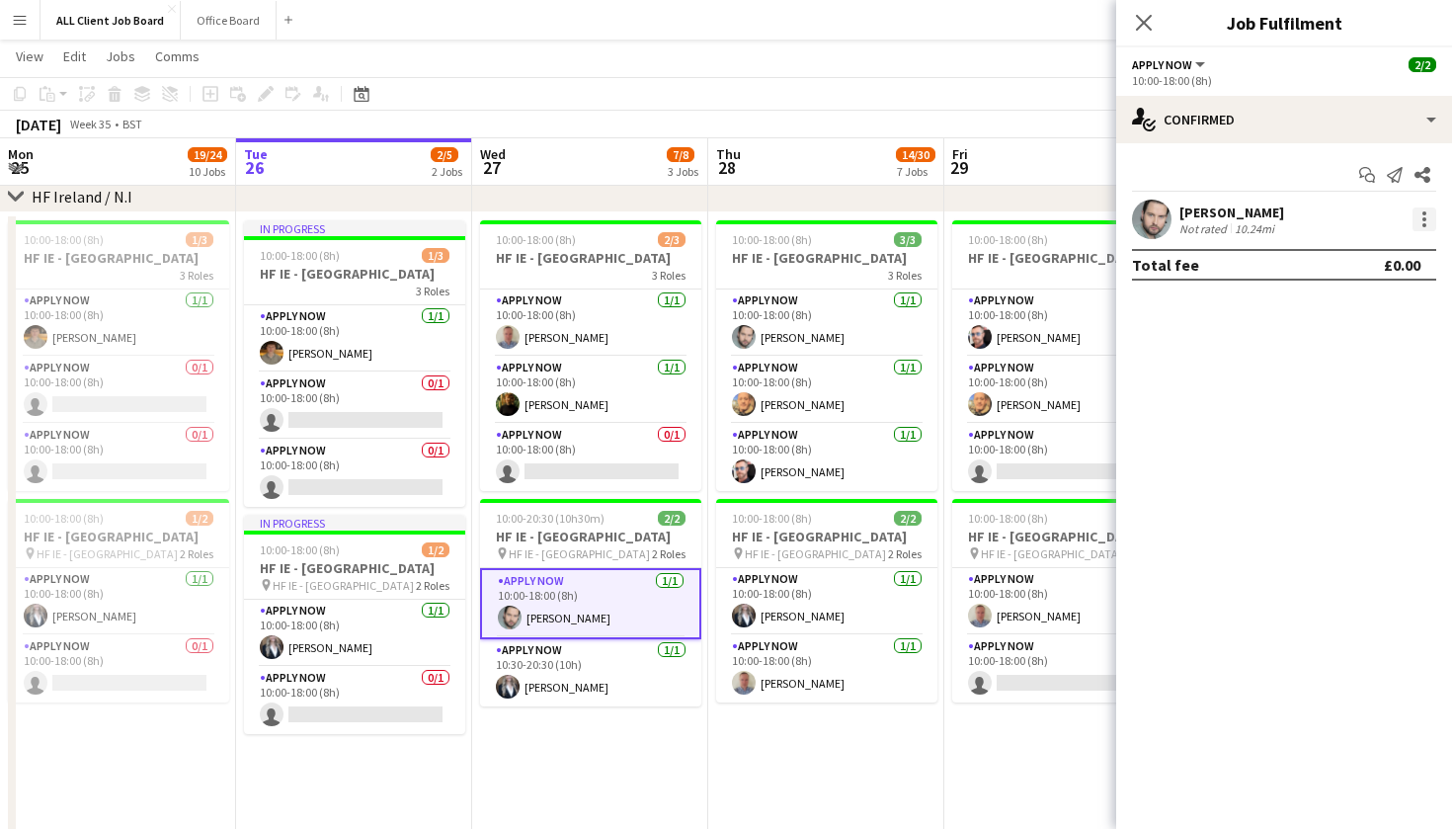
click at [1422, 216] on div at bounding box center [1424, 219] width 24 height 24
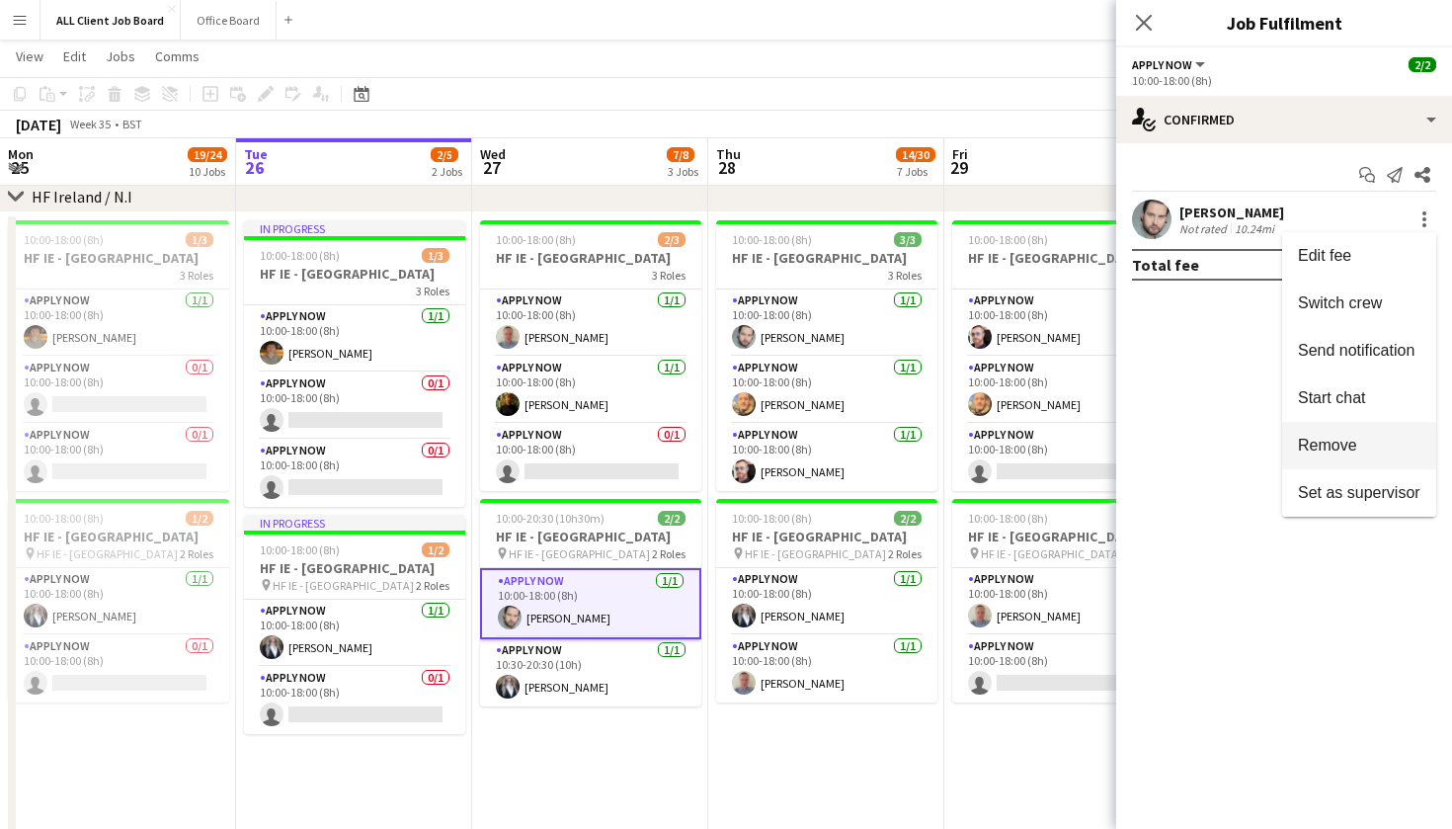
click at [1333, 431] on button "Remove" at bounding box center [1359, 445] width 154 height 47
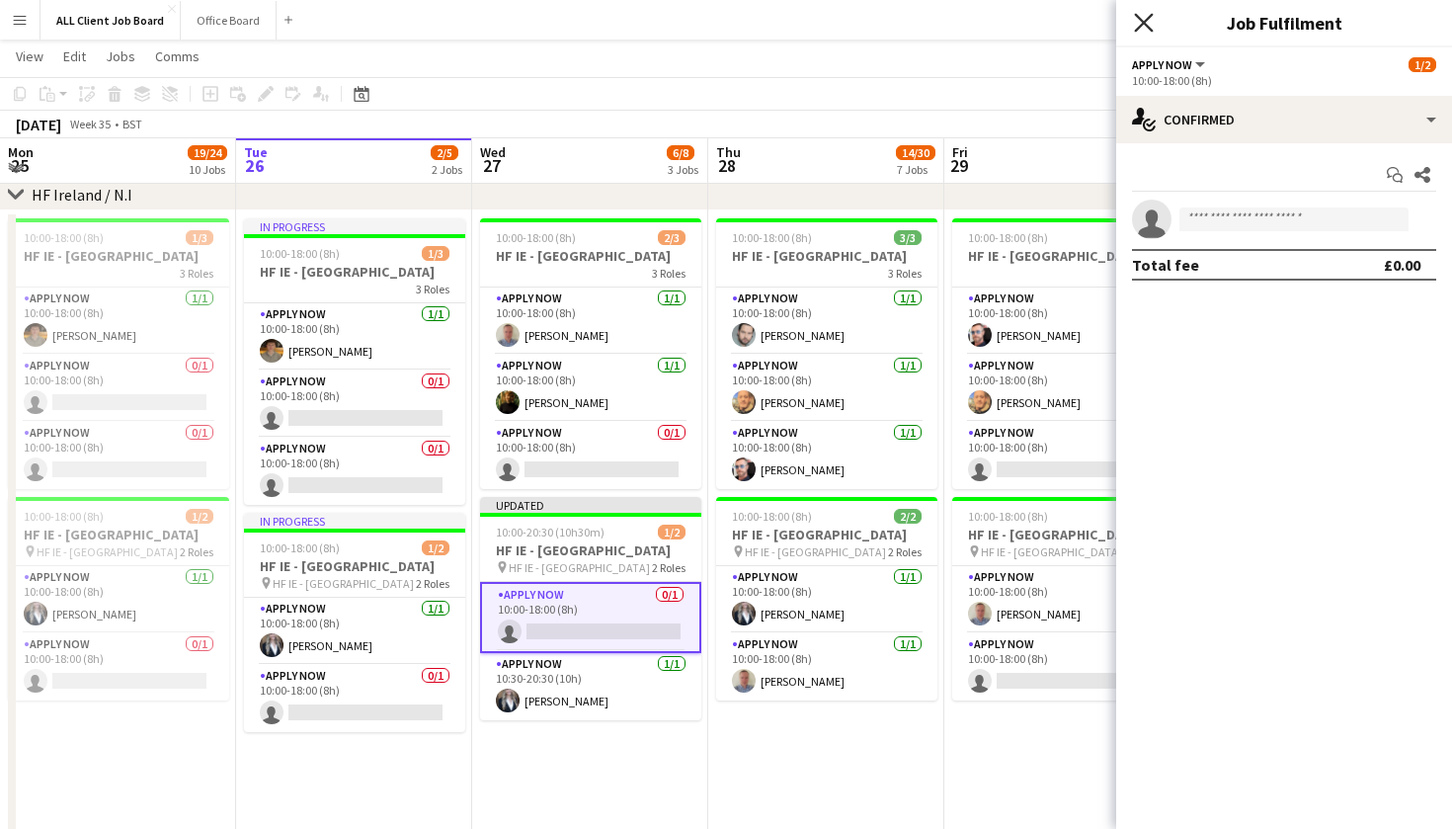
click at [1138, 24] on icon "Close pop-in" at bounding box center [1143, 22] width 19 height 19
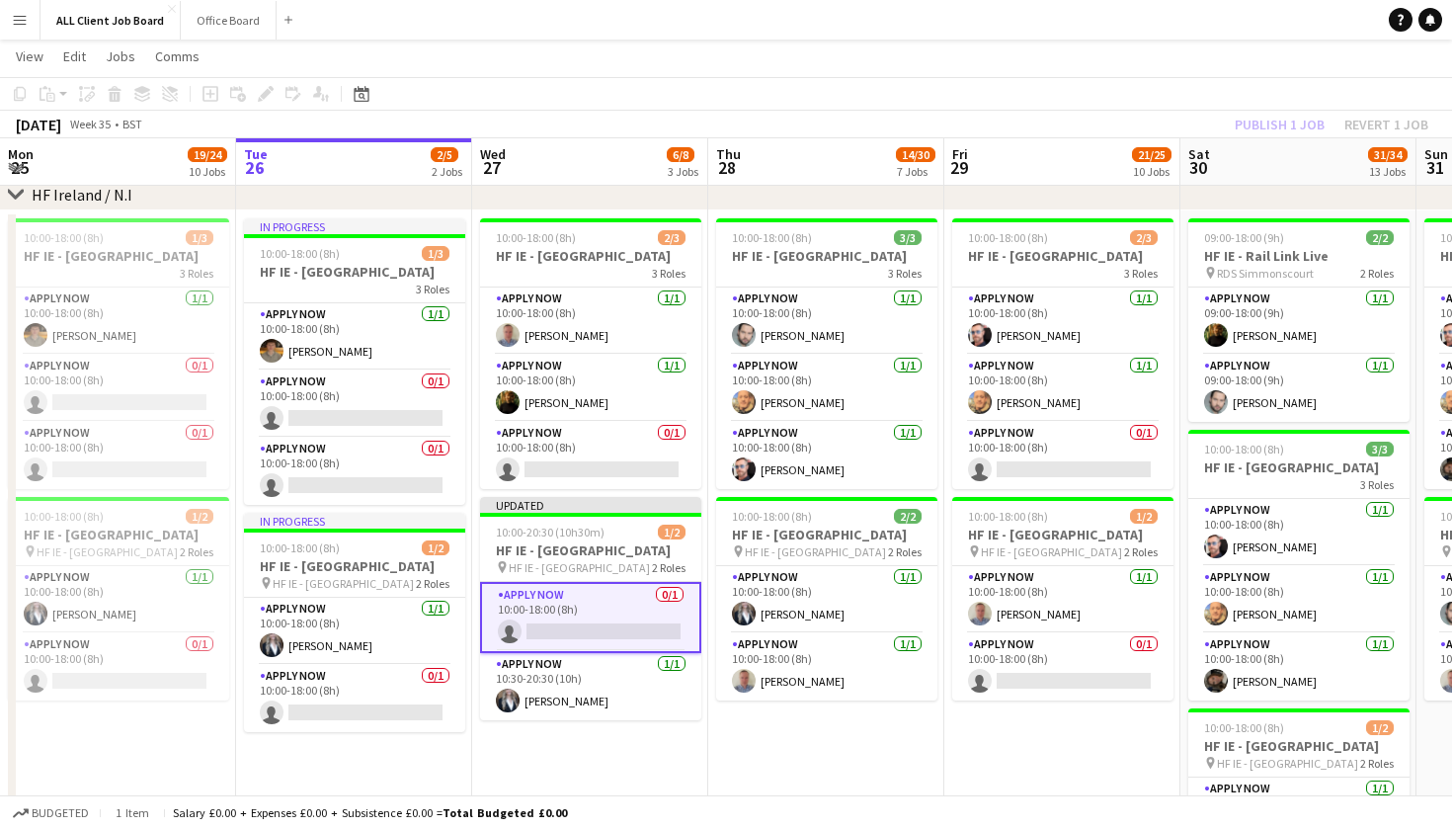
scroll to position [4728, 1]
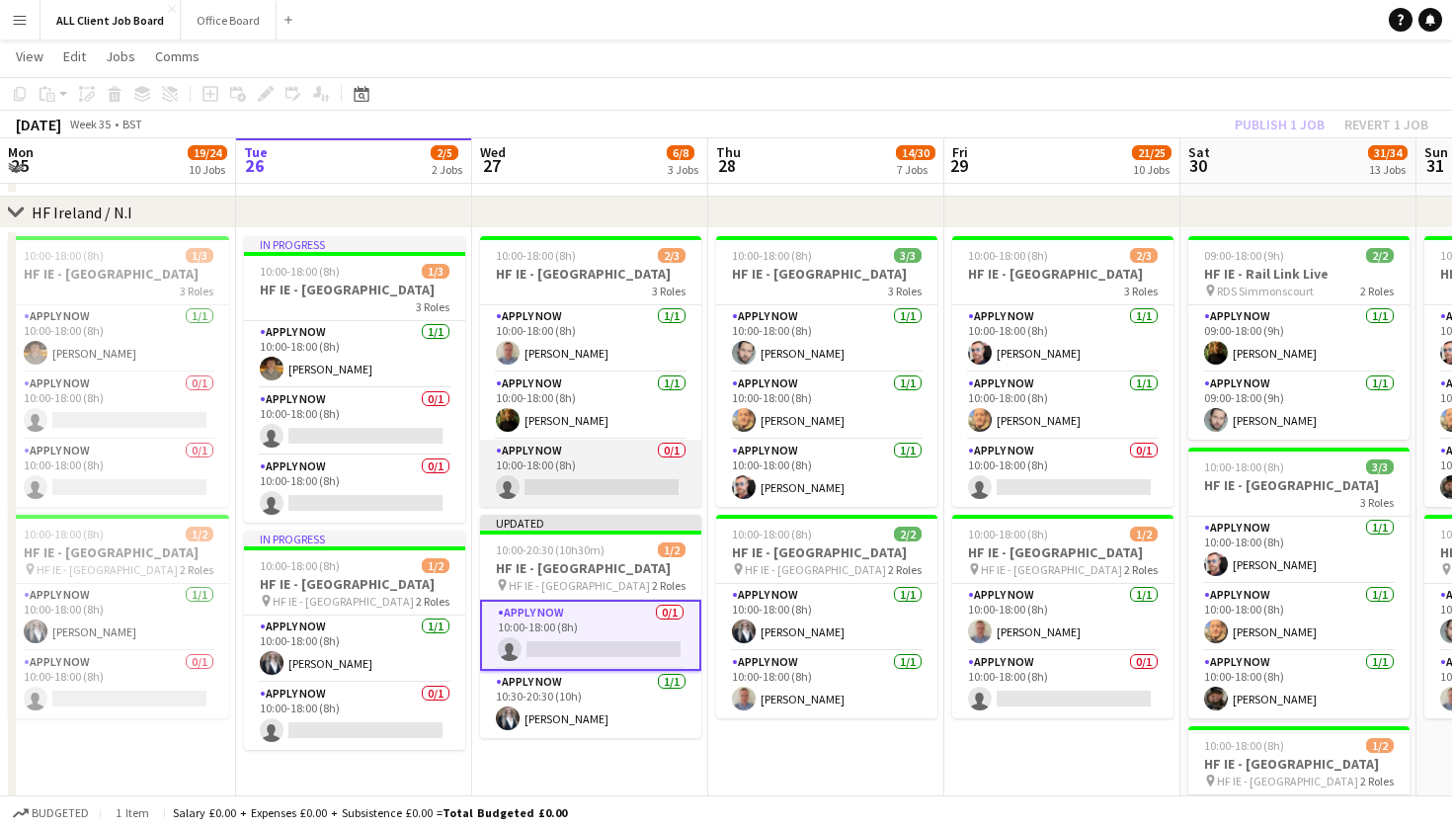
click at [605, 507] on app-card-role "APPLY NOW 0/1 10:00-18:00 (8h) single-neutral-actions" at bounding box center [590, 472] width 221 height 67
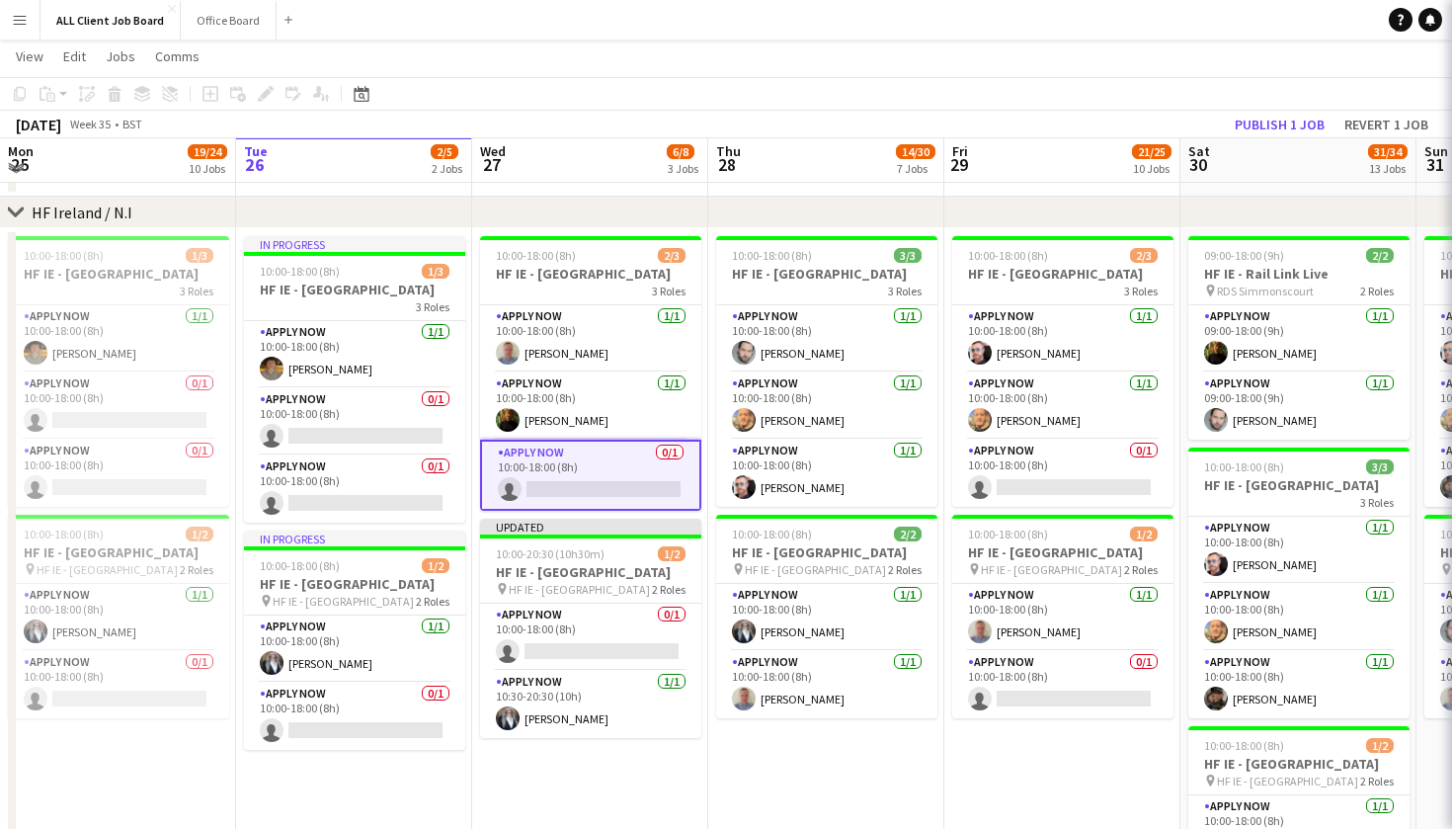
scroll to position [4709, 1]
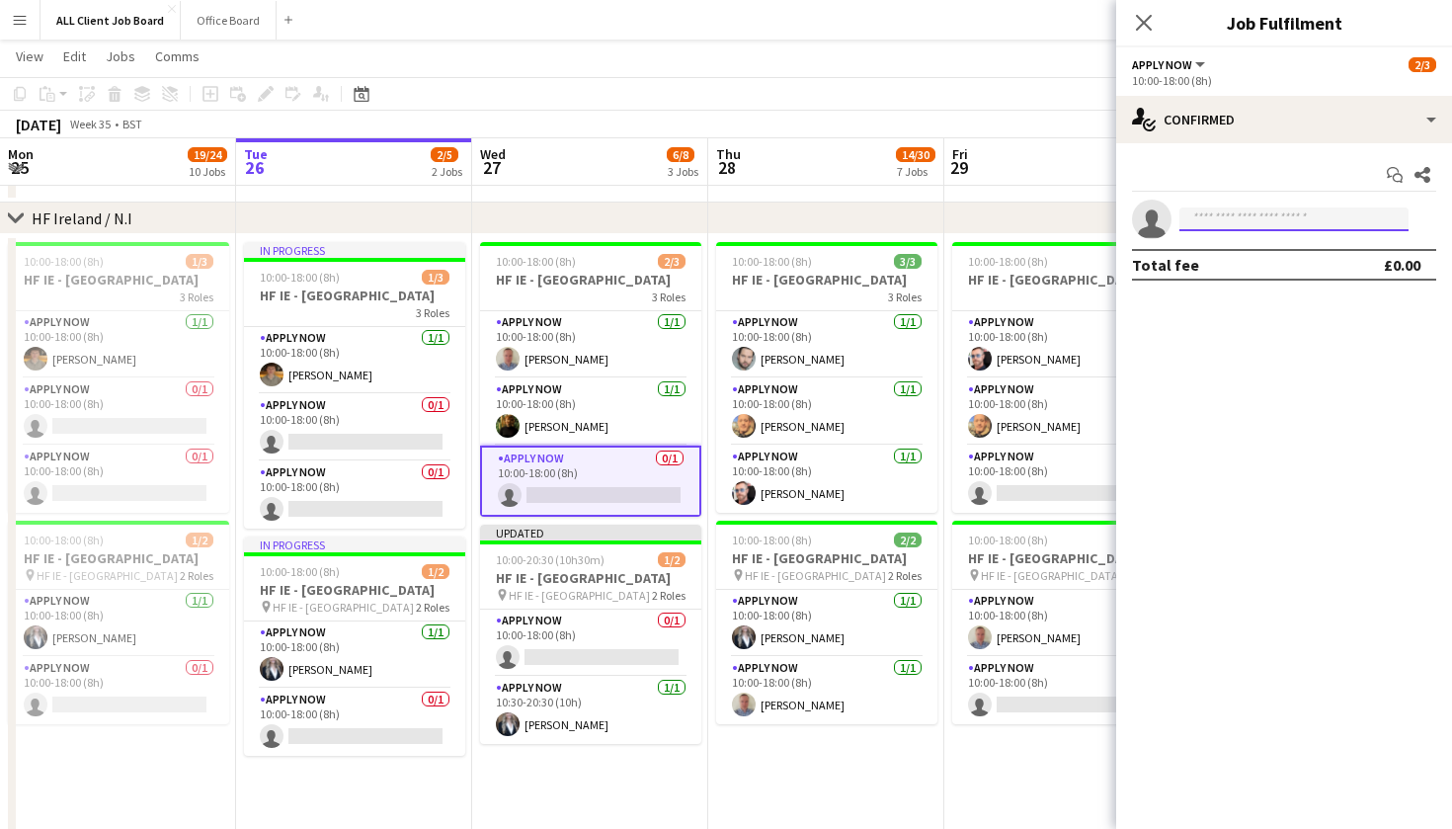
click at [1305, 229] on input at bounding box center [1293, 219] width 229 height 24
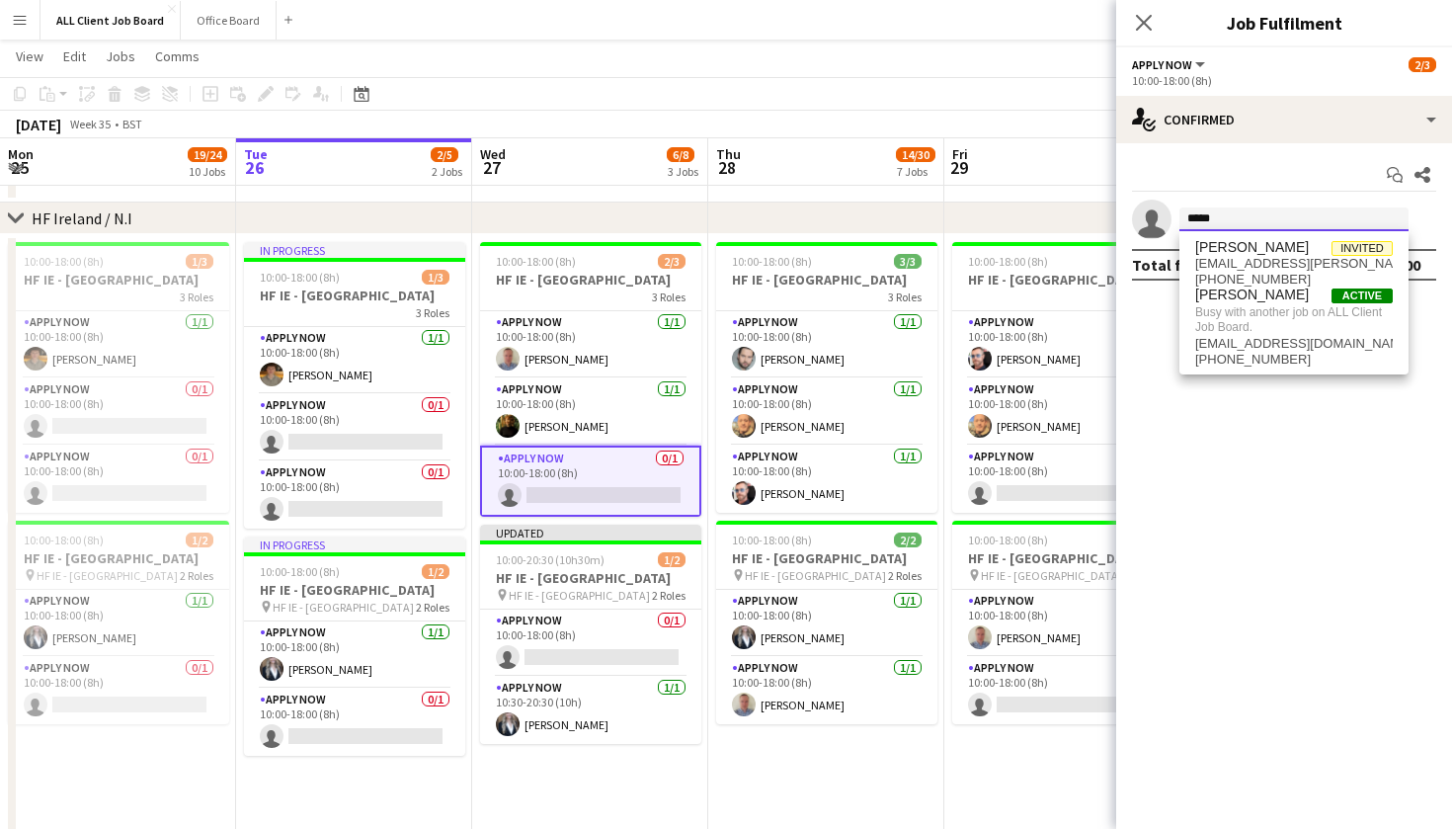
type input "*****"
drag, startPoint x: 1305, startPoint y: 228, endPoint x: 1267, endPoint y: 311, distance: 91.0
click at [1267, 311] on span "Busy with another job on ALL Client Job Board." at bounding box center [1294, 319] width 198 height 33
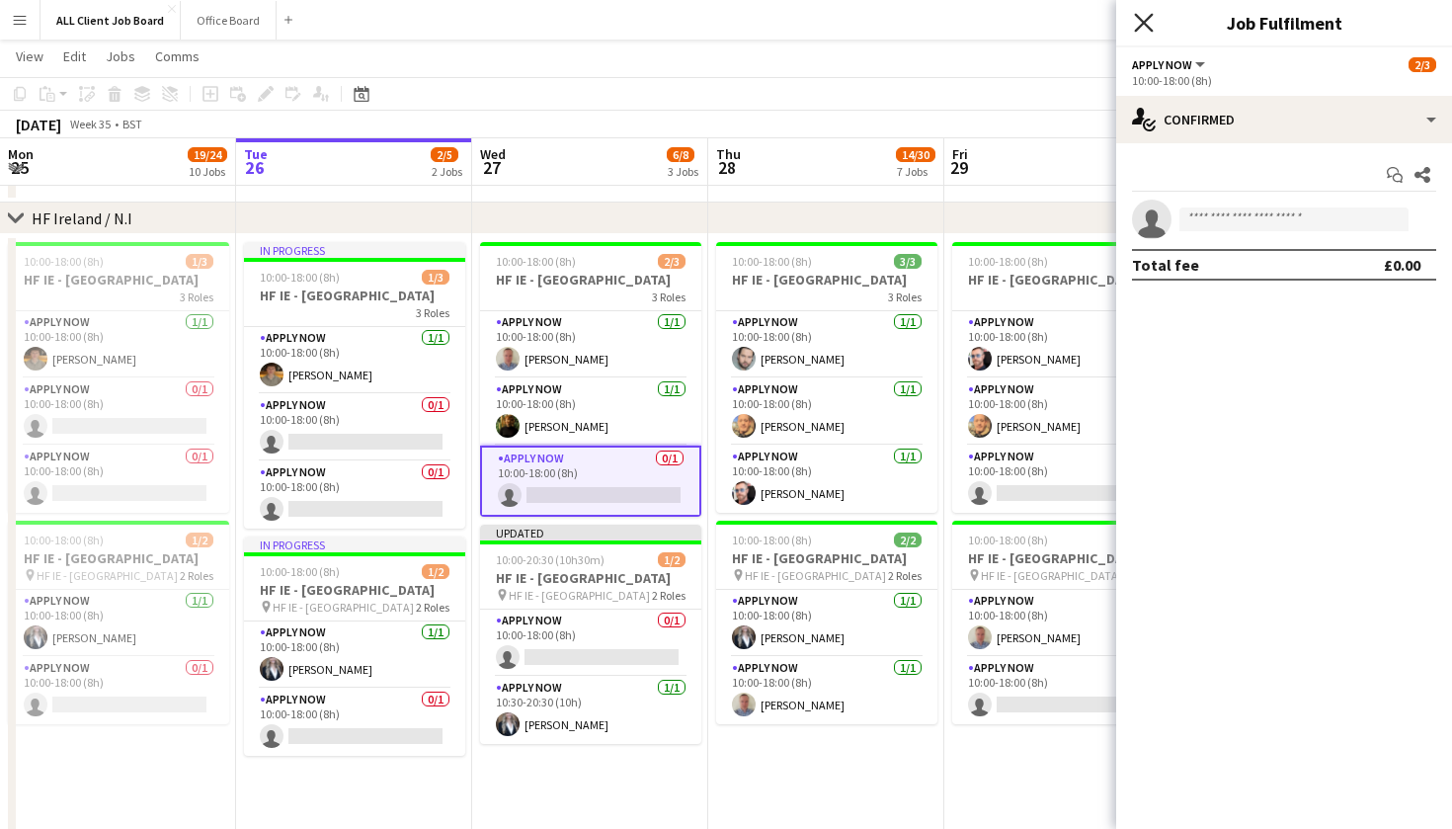
click at [1150, 20] on icon "Close pop-in" at bounding box center [1143, 22] width 19 height 19
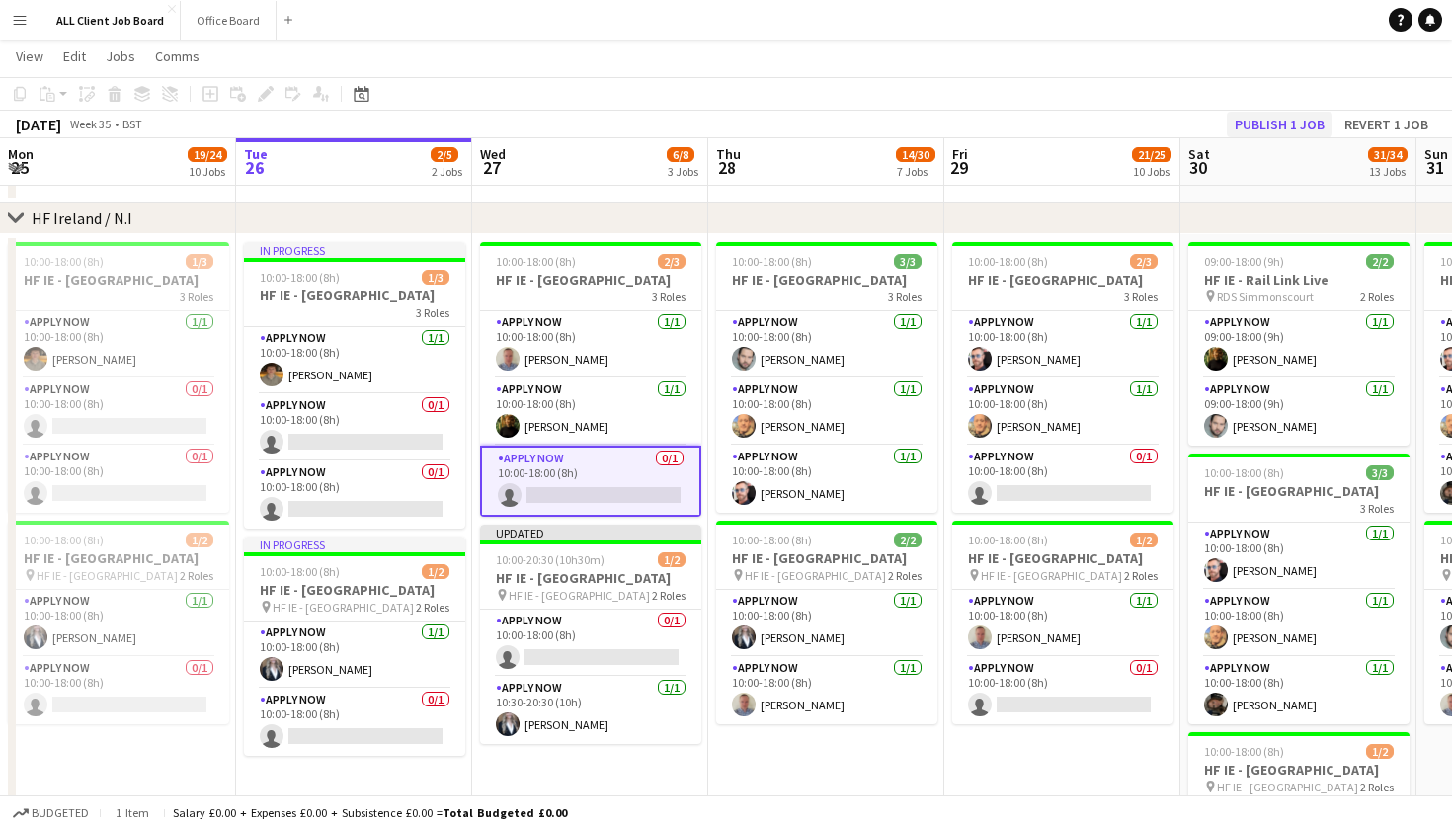
click at [1248, 123] on button "Publish 1 job" at bounding box center [1280, 125] width 106 height 26
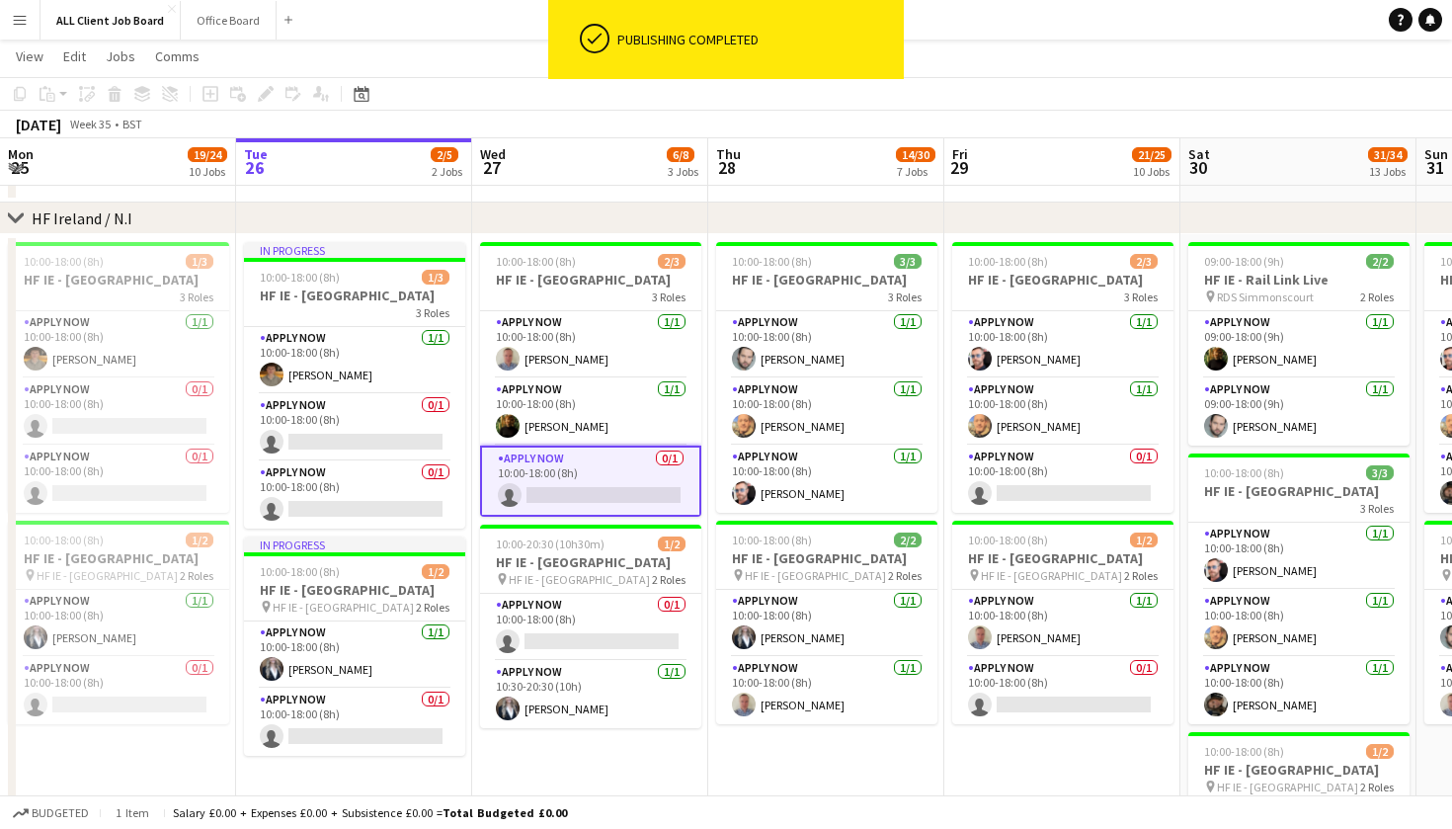
click at [568, 517] on app-card-role "APPLY NOW 0/1 10:00-18:00 (8h) single-neutral-actions" at bounding box center [590, 480] width 221 height 71
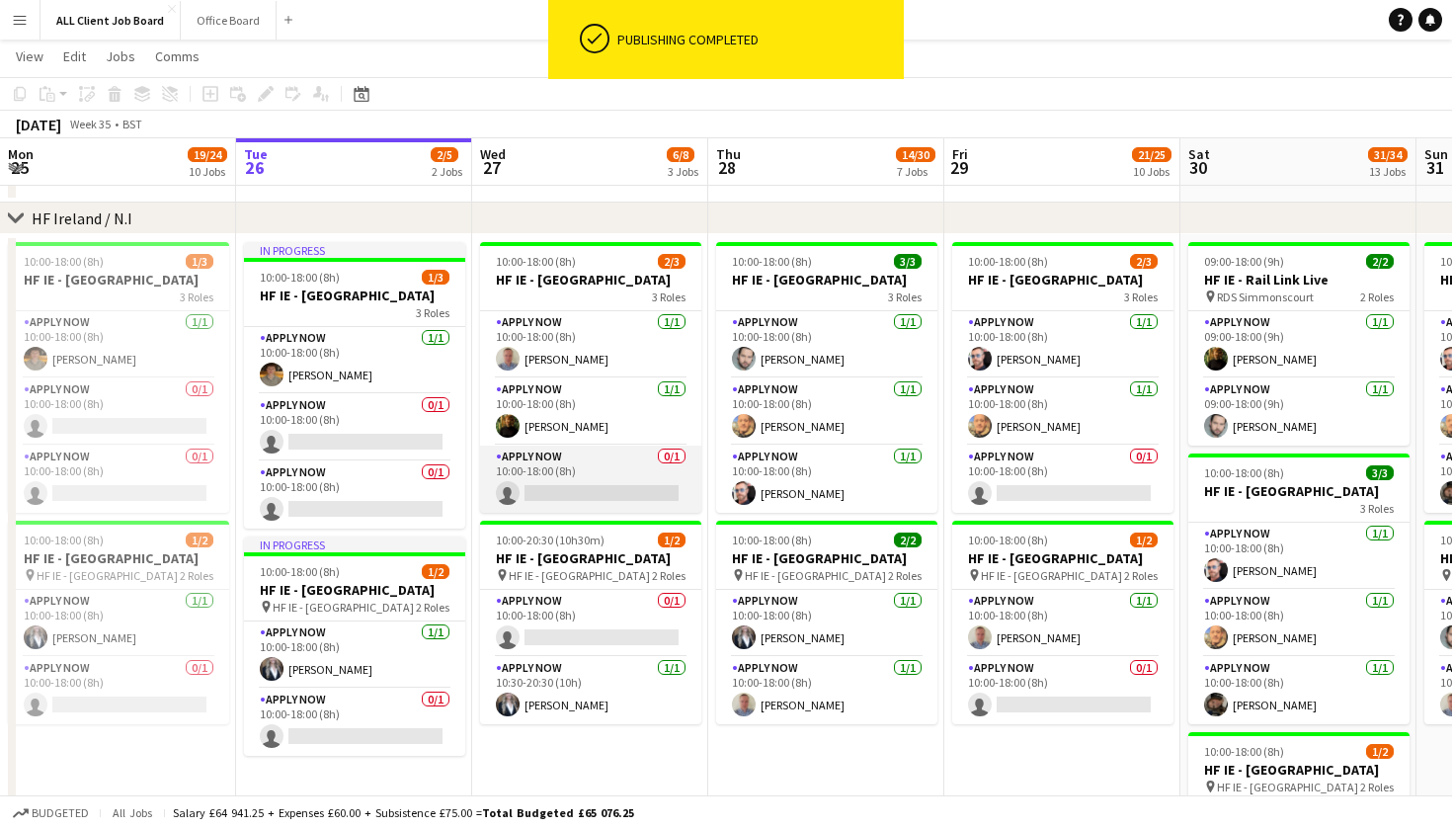
click at [578, 506] on app-card-role "APPLY NOW 0/1 10:00-18:00 (8h) single-neutral-actions" at bounding box center [590, 478] width 221 height 67
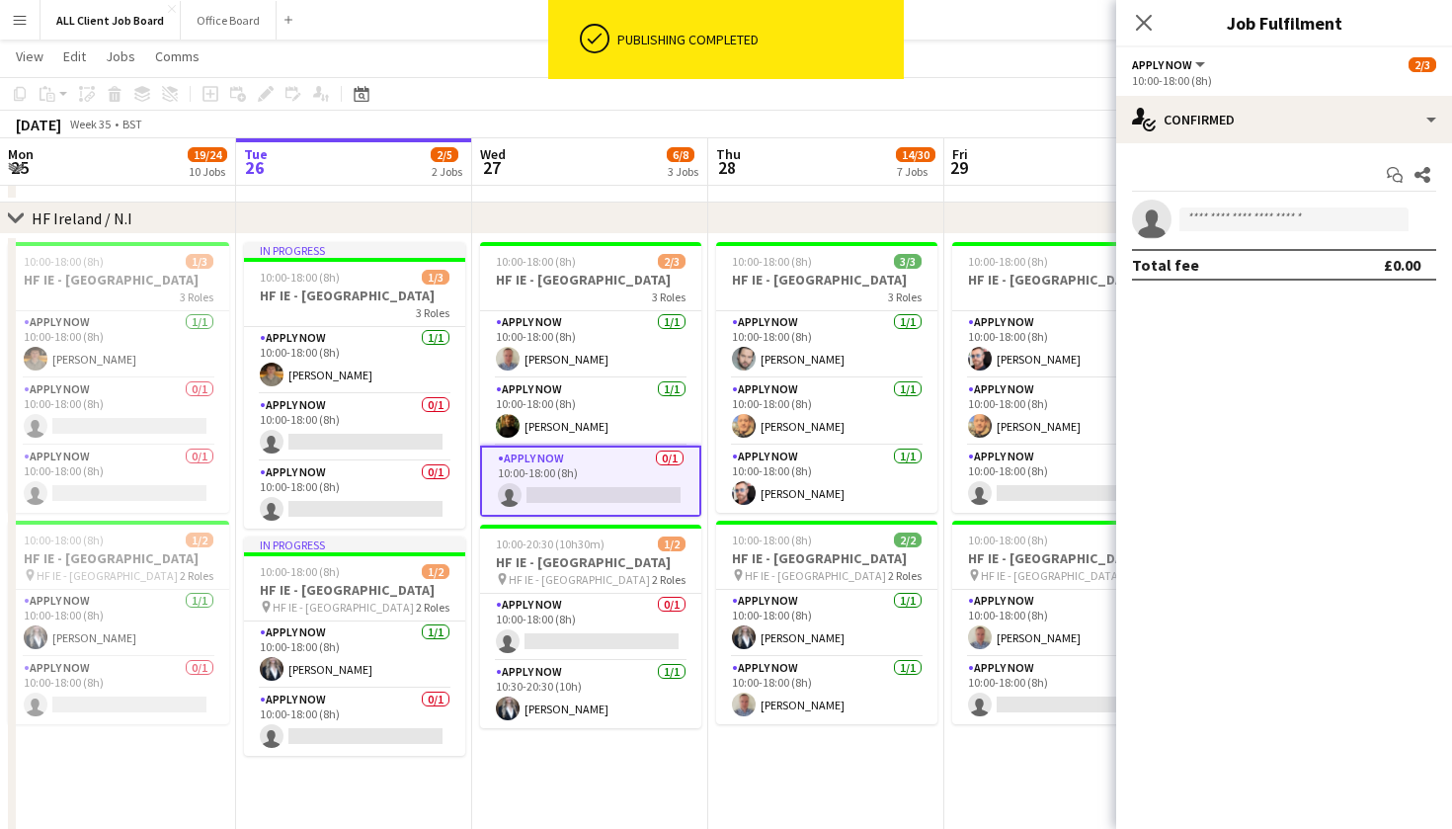
click at [585, 506] on app-card-role "APPLY NOW 0/1 10:00-18:00 (8h) single-neutral-actions" at bounding box center [590, 480] width 221 height 71
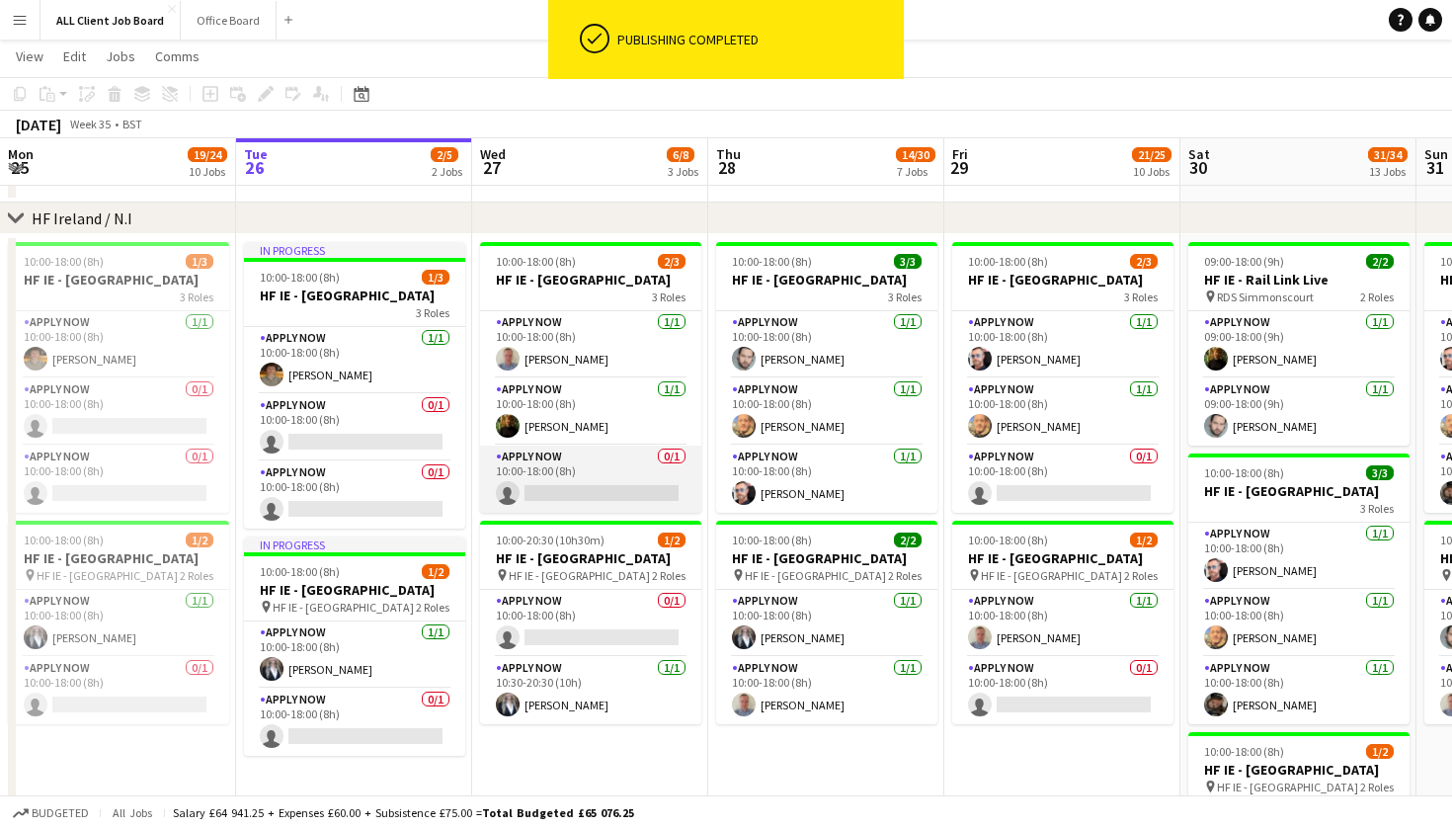
click at [585, 506] on app-card-role "APPLY NOW 0/1 10:00-18:00 (8h) single-neutral-actions" at bounding box center [590, 478] width 221 height 67
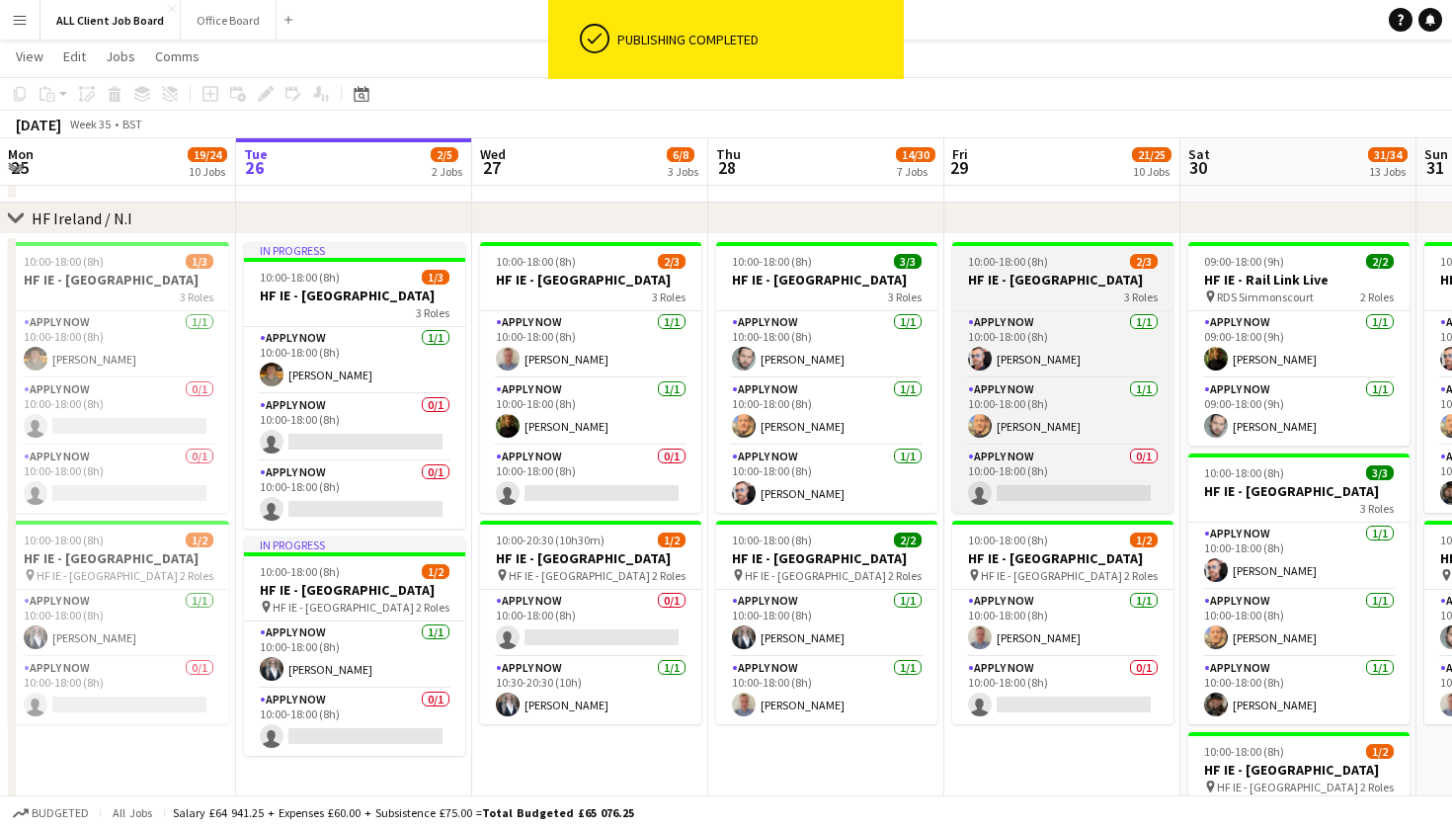
scroll to position [0, 474]
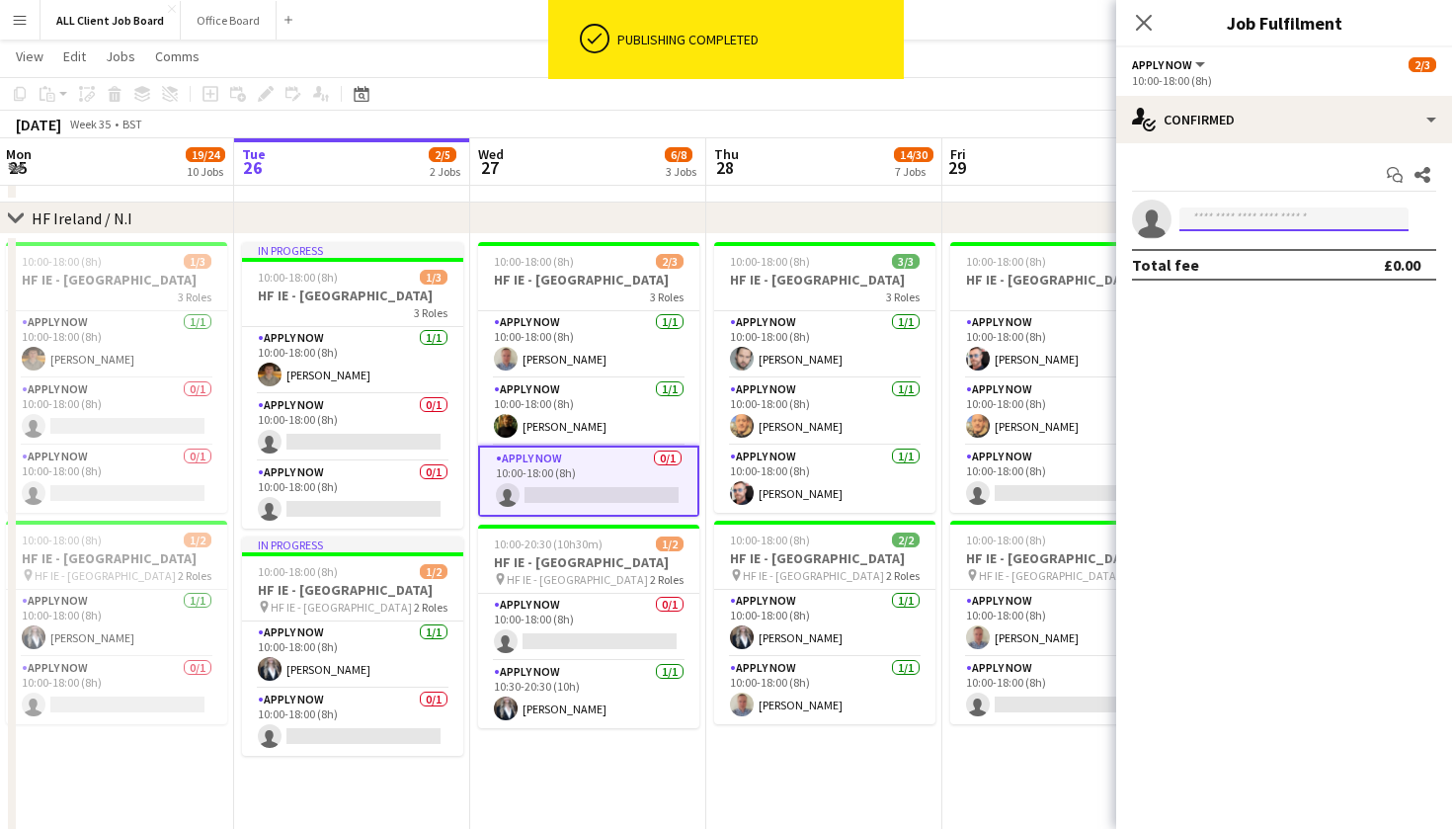
click at [1207, 221] on input at bounding box center [1293, 219] width 229 height 24
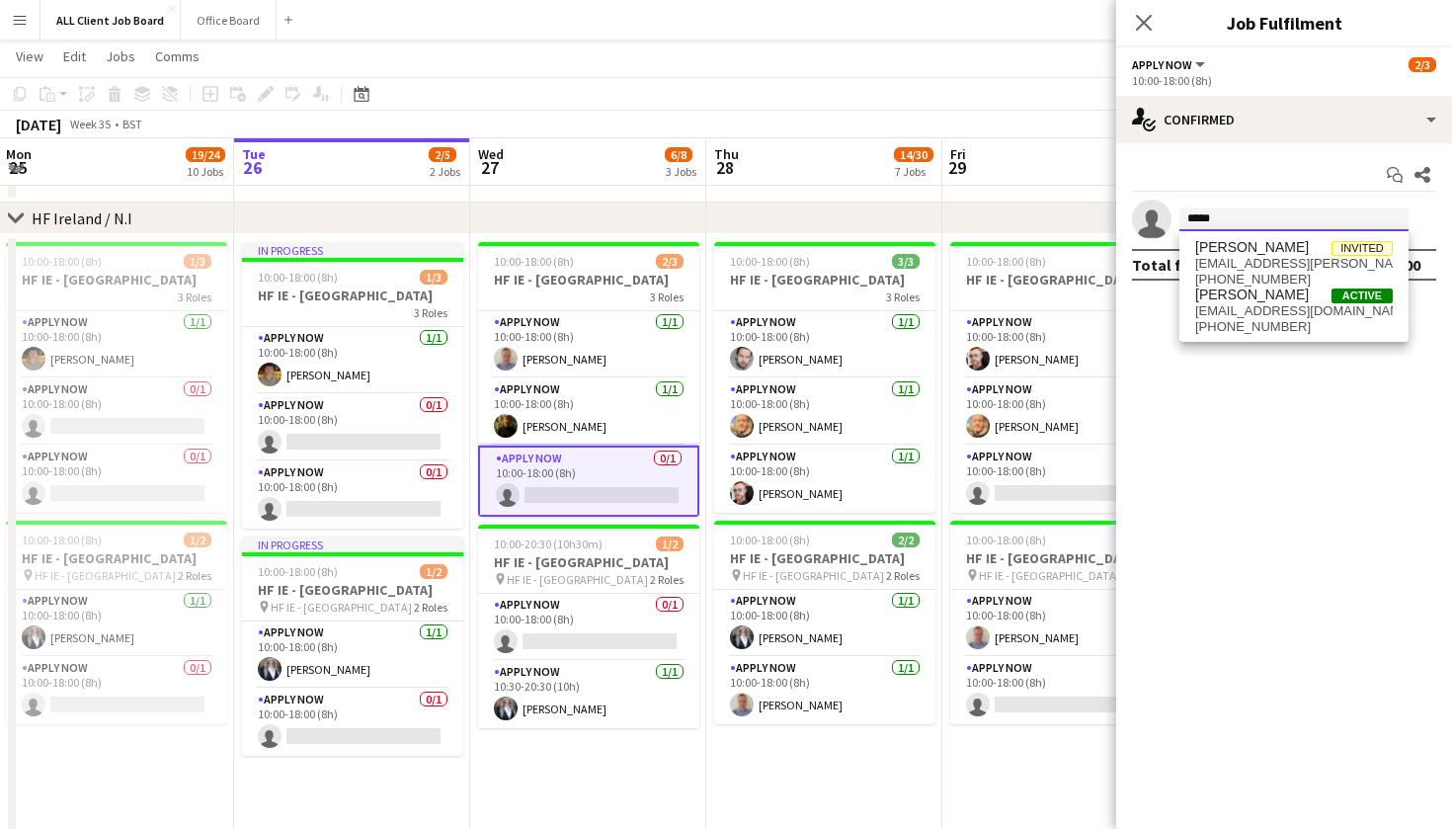
type input "*****"
drag, startPoint x: 1214, startPoint y: 220, endPoint x: 1273, endPoint y: 300, distance: 99.5
click at [1273, 300] on span "[PERSON_NAME]" at bounding box center [1252, 294] width 114 height 17
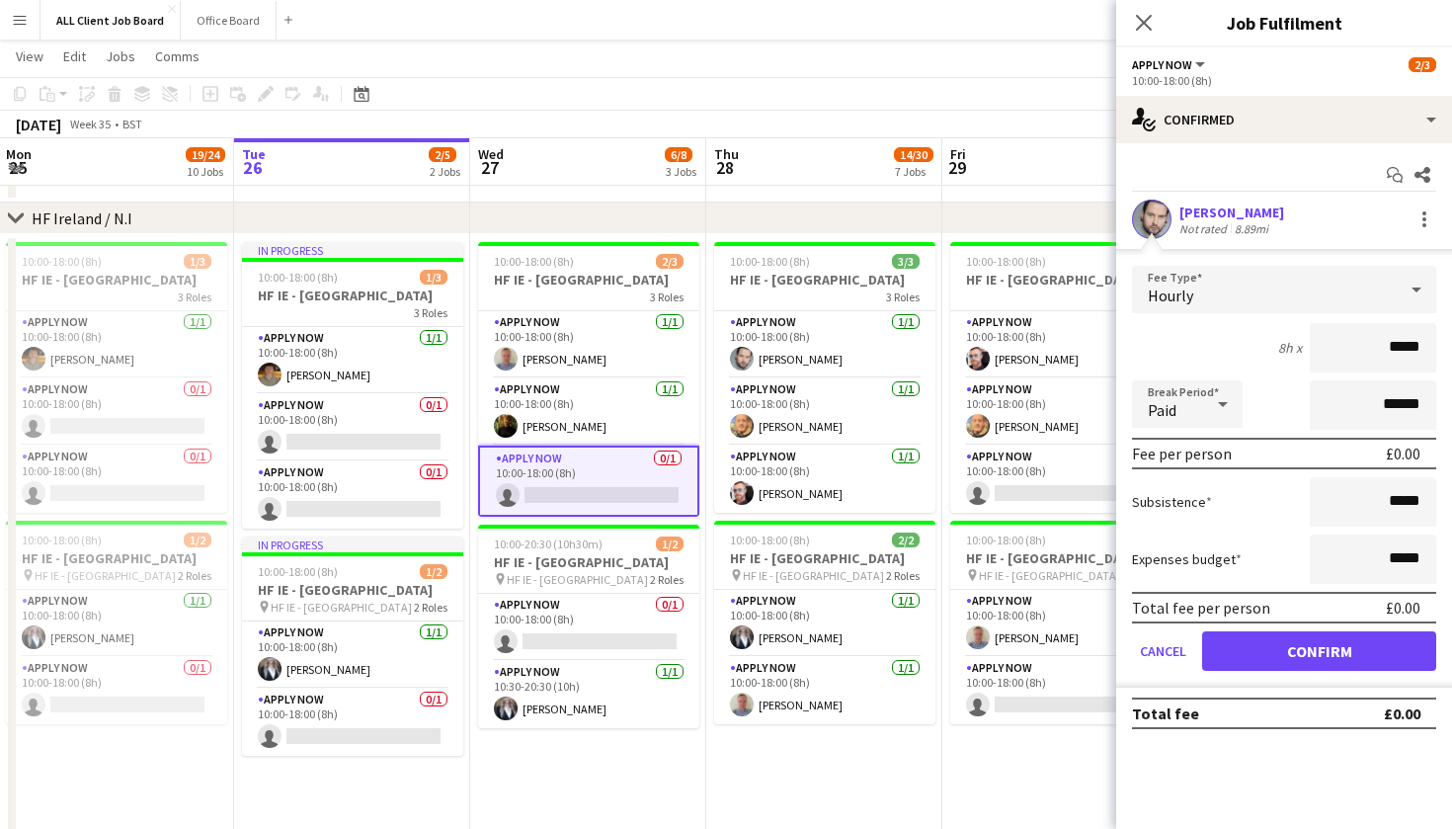
click at [1280, 632] on button "Confirm" at bounding box center [1319, 651] width 234 height 40
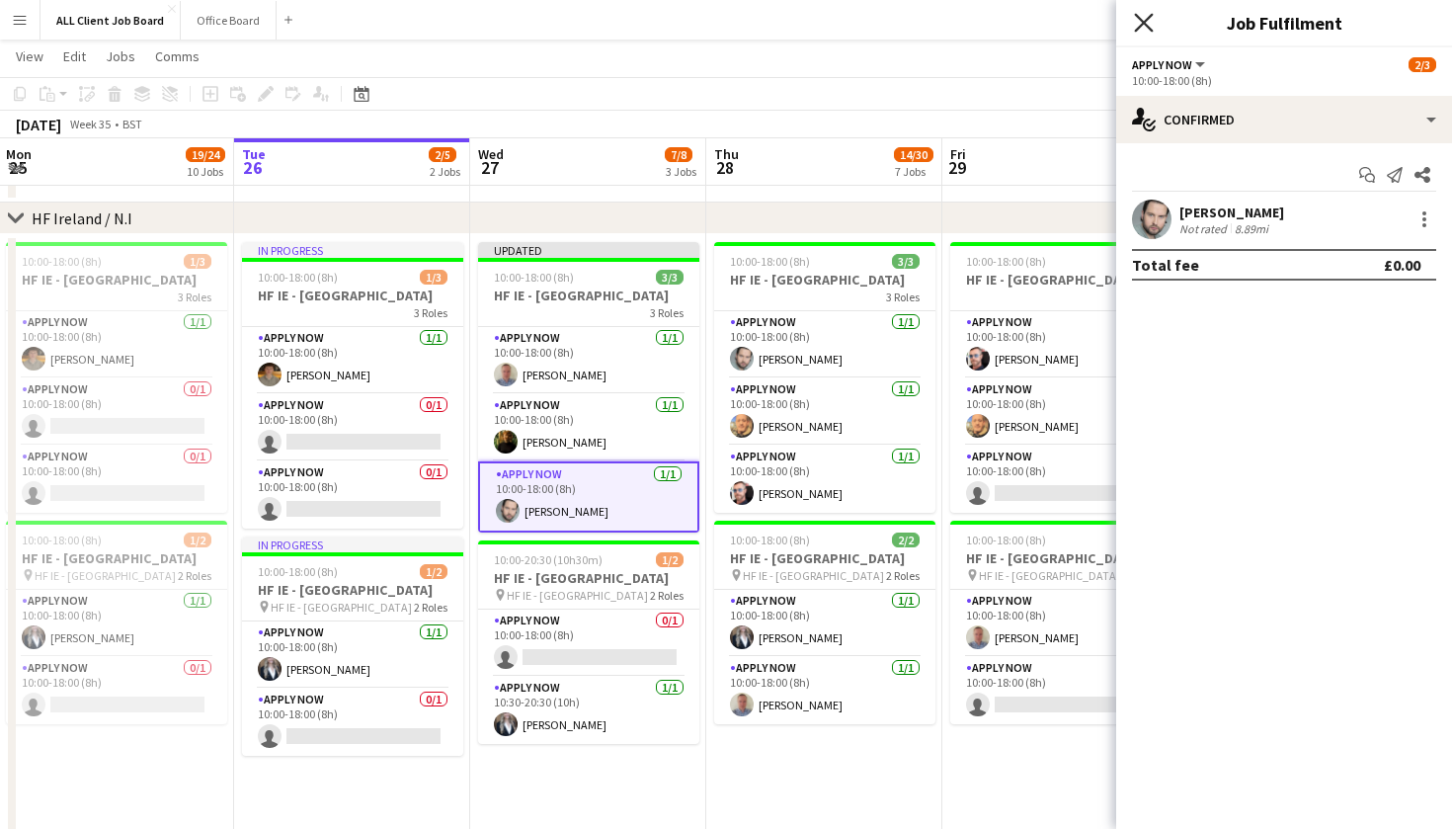
click at [1148, 17] on icon "Close pop-in" at bounding box center [1143, 22] width 19 height 19
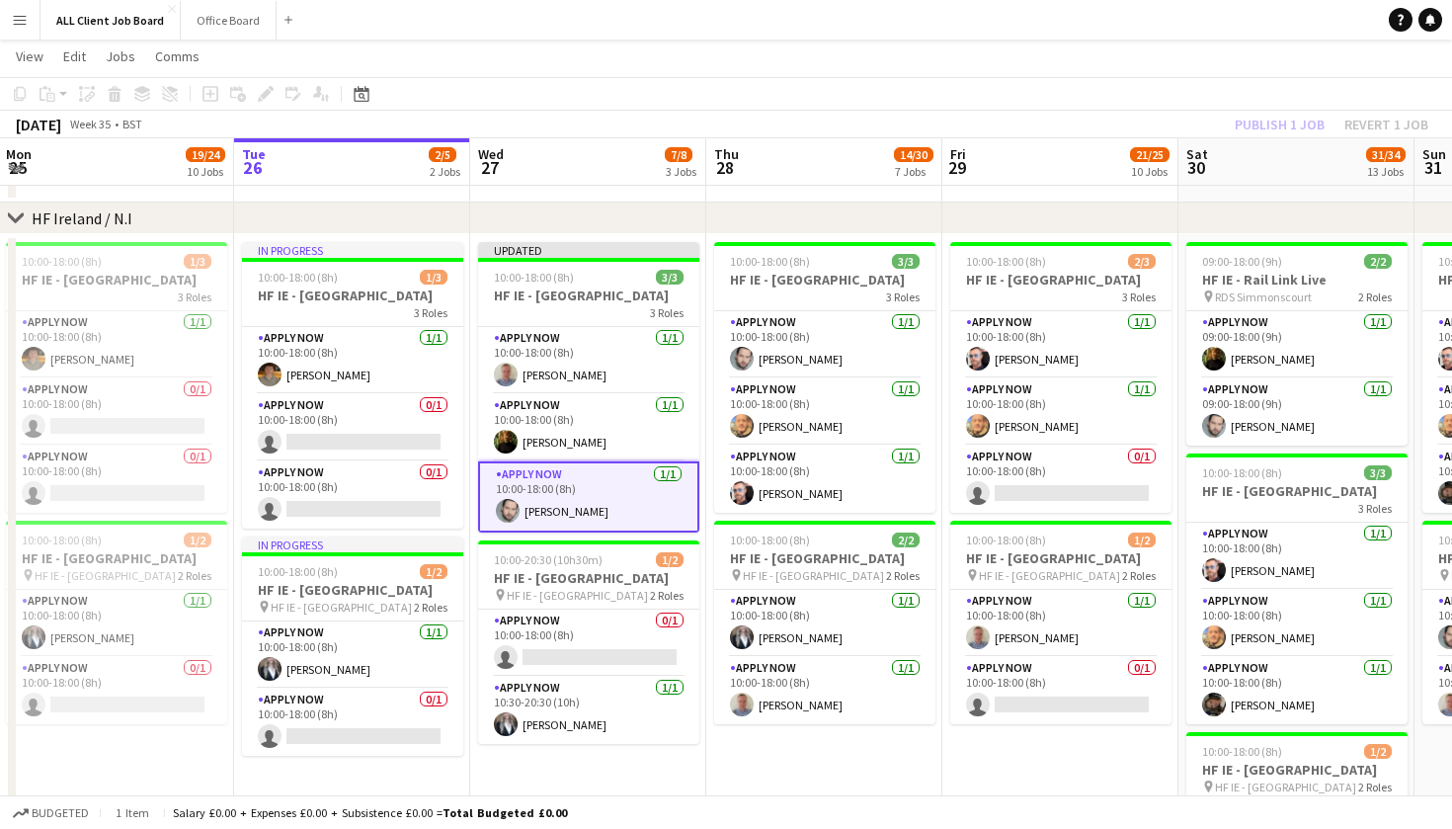
drag, startPoint x: 1084, startPoint y: 91, endPoint x: 1233, endPoint y: 110, distance: 150.3
click at [1085, 91] on app-toolbar "Copy Paste Paste Command V Paste with crew Command Shift V Paste linked Job [GE…" at bounding box center [726, 94] width 1452 height 34
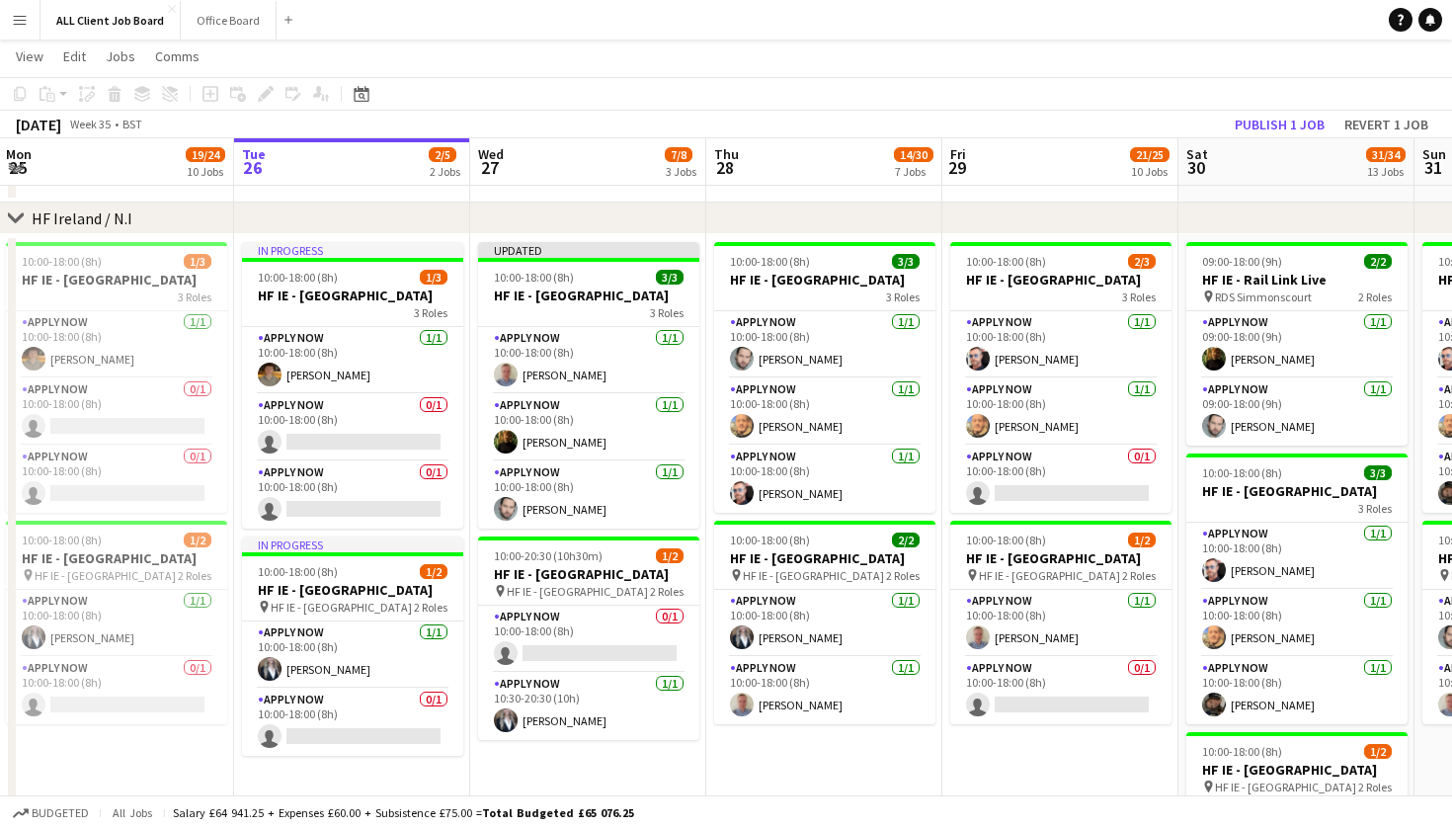
drag, startPoint x: 1293, startPoint y: 125, endPoint x: 1274, endPoint y: 128, distance: 19.0
click at [1289, 125] on button "Publish 1 job" at bounding box center [1280, 125] width 106 height 26
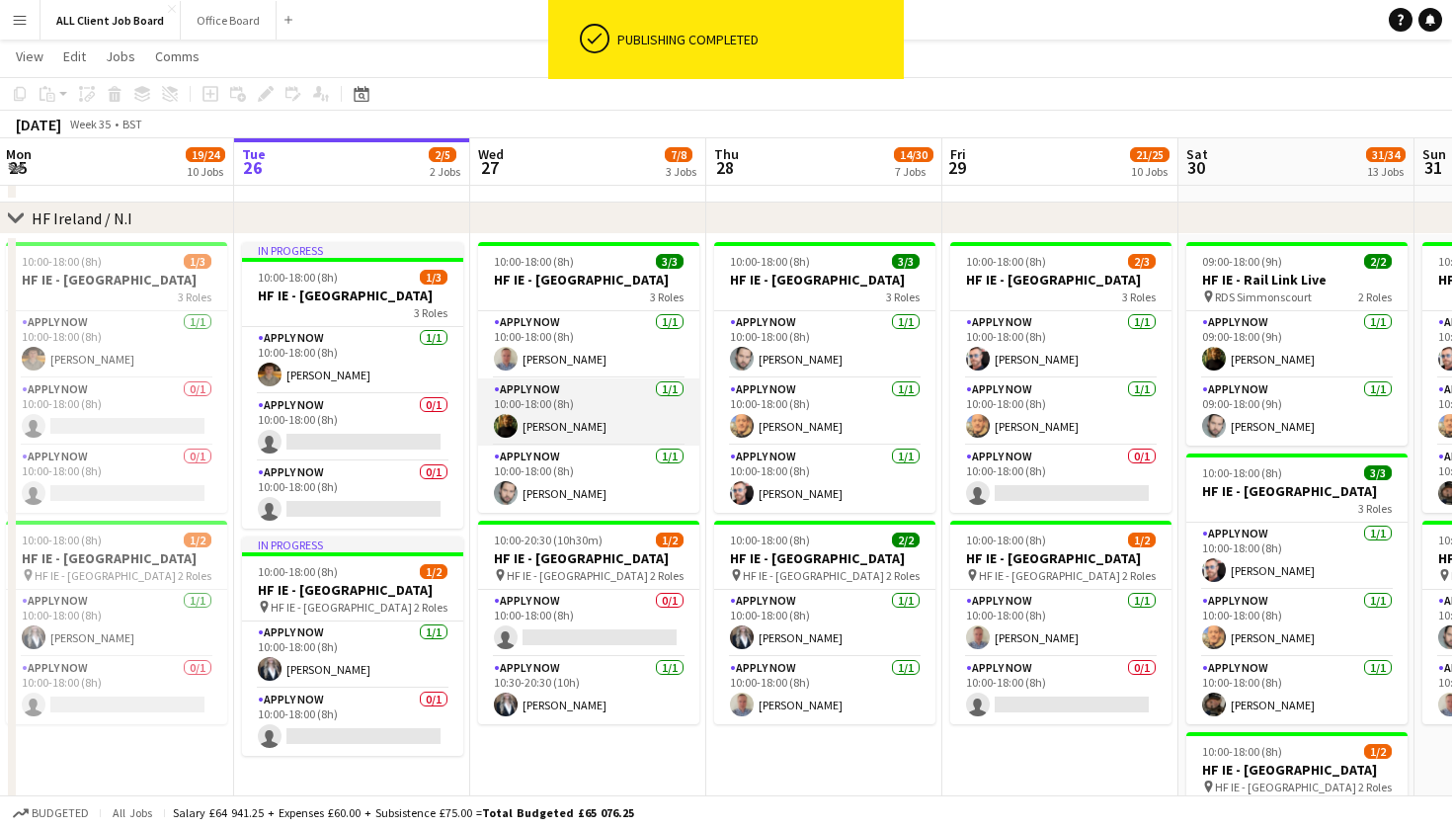
click at [568, 435] on app-card-role "APPLY NOW [DATE] 10:00-18:00 (8h) [PERSON_NAME]" at bounding box center [588, 411] width 221 height 67
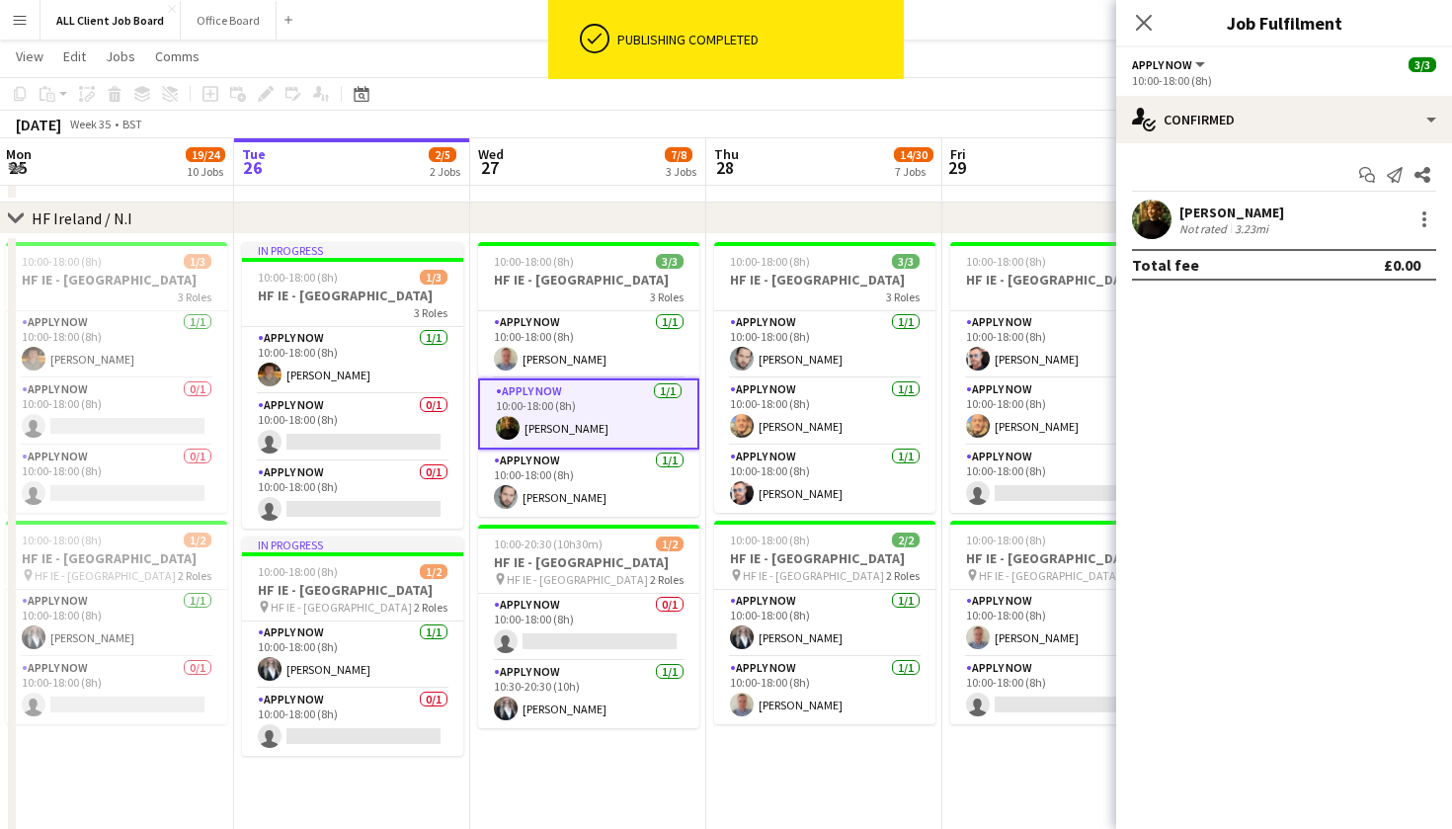
click at [1331, 220] on div "Suzanne Cody Not rated 3.23mi" at bounding box center [1284, 219] width 336 height 40
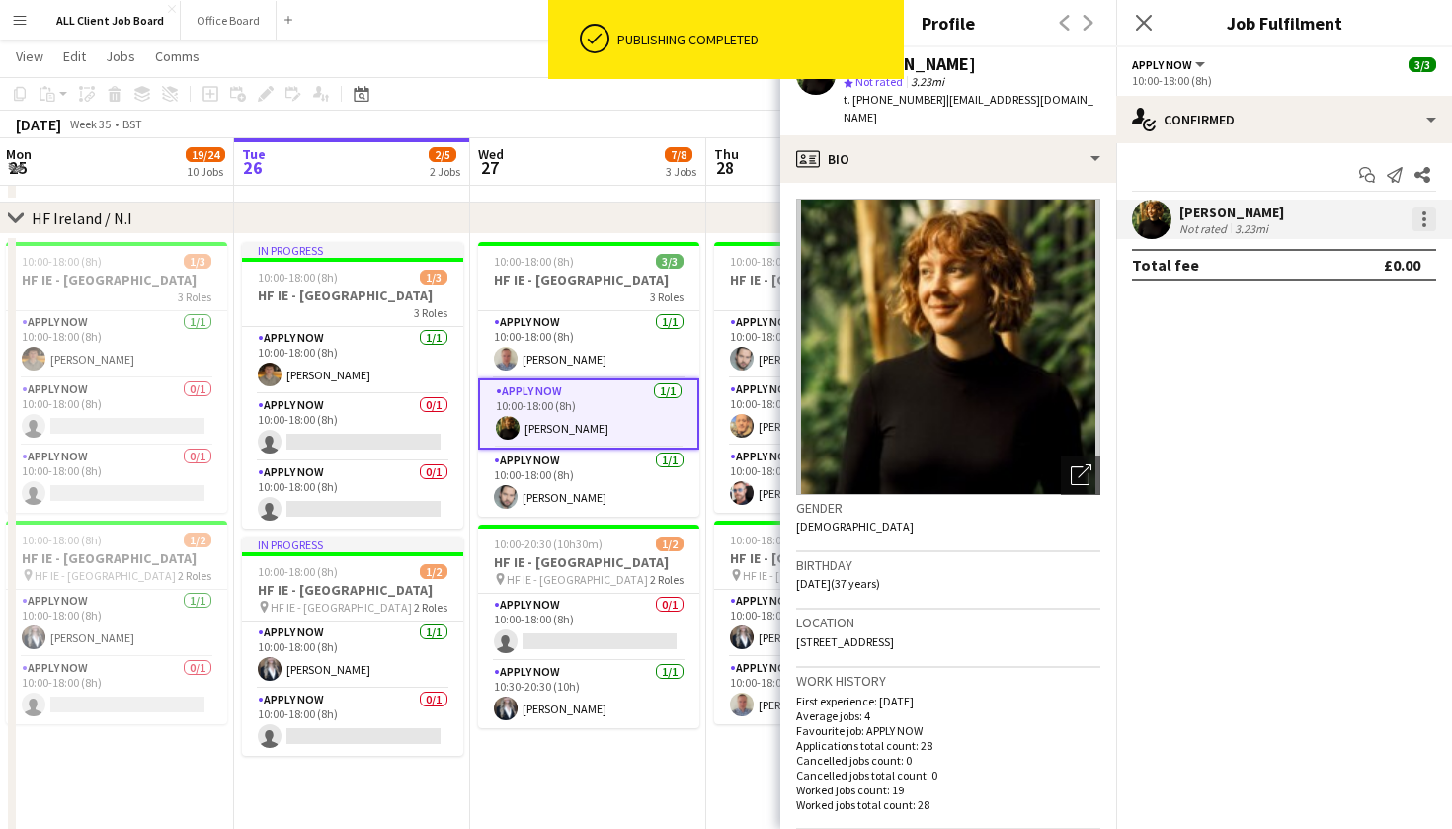
click at [1422, 222] on div at bounding box center [1424, 219] width 24 height 24
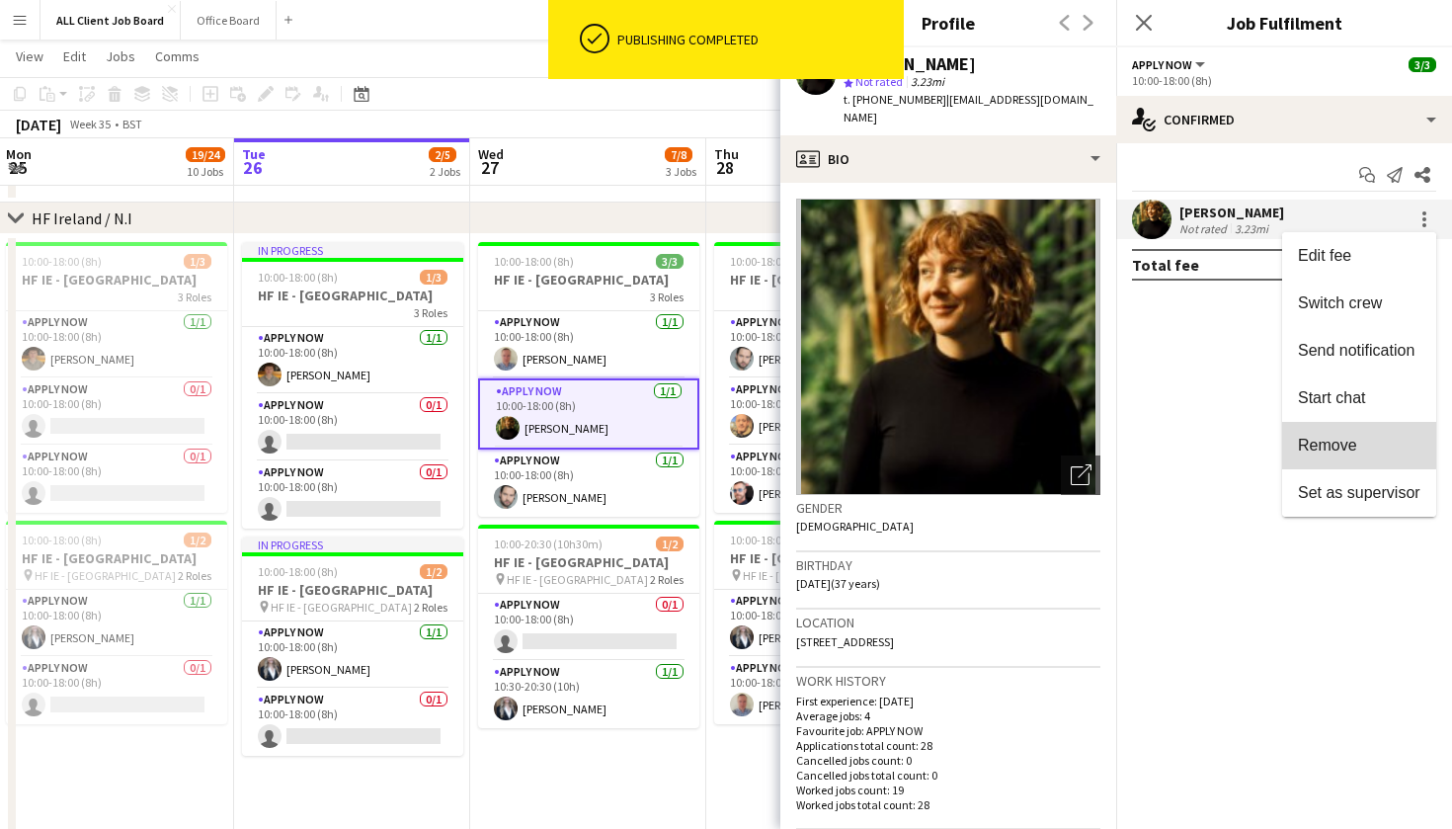
click at [1326, 443] on span "Remove" at bounding box center [1327, 445] width 59 height 17
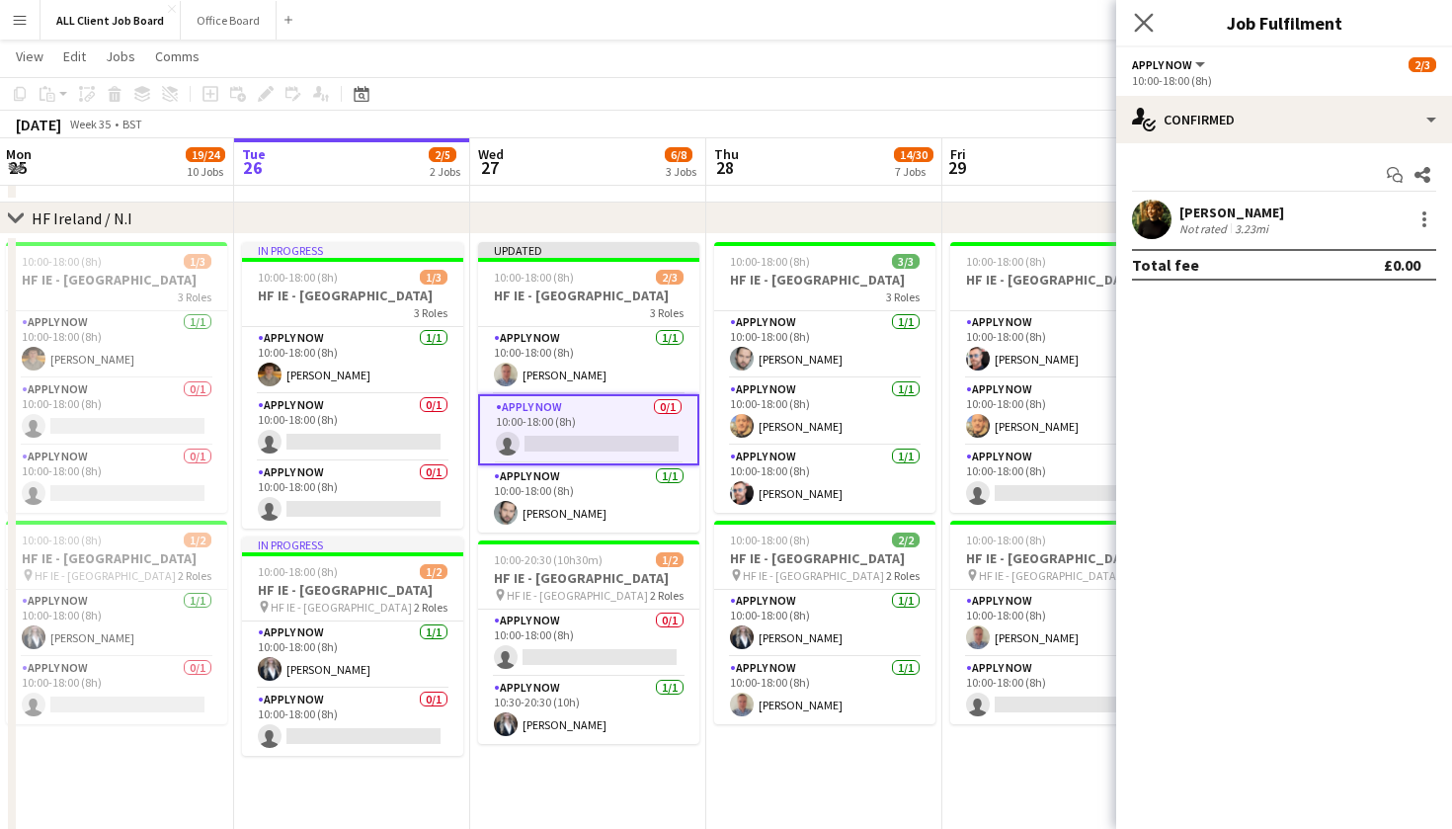
click at [1142, 10] on app-icon "Close pop-in" at bounding box center [1144, 23] width 29 height 29
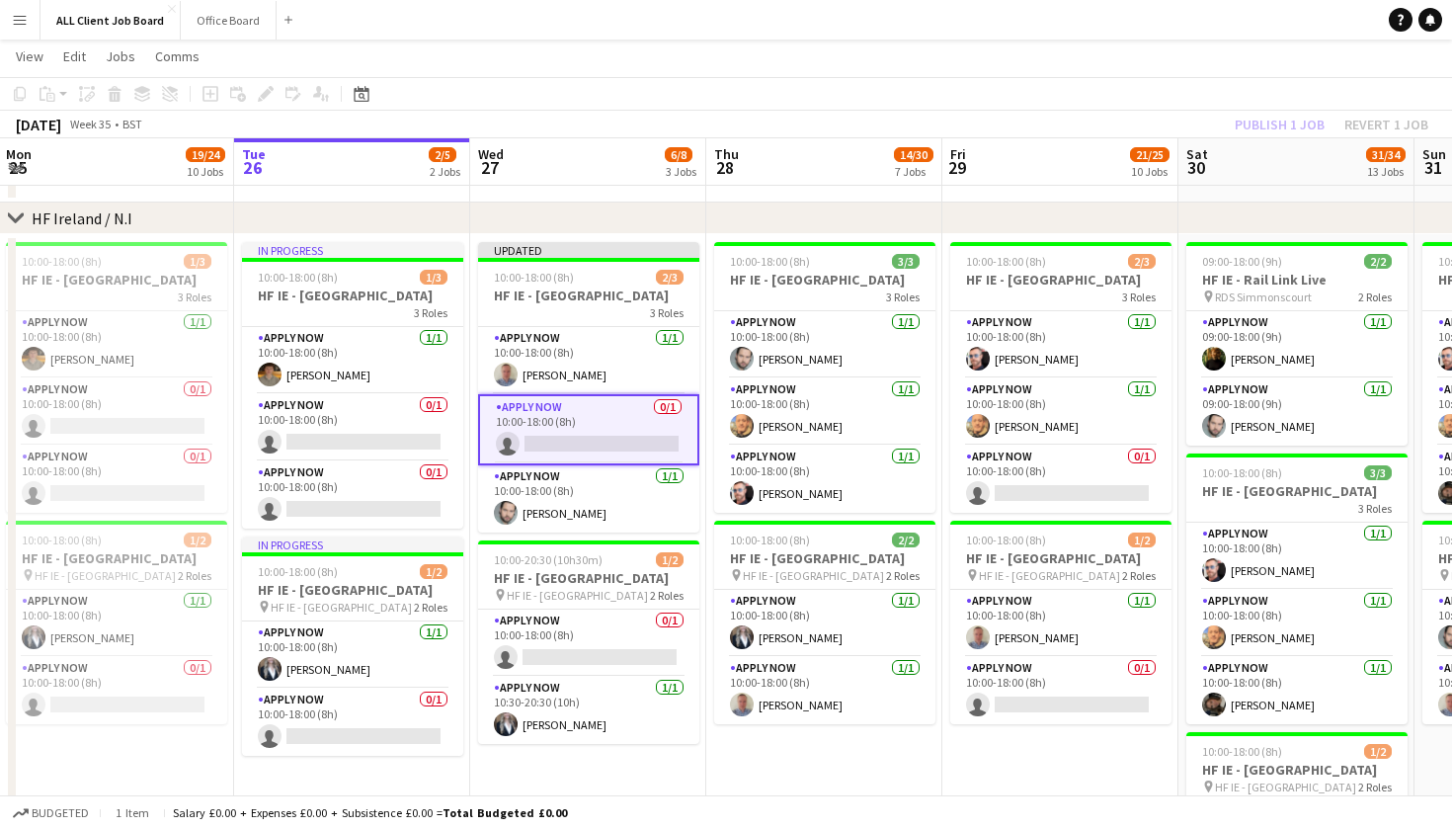
click at [1150, 68] on app-page-menu "View Day view expanded Day view collapsed Month view Date picker Jump to [DATE]…" at bounding box center [726, 59] width 1452 height 38
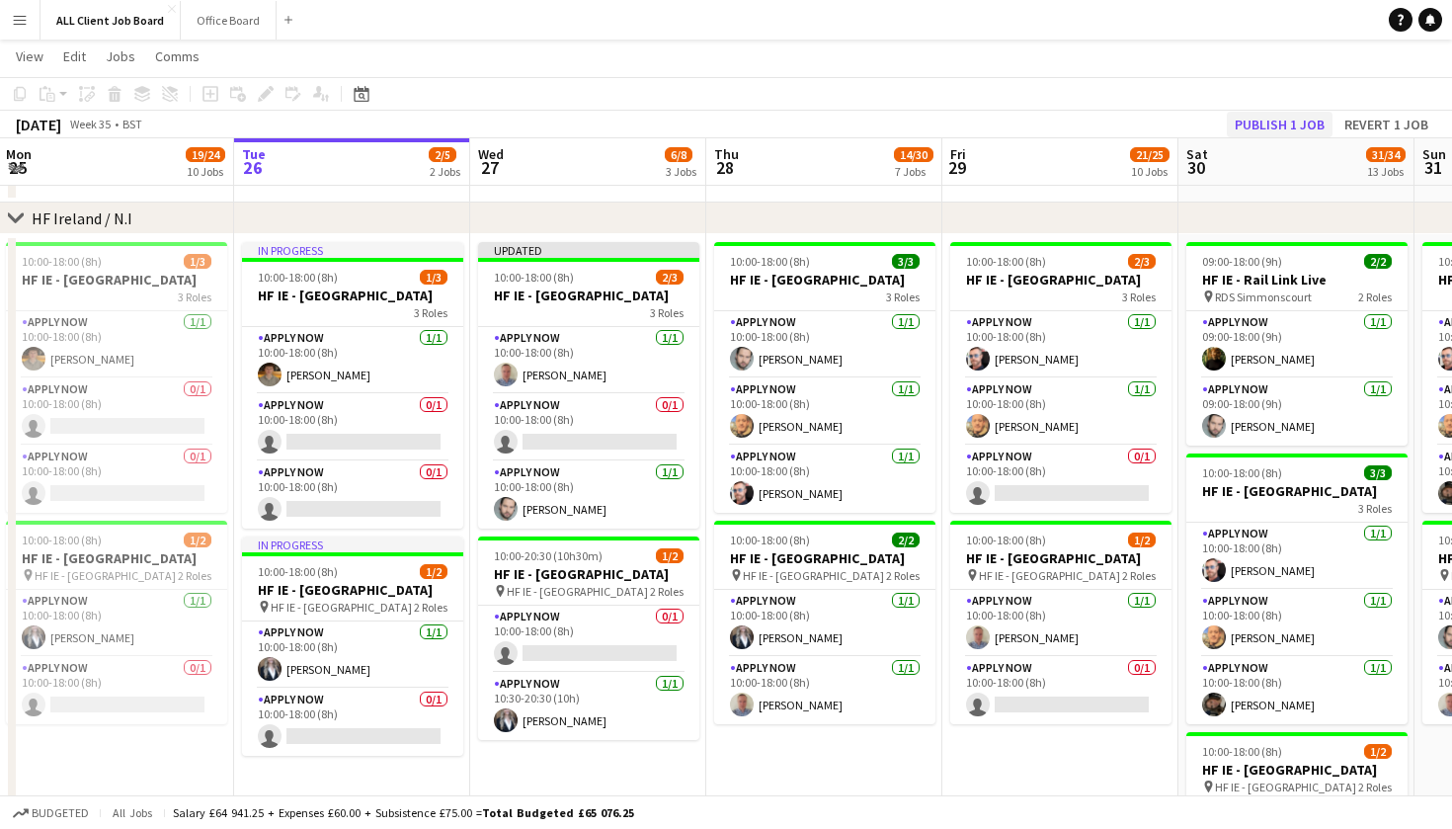
click at [1241, 117] on button "Publish 1 job" at bounding box center [1280, 125] width 106 height 26
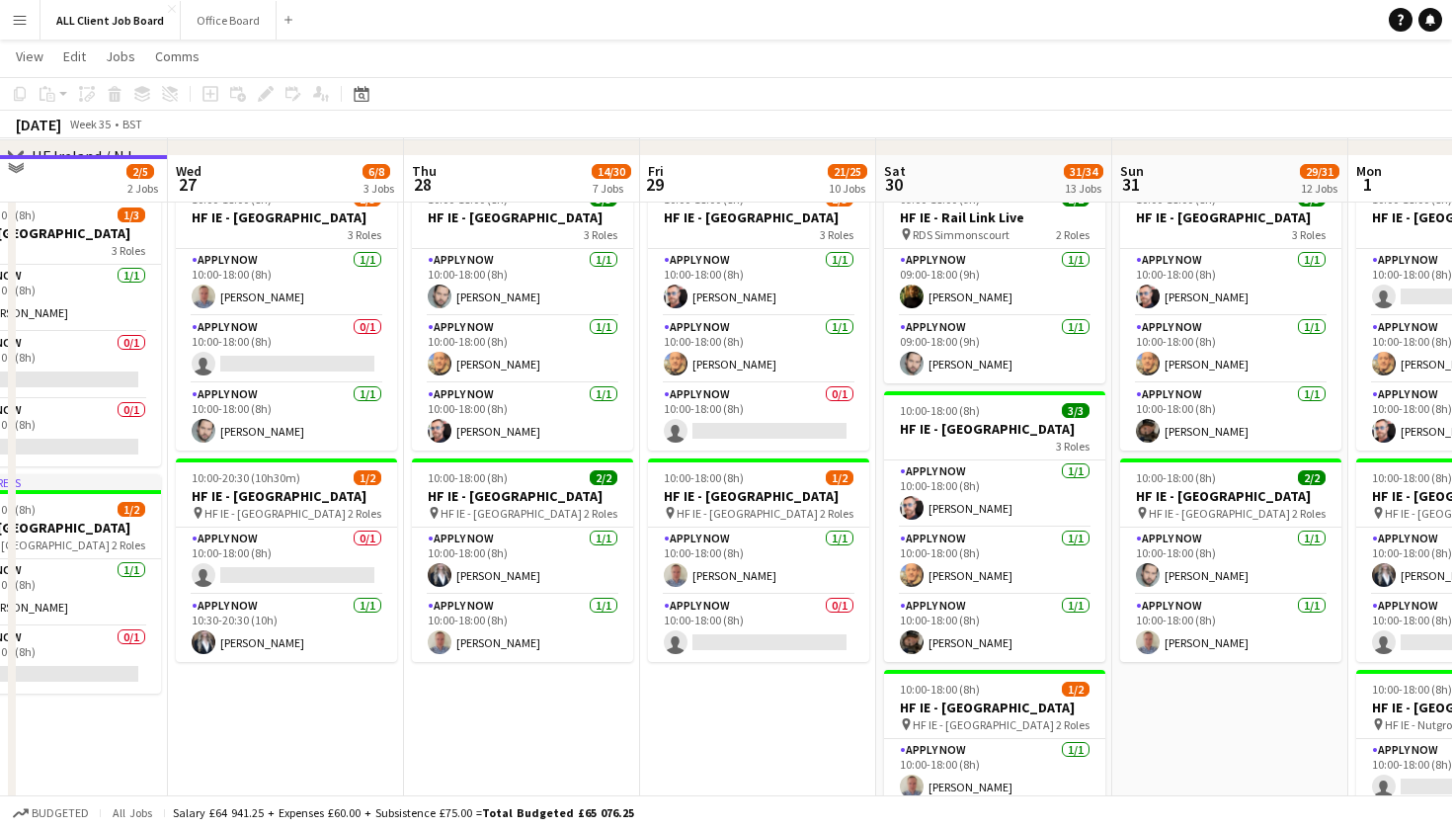
scroll to position [4788, 0]
